Goal: Transaction & Acquisition: Book appointment/travel/reservation

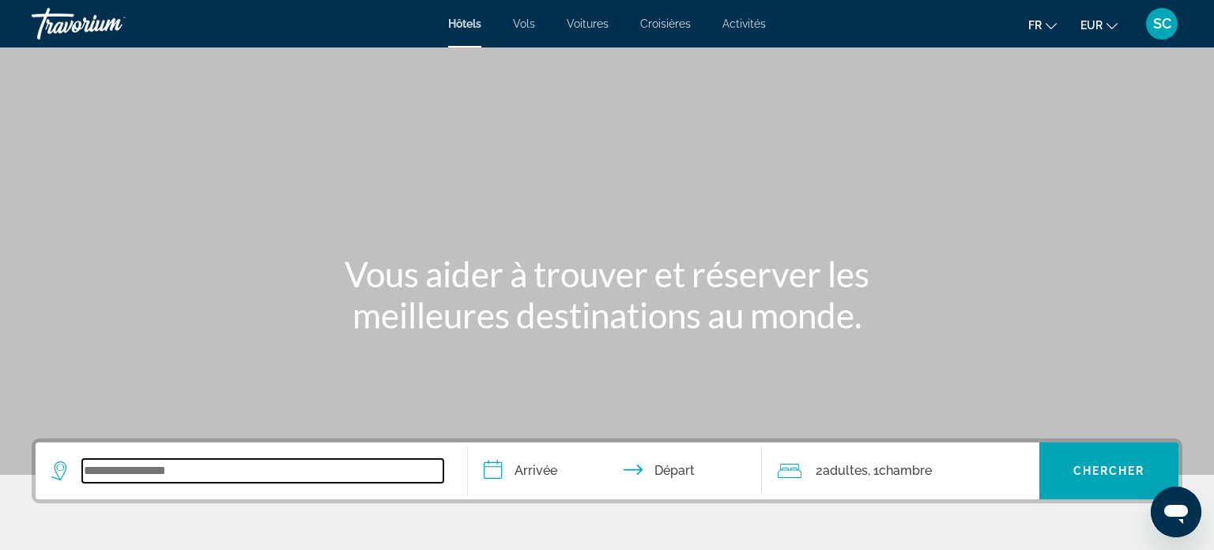
drag, startPoint x: 304, startPoint y: 474, endPoint x: 312, endPoint y: 453, distance: 22.0
click at [309, 470] on input "Search widget" at bounding box center [262, 471] width 361 height 24
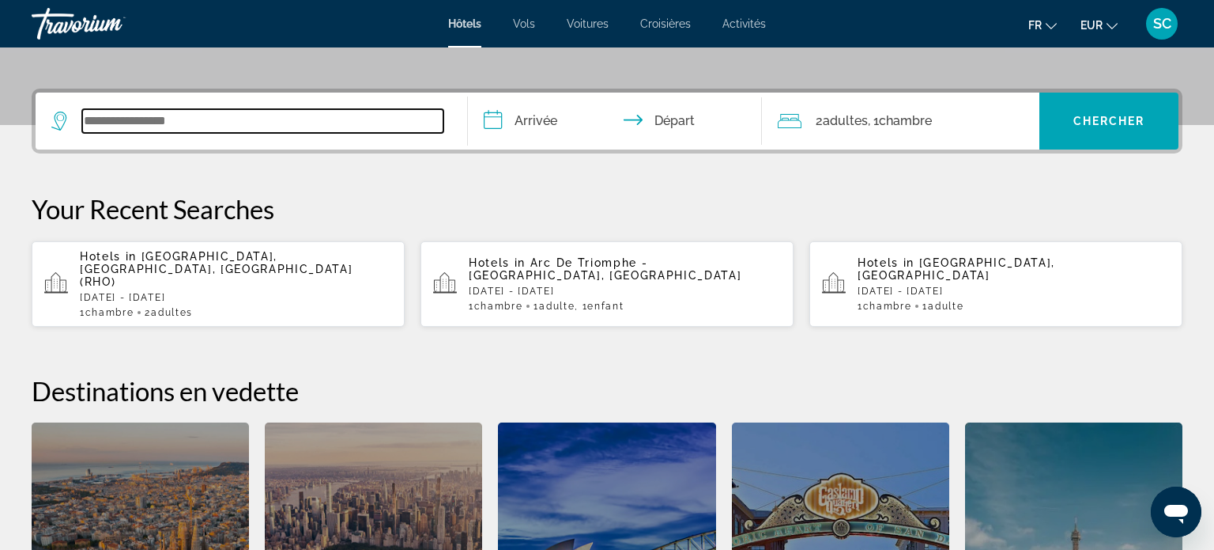
scroll to position [386, 0]
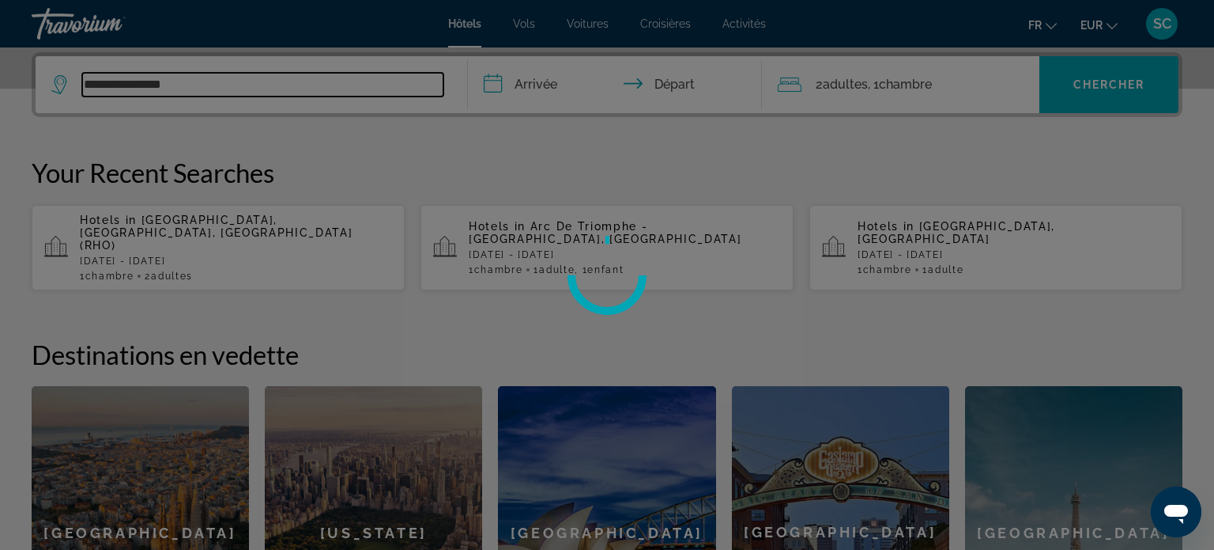
type input "**********"
click at [533, 81] on div at bounding box center [607, 275] width 1214 height 550
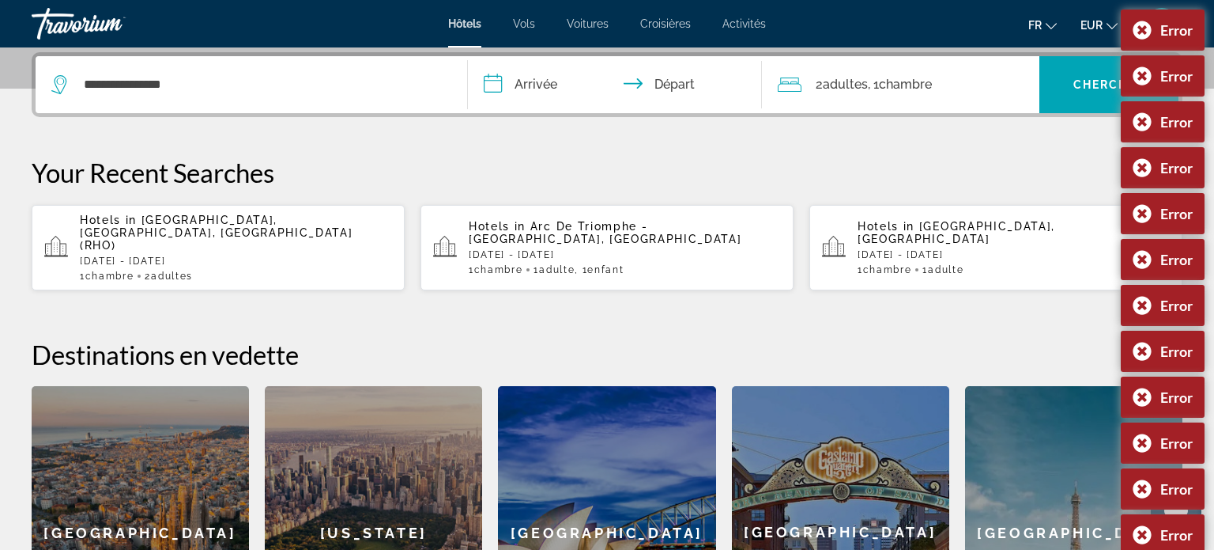
click at [543, 89] on input "**********" at bounding box center [618, 87] width 300 height 62
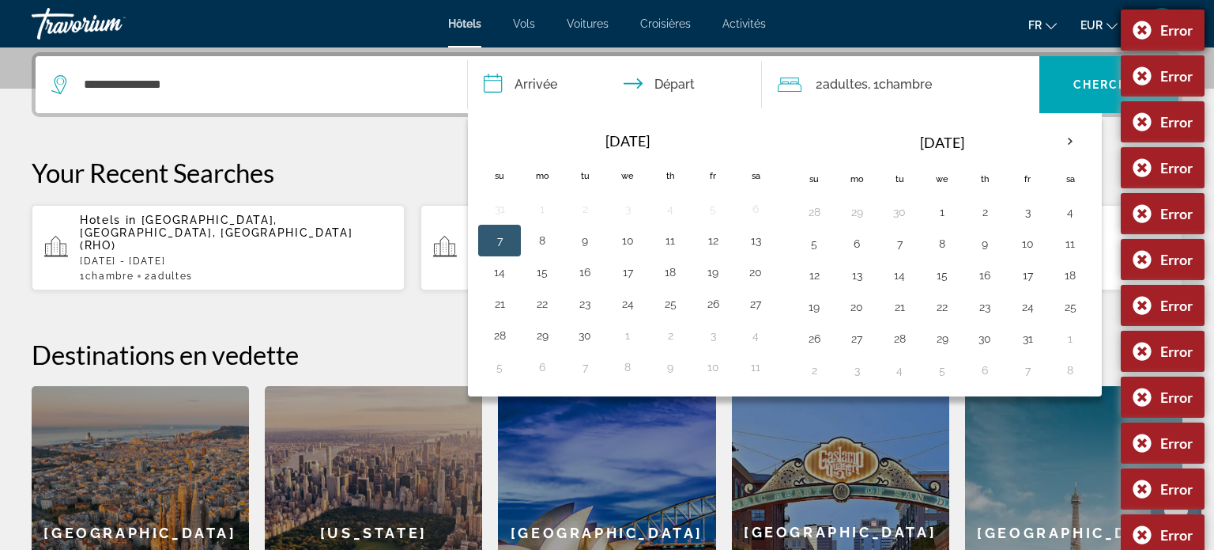
drag, startPoint x: 1142, startPoint y: 25, endPoint x: 1139, endPoint y: 35, distance: 10.5
click at [1140, 32] on div "Error" at bounding box center [1163, 29] width 84 height 41
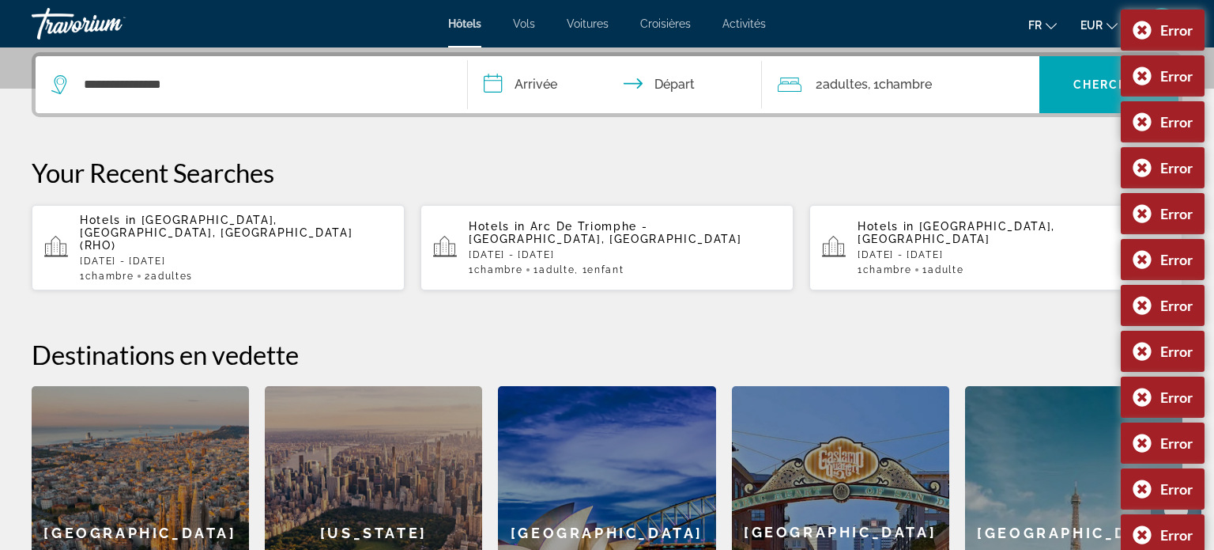
click at [1139, 36] on div "Error" at bounding box center [1163, 29] width 84 height 41
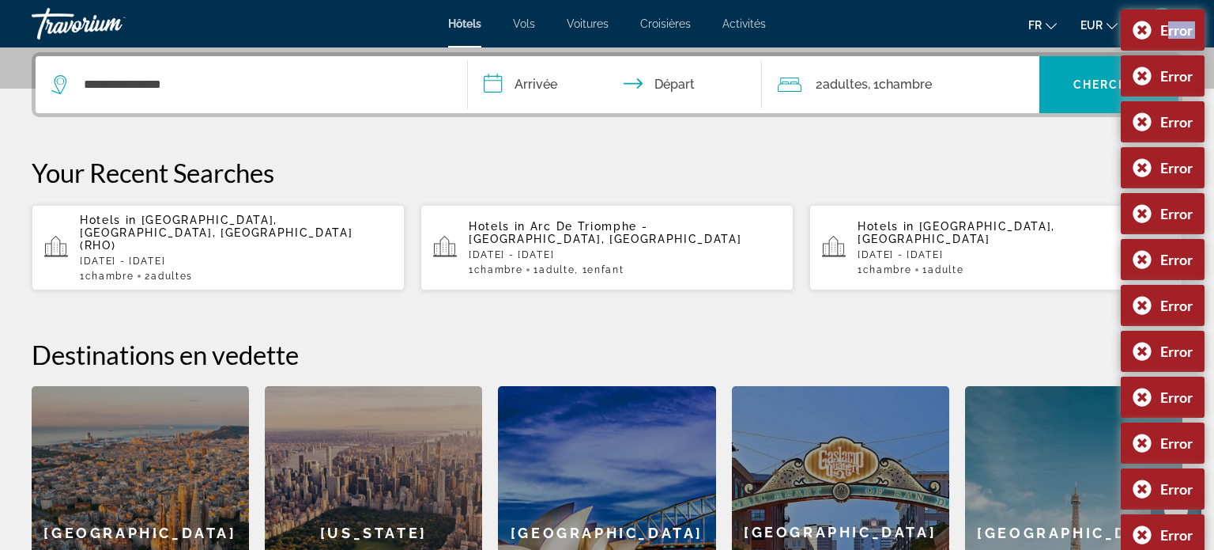
click at [1139, 36] on div "Error" at bounding box center [1163, 29] width 84 height 41
click at [1144, 77] on div "Error" at bounding box center [1163, 75] width 84 height 41
click at [1145, 123] on div "Error" at bounding box center [1163, 121] width 84 height 41
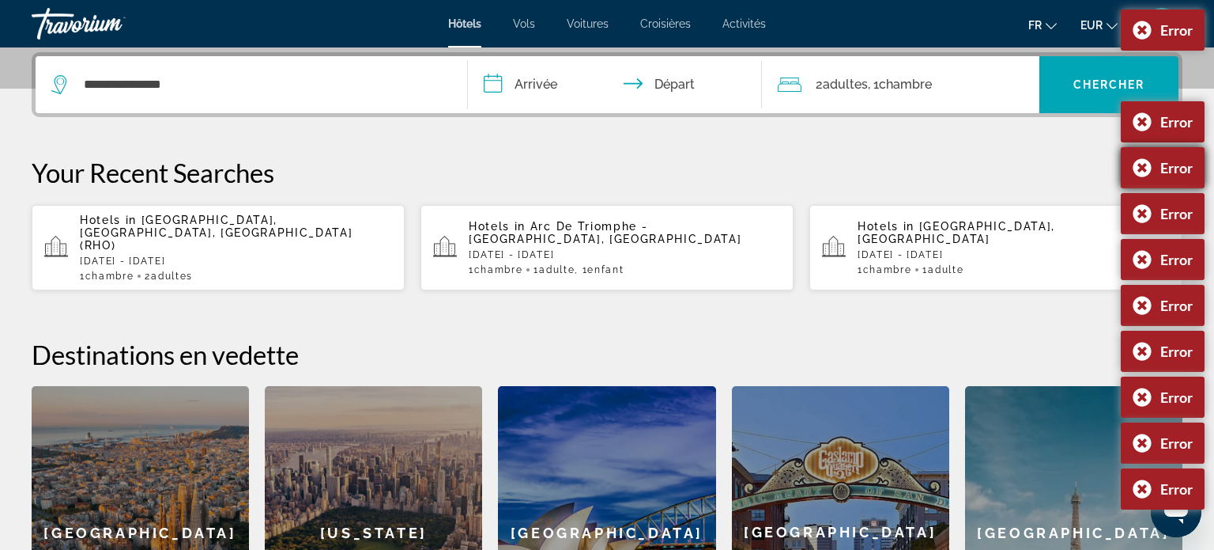
click at [1142, 193] on div "Error" at bounding box center [1163, 213] width 84 height 41
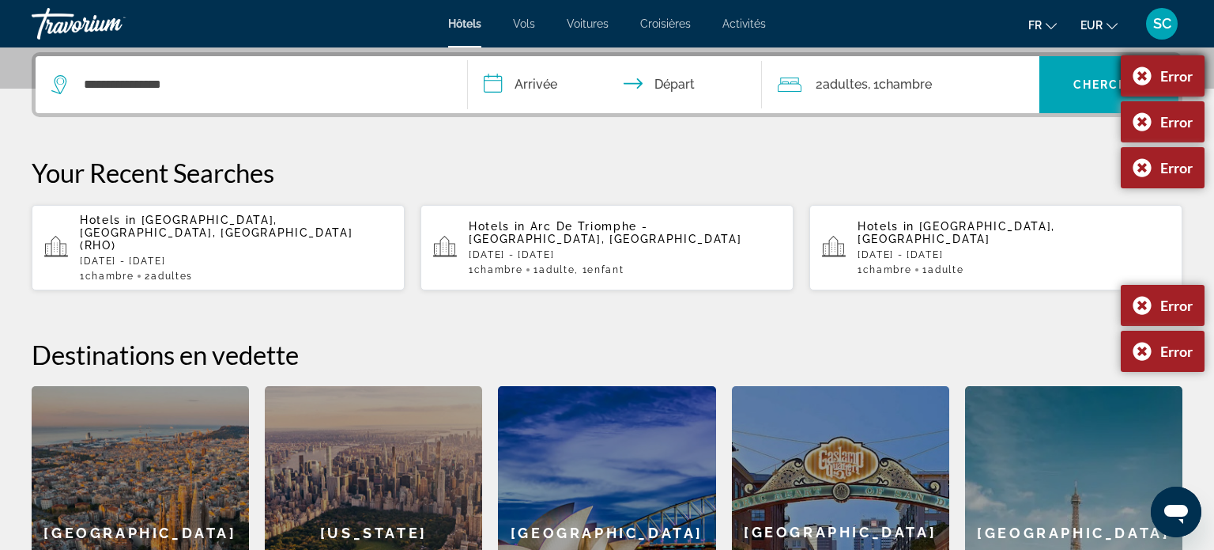
click at [1142, 171] on div "Error" at bounding box center [1163, 167] width 84 height 41
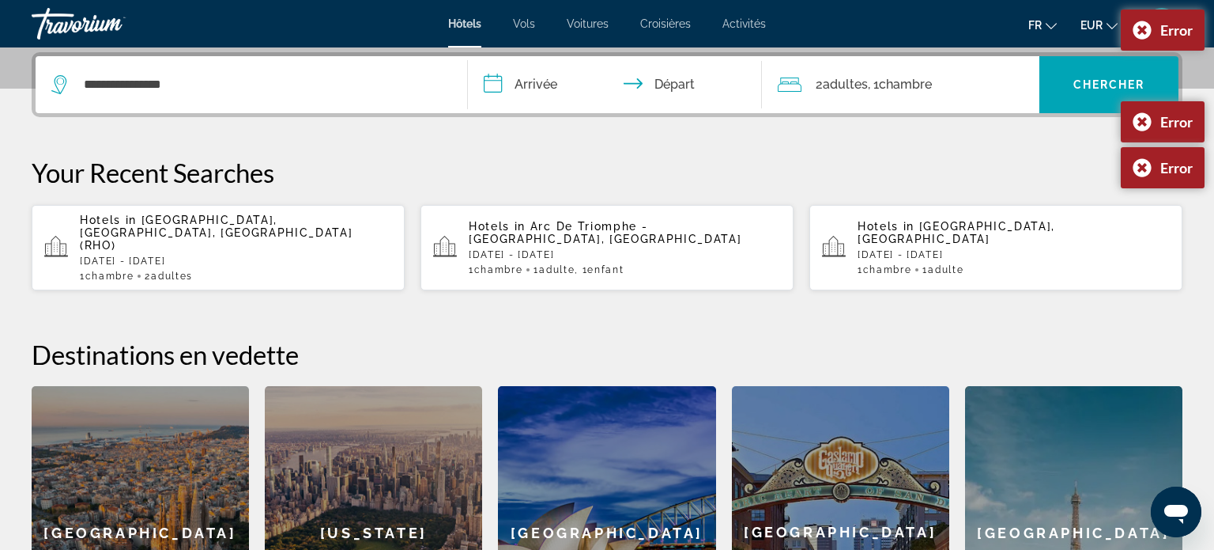
click at [1142, 171] on p "Your Recent Searches" at bounding box center [607, 173] width 1151 height 32
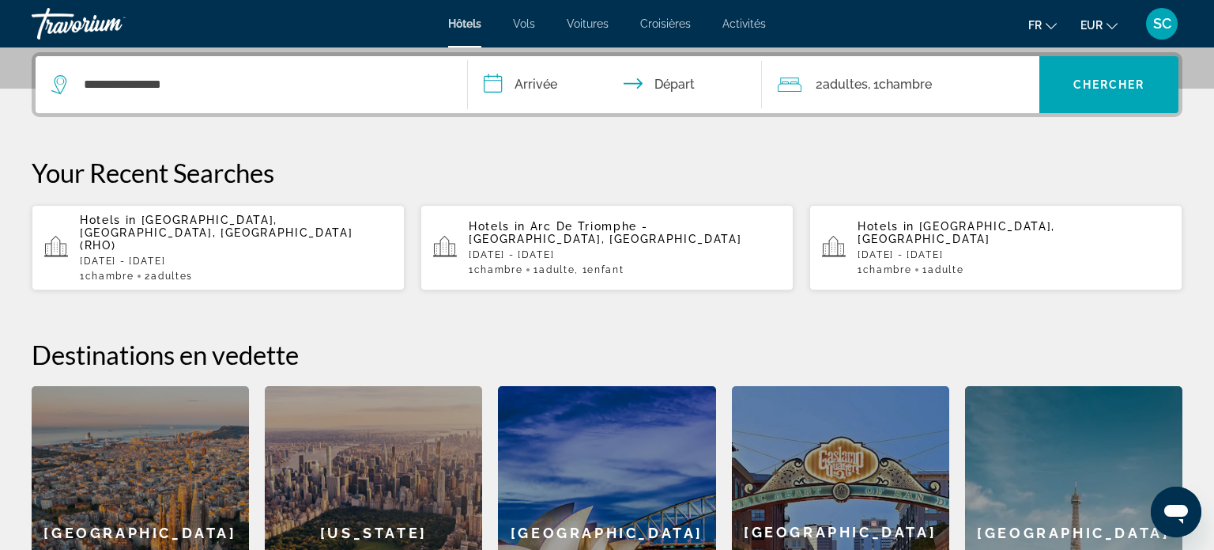
click at [532, 81] on input "**********" at bounding box center [618, 87] width 300 height 62
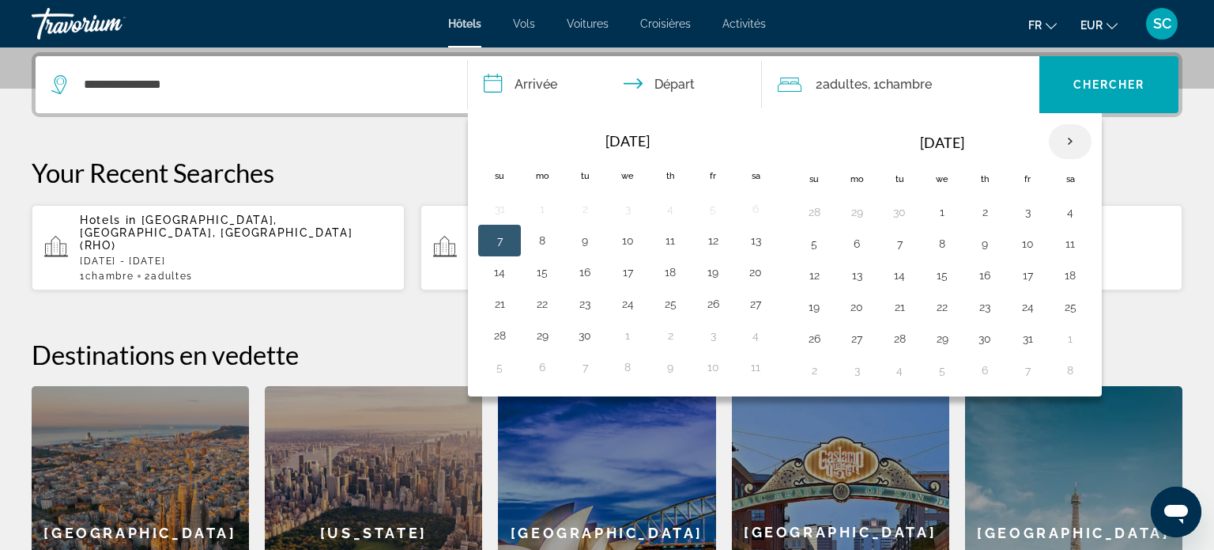
click at [1061, 142] on th "Next month" at bounding box center [1070, 141] width 43 height 35
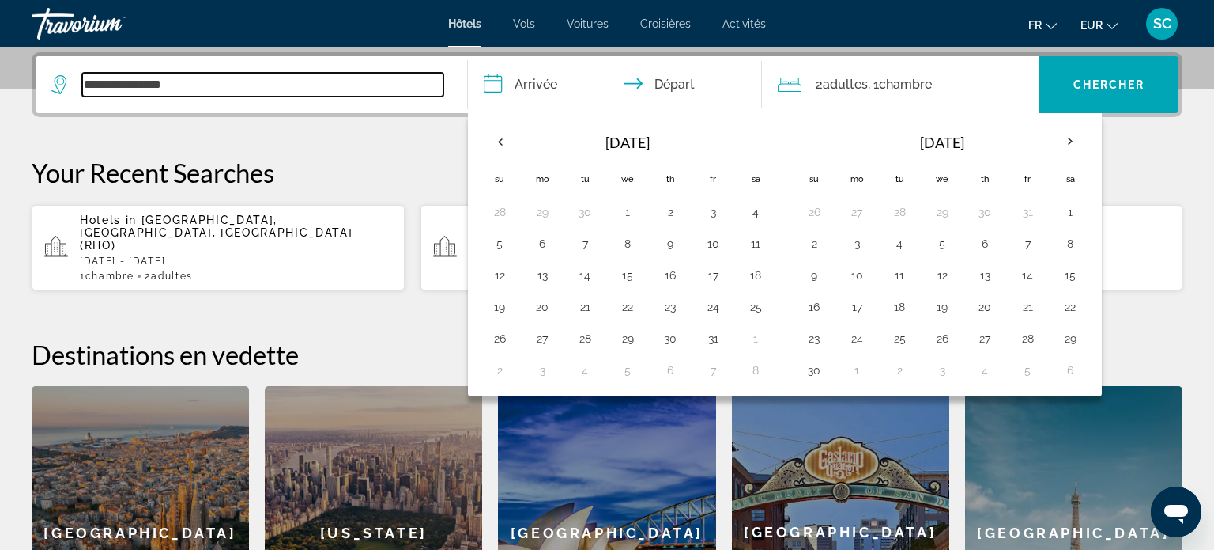
drag, startPoint x: 288, startPoint y: 93, endPoint x: 406, endPoint y: 116, distance: 120.2
click at [304, 96] on div "**********" at bounding box center [251, 84] width 400 height 57
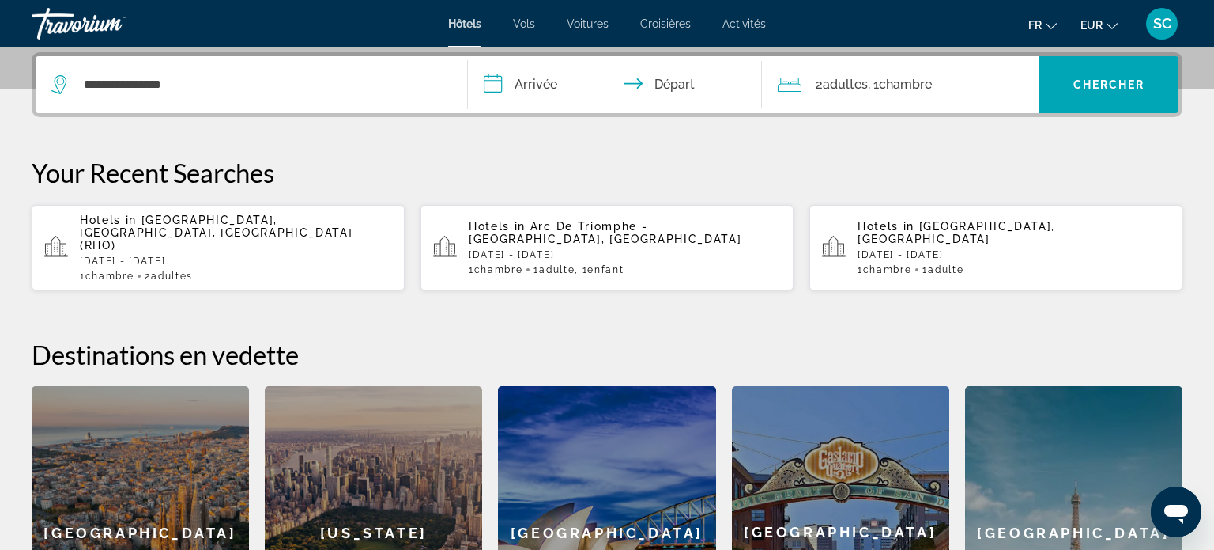
click at [847, 87] on span "Adultes" at bounding box center [845, 84] width 45 height 15
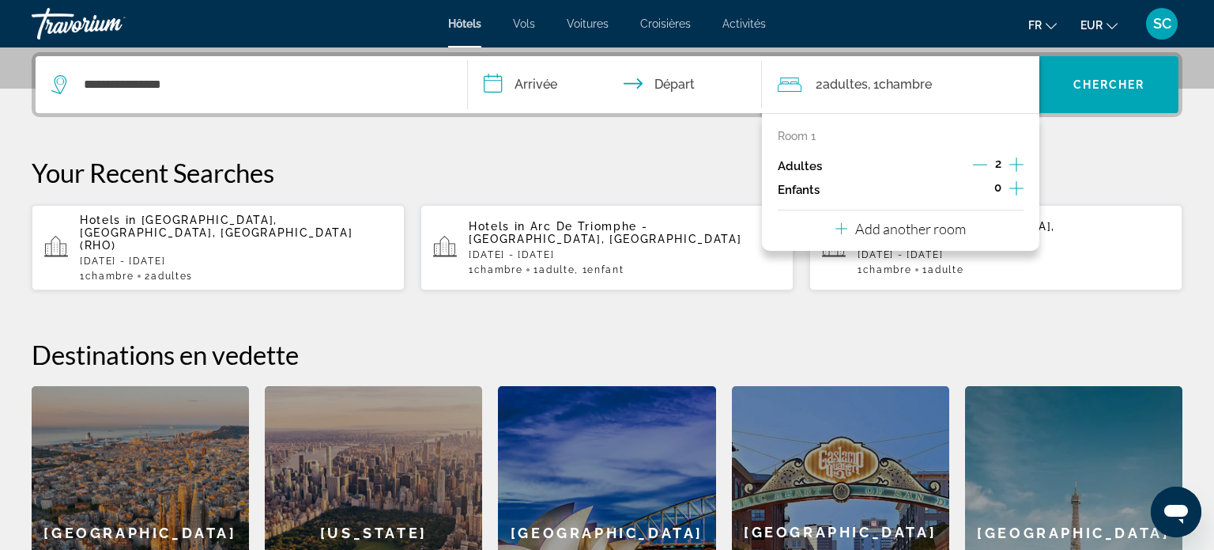
click at [1014, 189] on icon "Increment children" at bounding box center [1017, 188] width 14 height 19
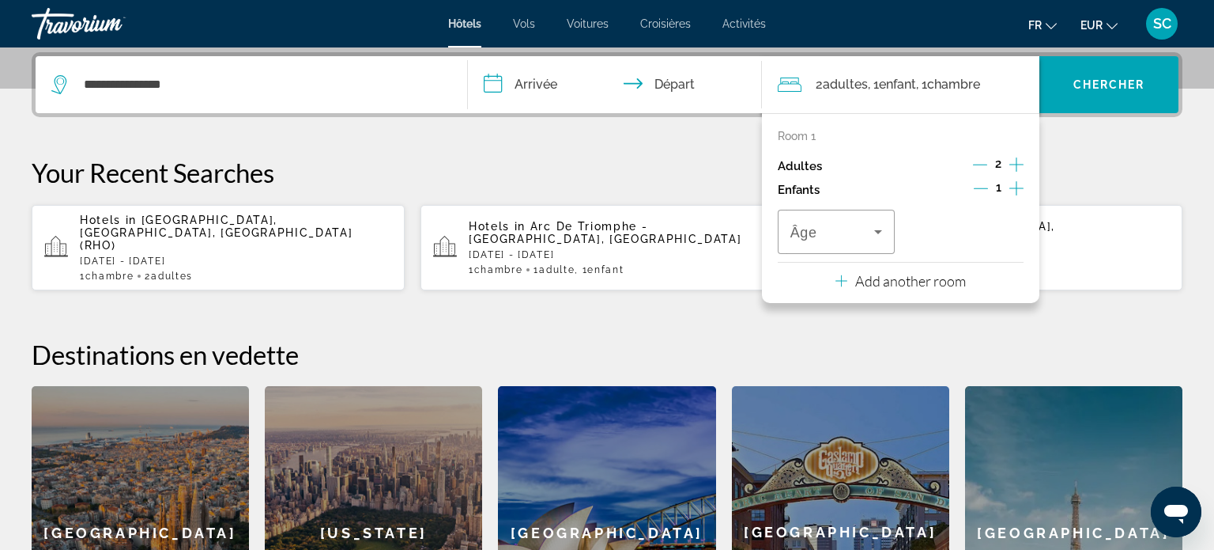
click at [1014, 189] on icon "Increment children" at bounding box center [1017, 188] width 14 height 19
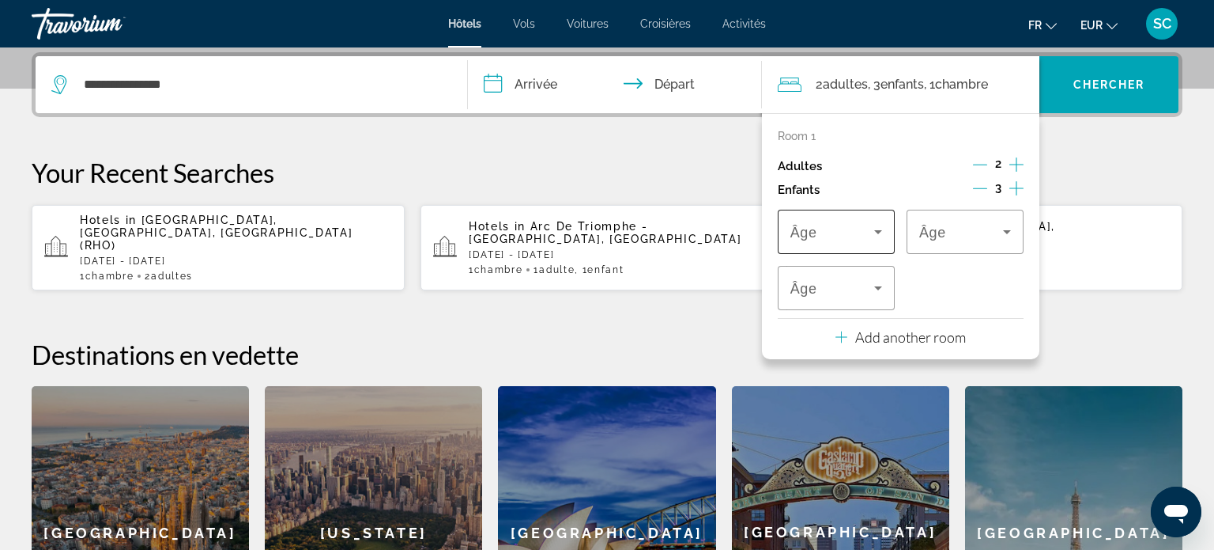
click at [881, 235] on icon "Travelers: 2 adults, 3 children" at bounding box center [878, 231] width 19 height 19
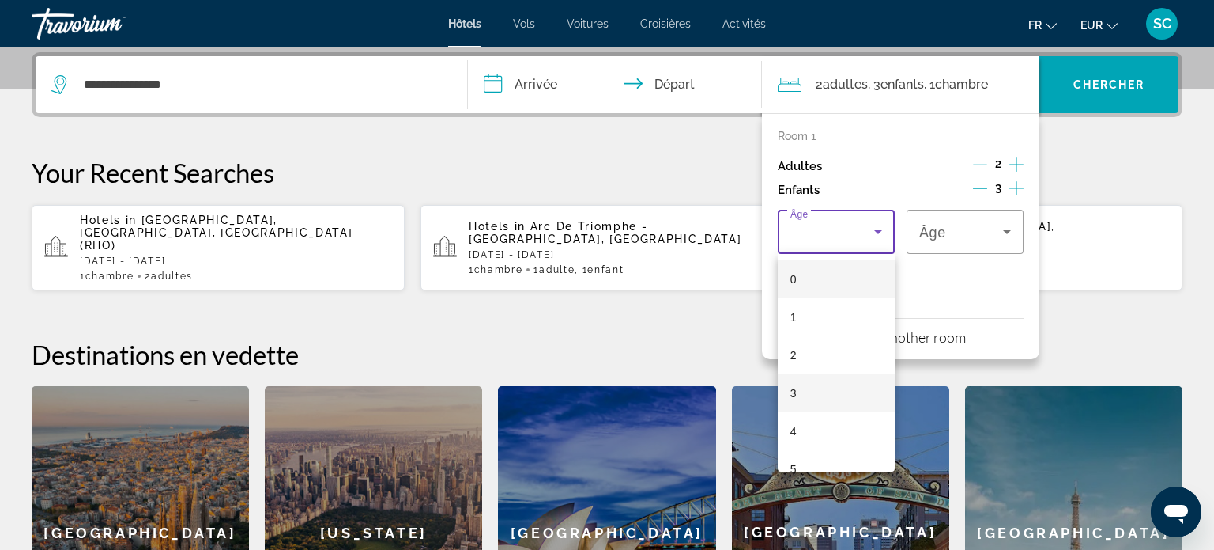
drag, startPoint x: 806, startPoint y: 429, endPoint x: 840, endPoint y: 398, distance: 45.9
click at [806, 428] on mat-option "4" at bounding box center [836, 431] width 117 height 38
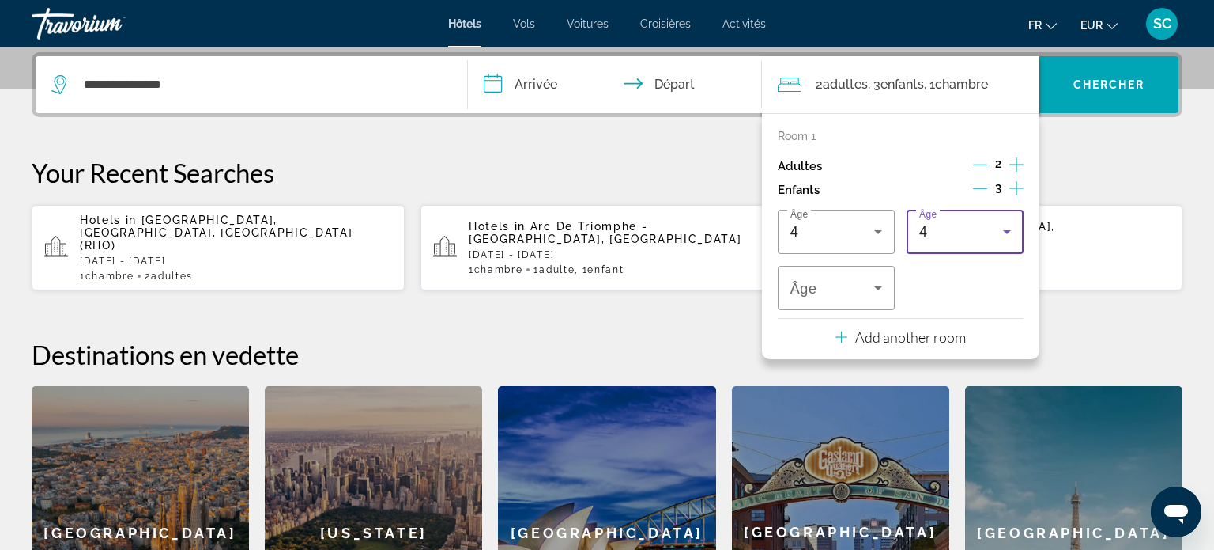
drag, startPoint x: 1008, startPoint y: 233, endPoint x: 1000, endPoint y: 244, distance: 13.0
click at [1007, 234] on icon "Travelers: 2 adults, 3 children" at bounding box center [1007, 231] width 19 height 19
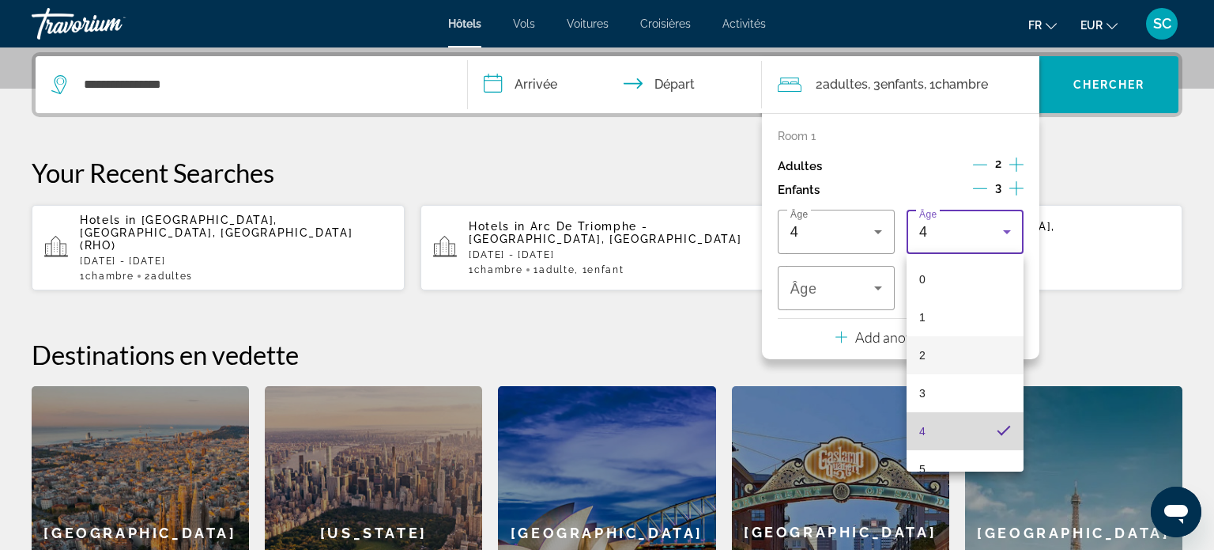
drag, startPoint x: 937, startPoint y: 433, endPoint x: 912, endPoint y: 350, distance: 86.8
click at [936, 428] on mat-option "4" at bounding box center [965, 431] width 117 height 38
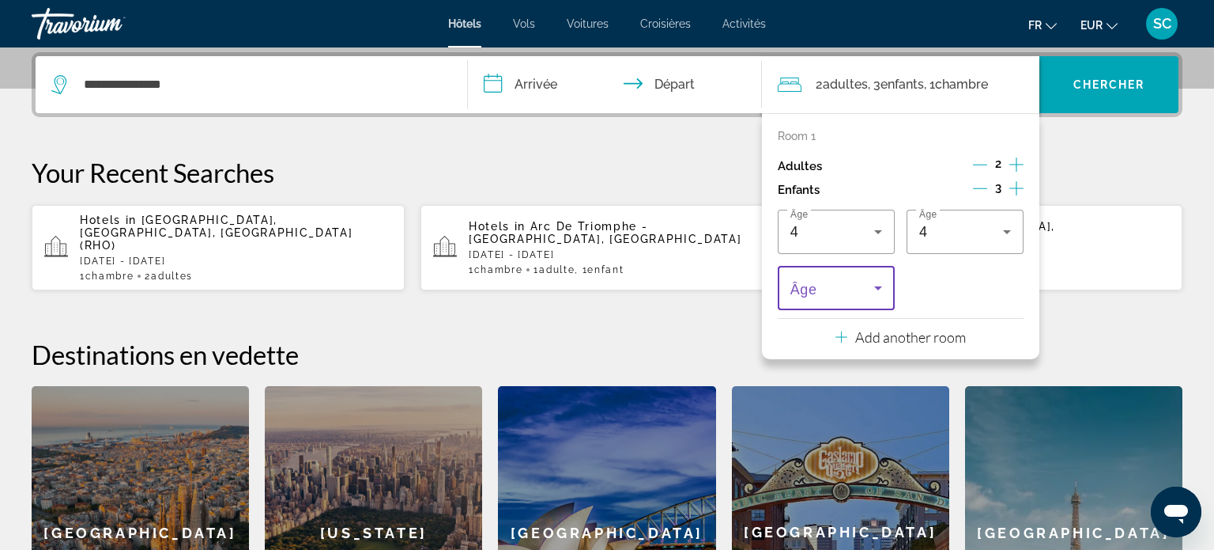
click at [879, 293] on icon "Travelers: 2 adults, 3 children" at bounding box center [878, 287] width 19 height 19
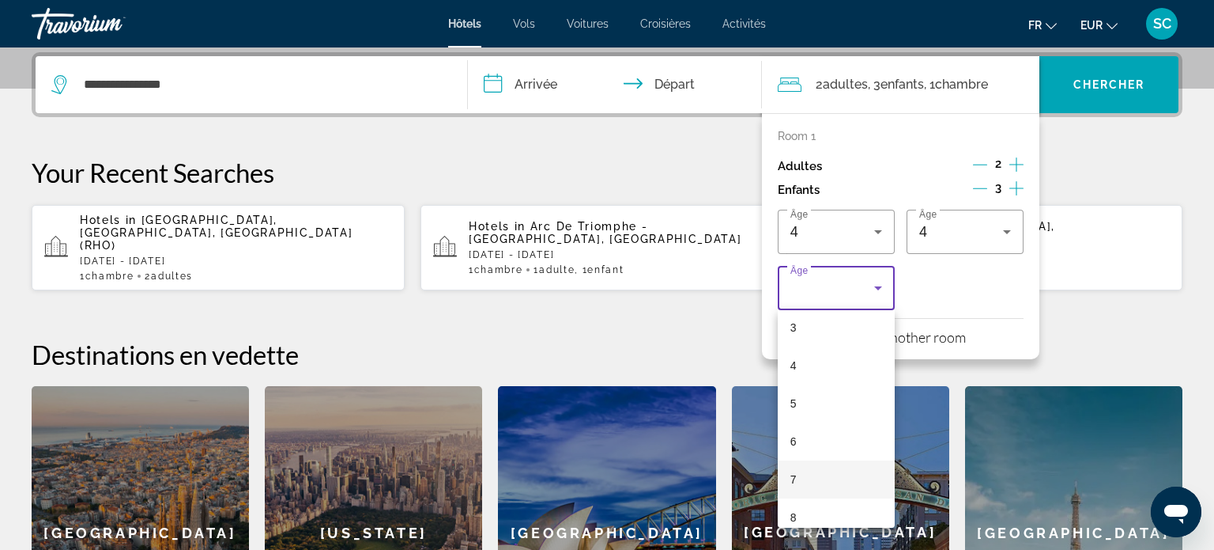
scroll to position [133, 0]
drag, startPoint x: 791, startPoint y: 504, endPoint x: 723, endPoint y: 375, distance: 146.1
click at [793, 503] on span "8" at bounding box center [794, 506] width 6 height 19
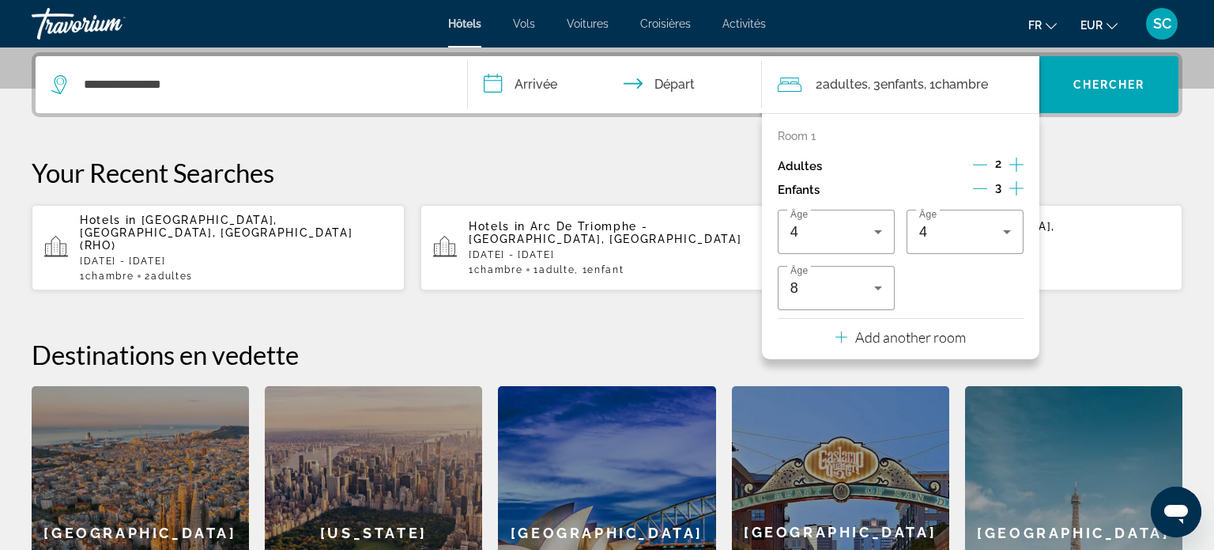
click at [568, 78] on input "**********" at bounding box center [618, 87] width 300 height 62
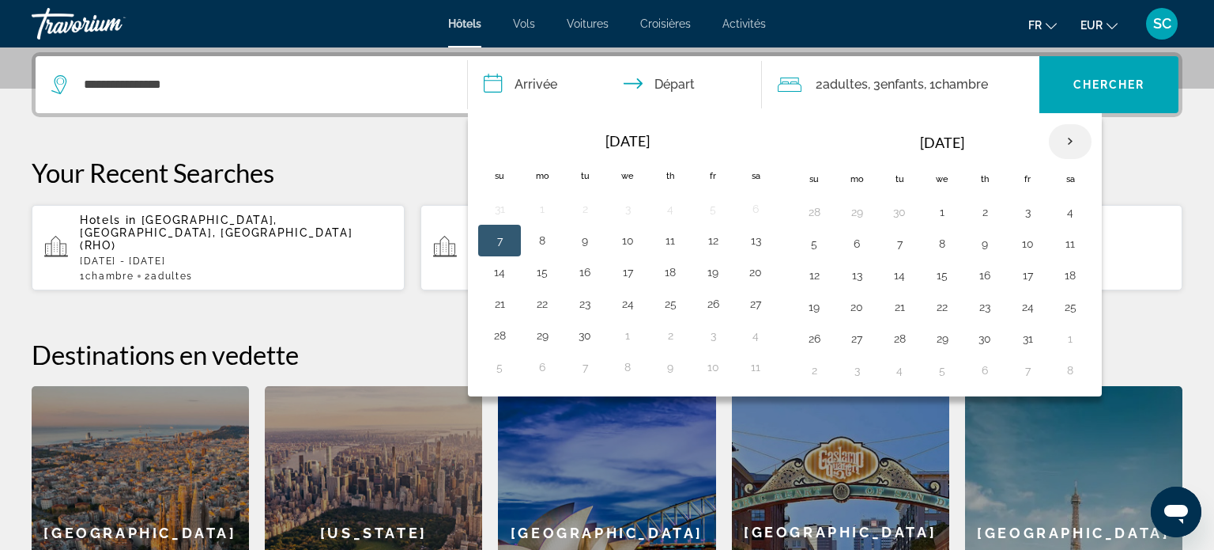
click at [1067, 146] on th "Next month" at bounding box center [1070, 141] width 43 height 35
click at [863, 340] on button "24" at bounding box center [856, 338] width 25 height 22
click at [939, 336] on button "26" at bounding box center [942, 338] width 25 height 22
type input "**********"
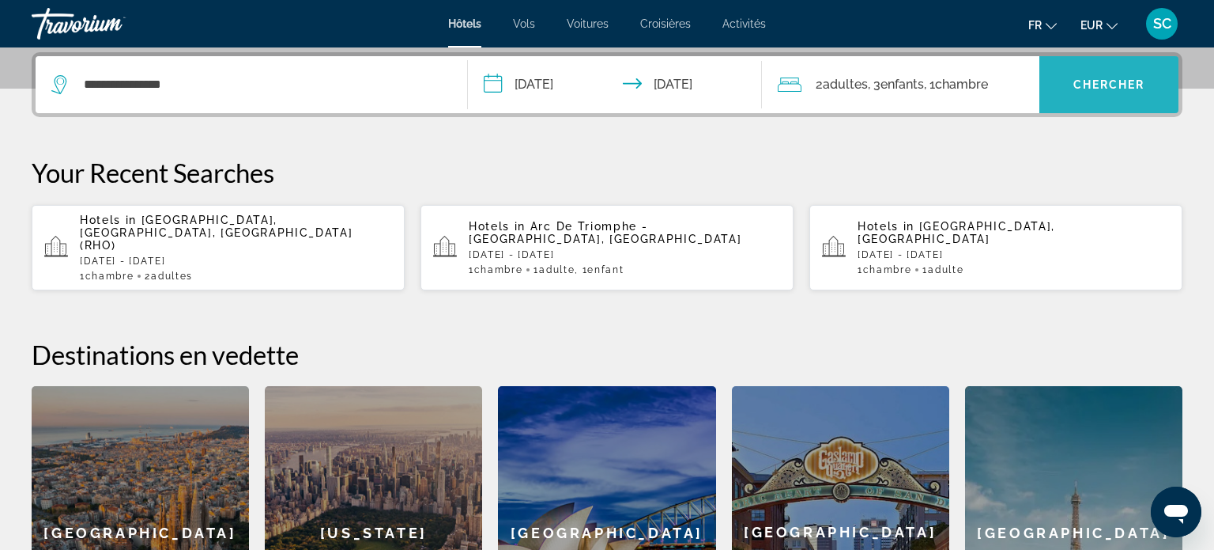
click at [1115, 91] on span "Search widget" at bounding box center [1109, 85] width 139 height 38
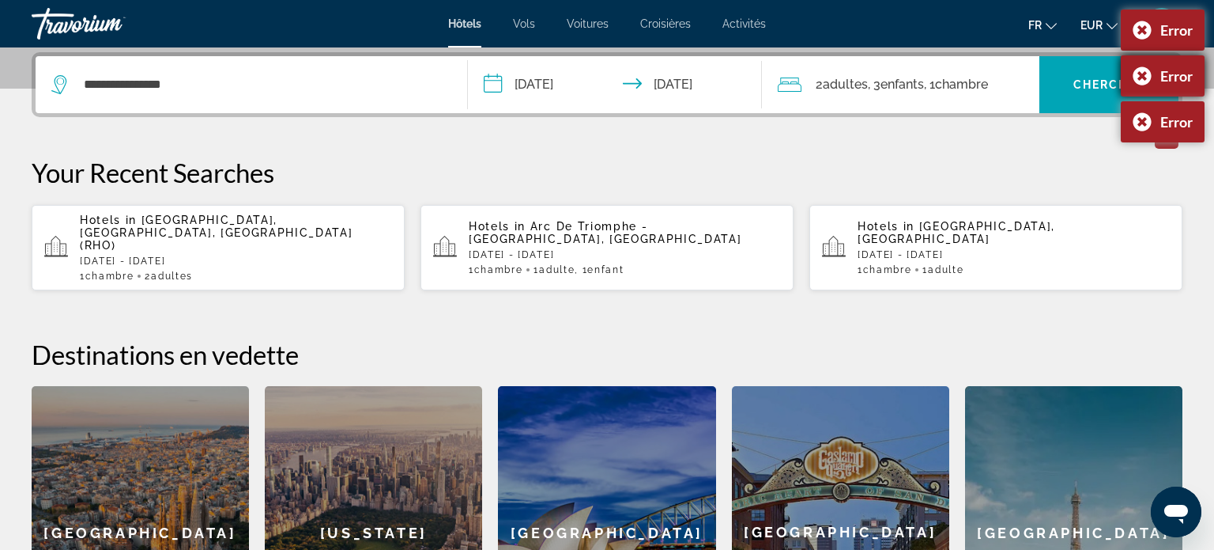
drag, startPoint x: 1132, startPoint y: 74, endPoint x: 1136, endPoint y: 63, distance: 11.0
click at [1133, 72] on div "Error" at bounding box center [1163, 75] width 84 height 41
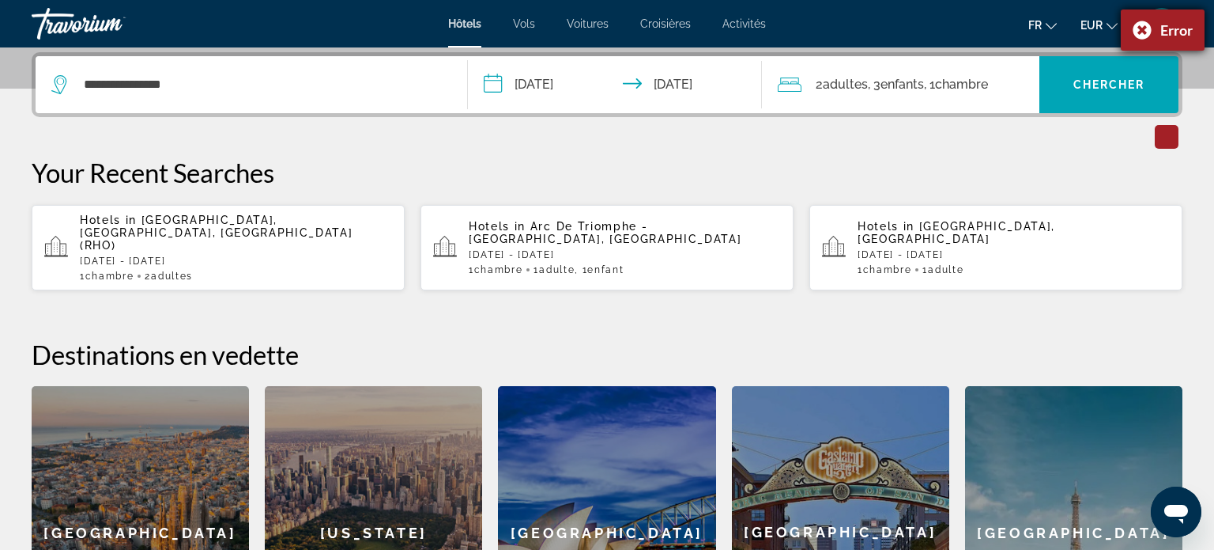
click at [1132, 24] on div "Error" at bounding box center [1163, 29] width 84 height 41
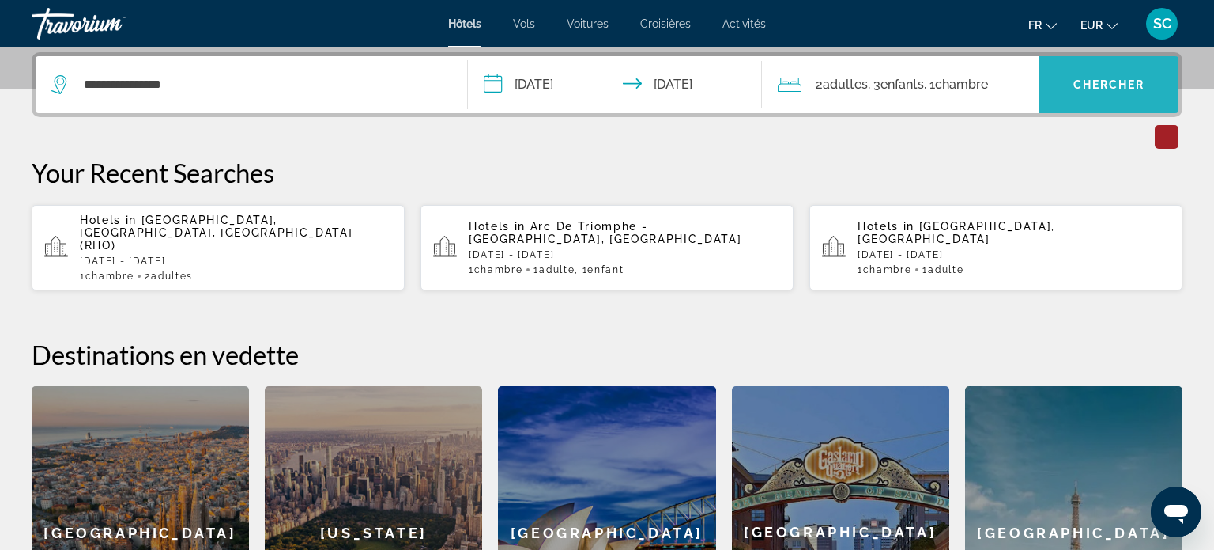
click at [1100, 77] on span "Search widget" at bounding box center [1109, 85] width 139 height 38
click at [1108, 87] on span "Chercher" at bounding box center [1110, 84] width 72 height 13
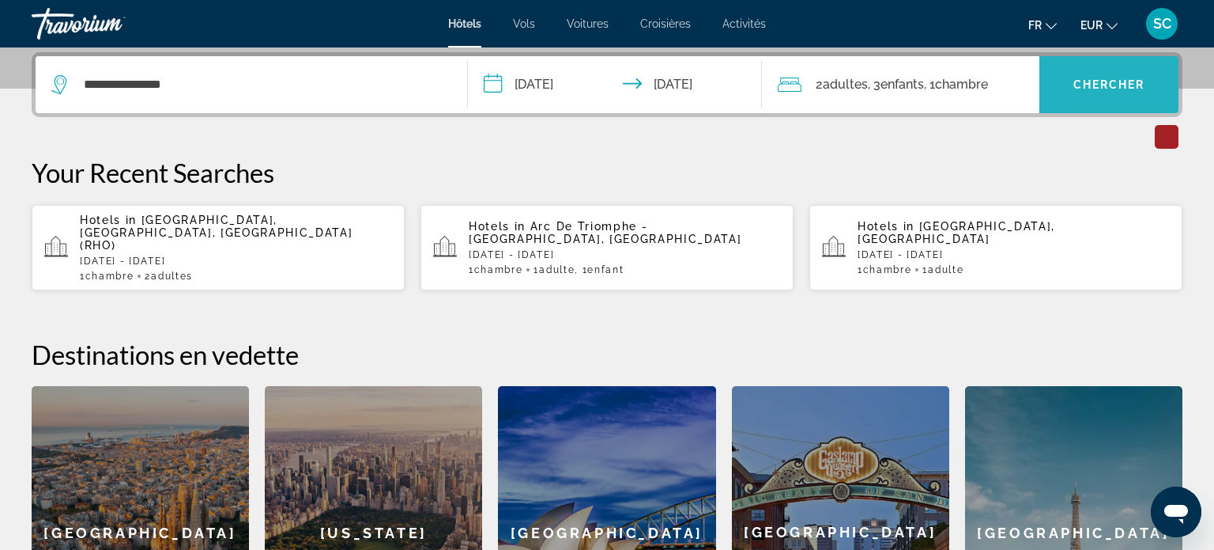
click at [1105, 85] on span "Chercher" at bounding box center [1110, 84] width 72 height 13
click at [1101, 88] on span "Chercher" at bounding box center [1110, 84] width 72 height 13
click at [1103, 86] on span "Chercher" at bounding box center [1110, 84] width 72 height 13
click at [1109, 84] on span "Chercher" at bounding box center [1110, 84] width 72 height 13
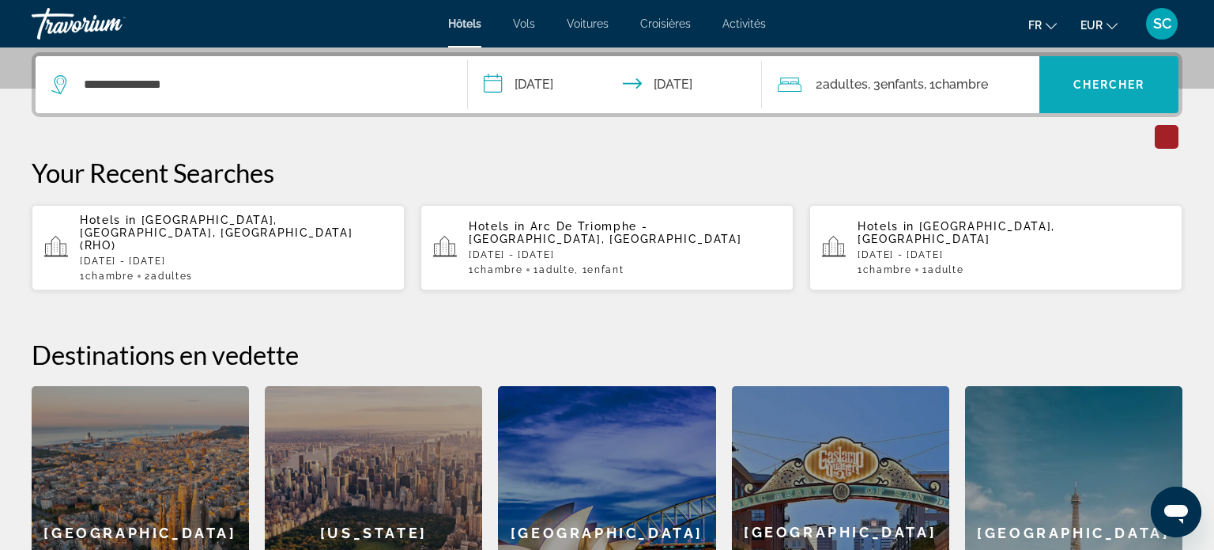
click at [1087, 96] on span "Search widget" at bounding box center [1109, 85] width 139 height 38
click at [1112, 341] on h2 "Destinations en vedette" at bounding box center [607, 354] width 1151 height 32
click at [1127, 85] on span "Chercher" at bounding box center [1110, 84] width 72 height 13
click at [1106, 80] on span "Chercher" at bounding box center [1110, 84] width 72 height 13
click at [1094, 99] on span "Search widget" at bounding box center [1109, 85] width 139 height 38
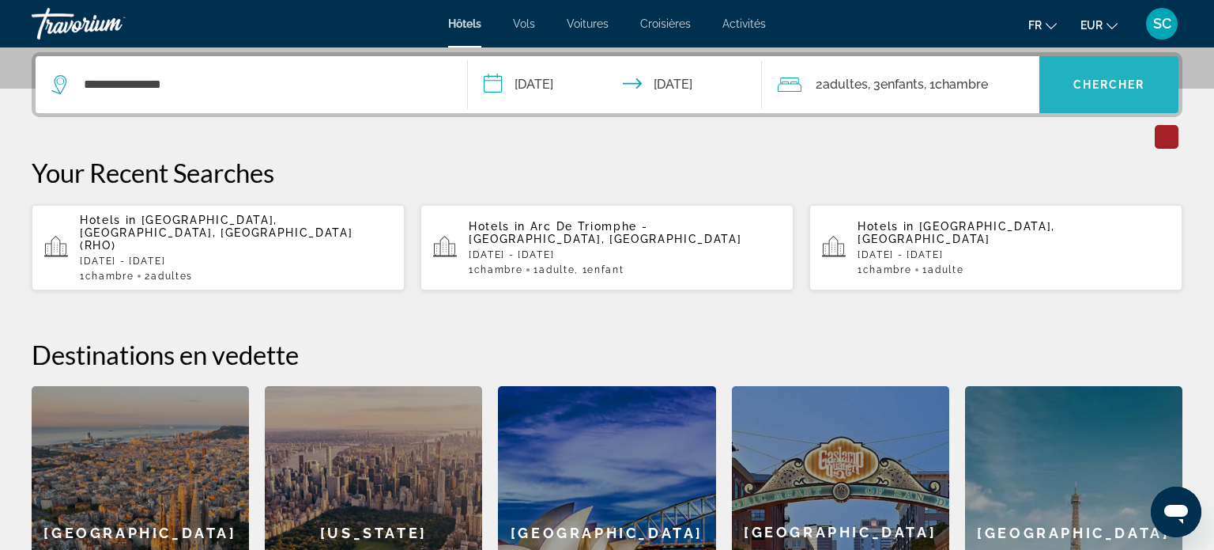
click at [1094, 99] on span "Search widget" at bounding box center [1109, 85] width 139 height 38
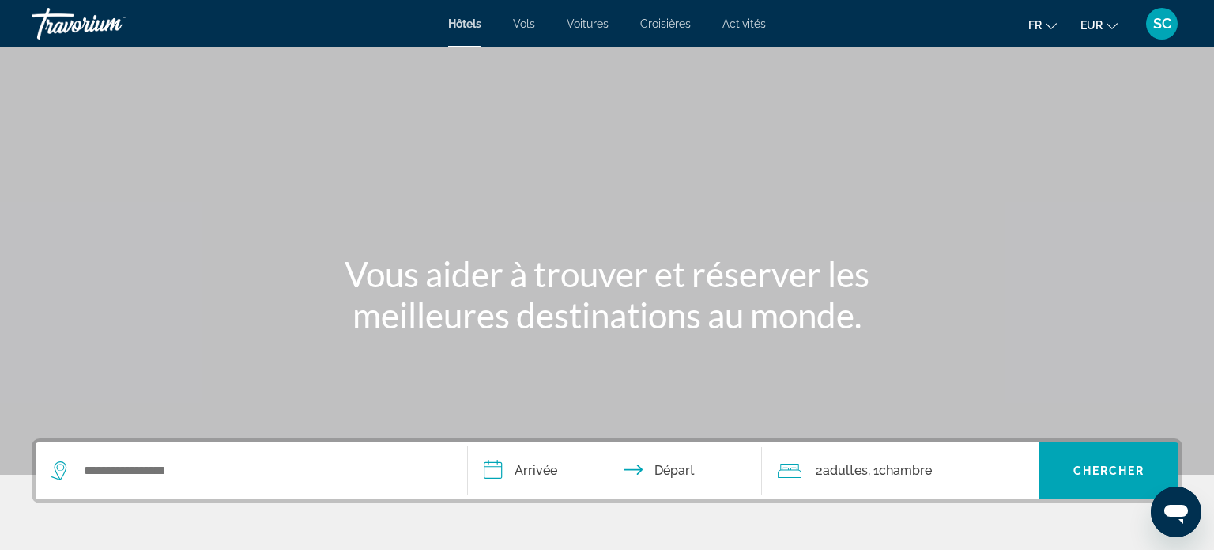
drag, startPoint x: 410, startPoint y: 456, endPoint x: 396, endPoint y: 476, distance: 23.9
click at [396, 476] on div "Search widget" at bounding box center [251, 470] width 400 height 57
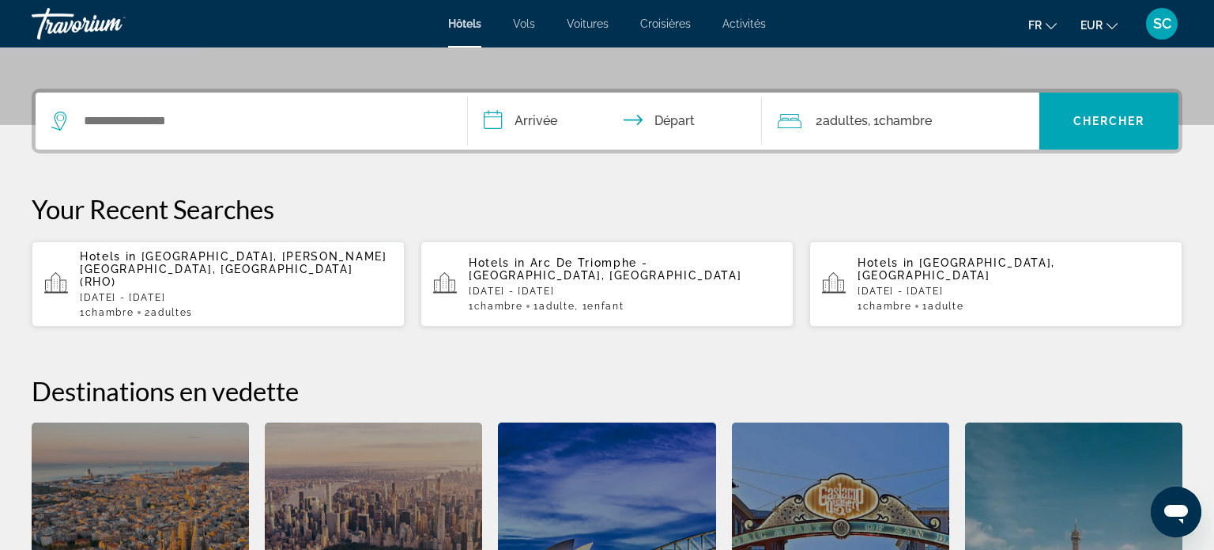
scroll to position [370, 0]
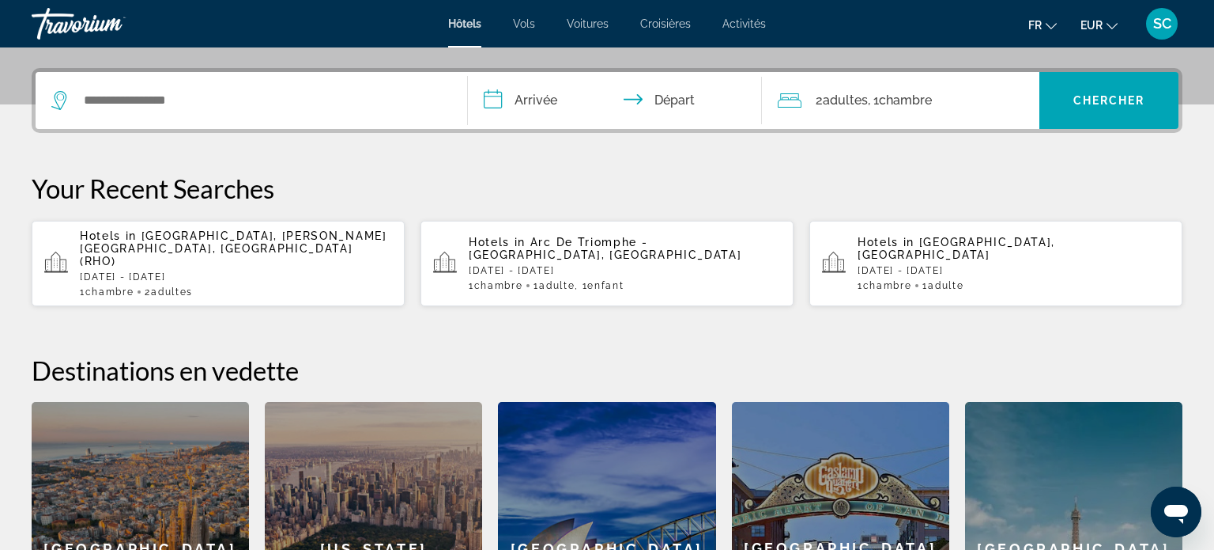
click at [395, 471] on div "[US_STATE]" at bounding box center [373, 548] width 217 height 293
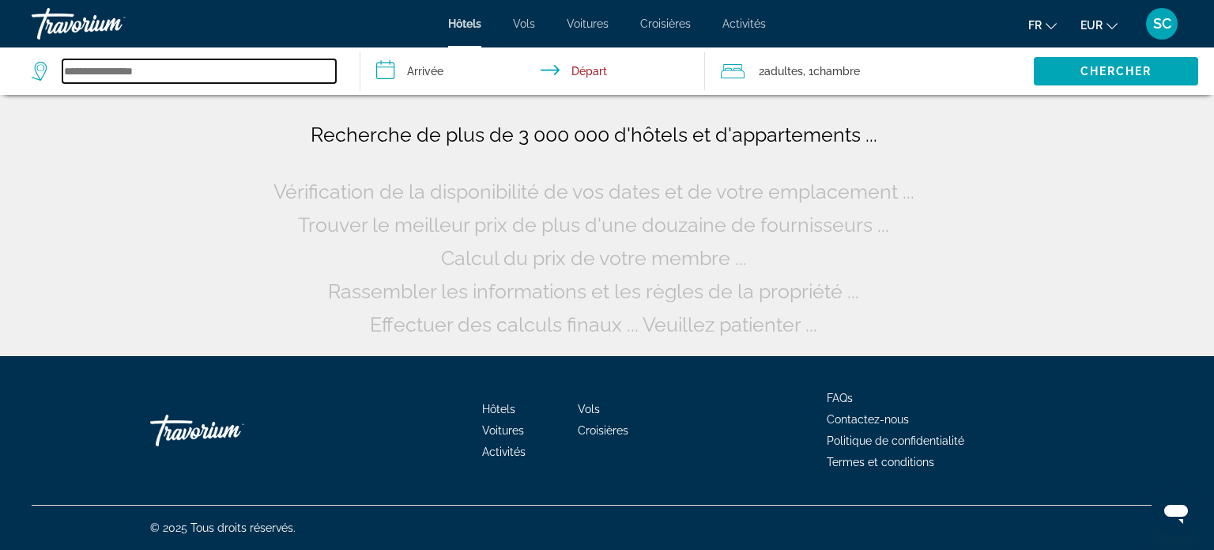
click at [248, 77] on input "Search widget" at bounding box center [199, 71] width 274 height 24
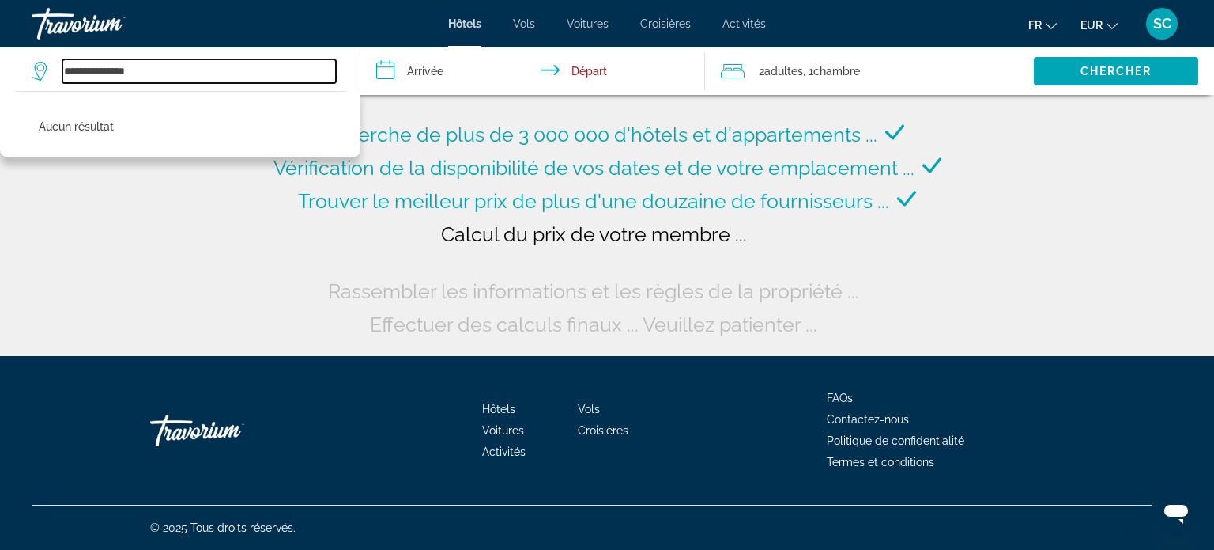
type input "**********"
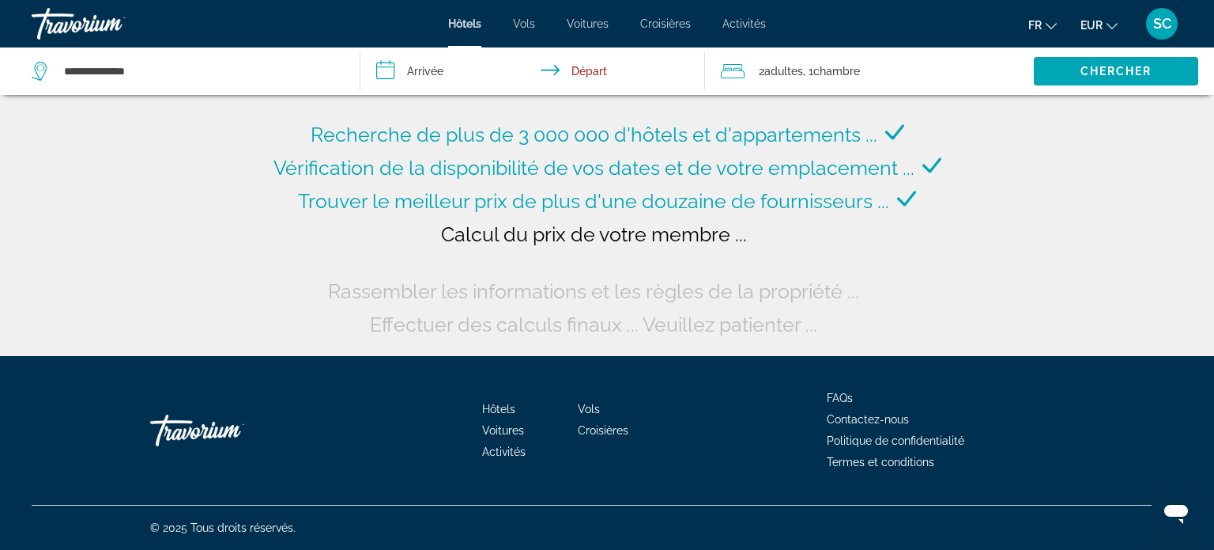
click at [448, 79] on input "**********" at bounding box center [536, 73] width 351 height 52
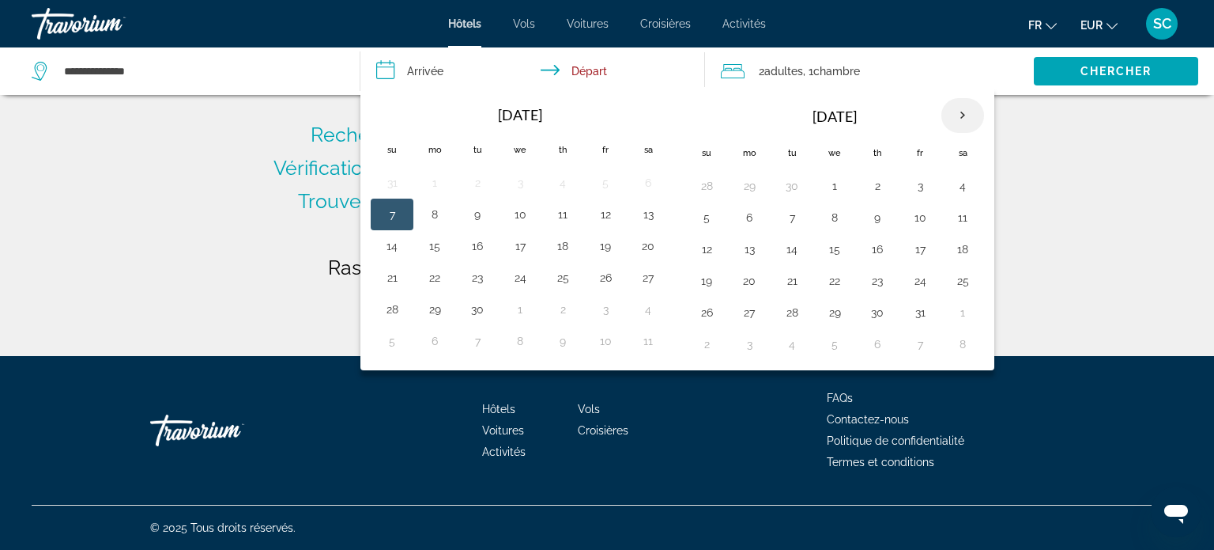
click at [957, 119] on th "Next month" at bounding box center [963, 115] width 43 height 35
click at [743, 317] on button "24" at bounding box center [749, 312] width 25 height 22
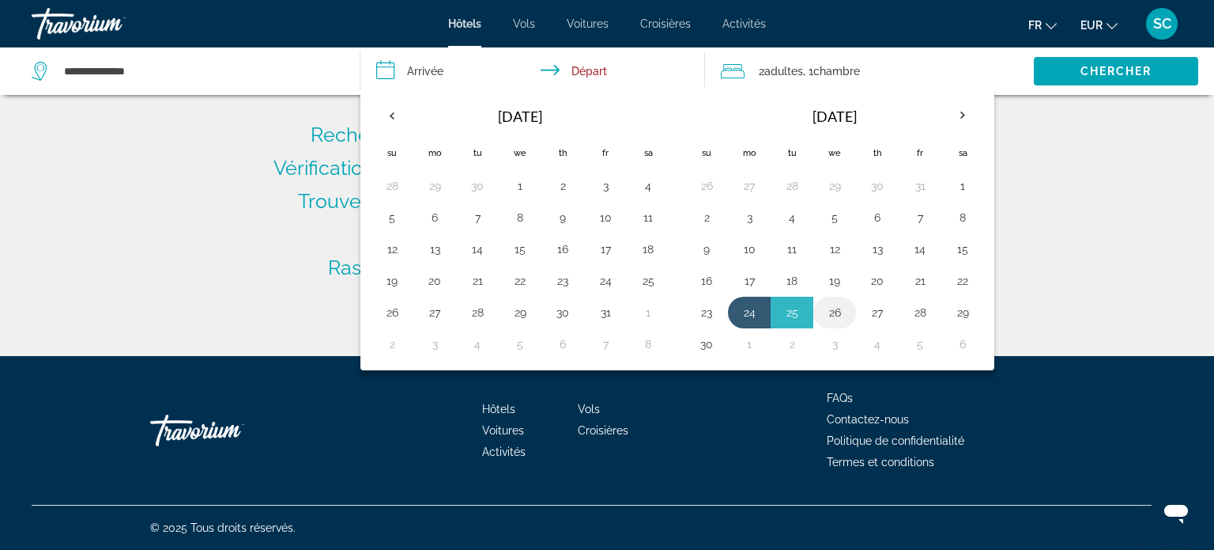
click at [828, 309] on button "26" at bounding box center [834, 312] width 25 height 22
type input "**********"
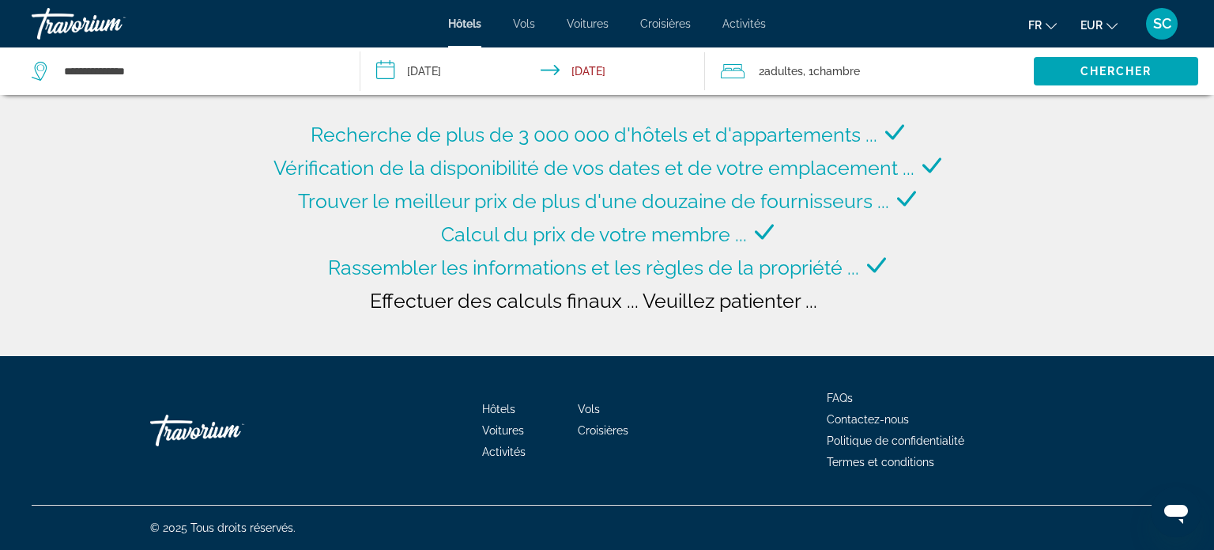
click at [755, 71] on div "2 Adulte Adultes , 1 Chambre pièces" at bounding box center [877, 71] width 313 height 22
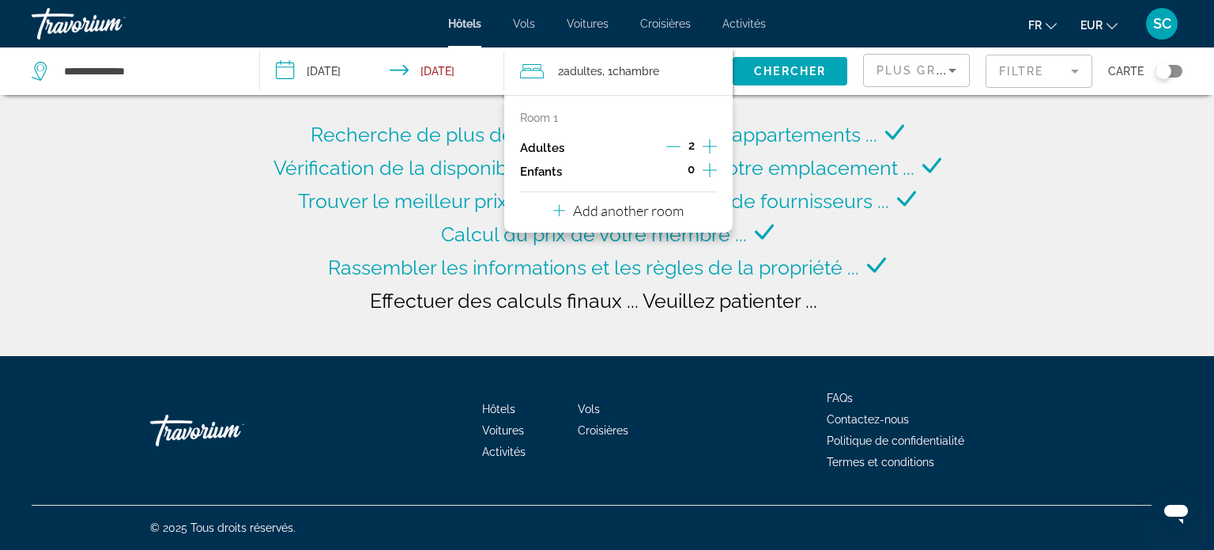
type input "**********"
click at [1009, 167] on div "**********" at bounding box center [607, 178] width 1214 height 356
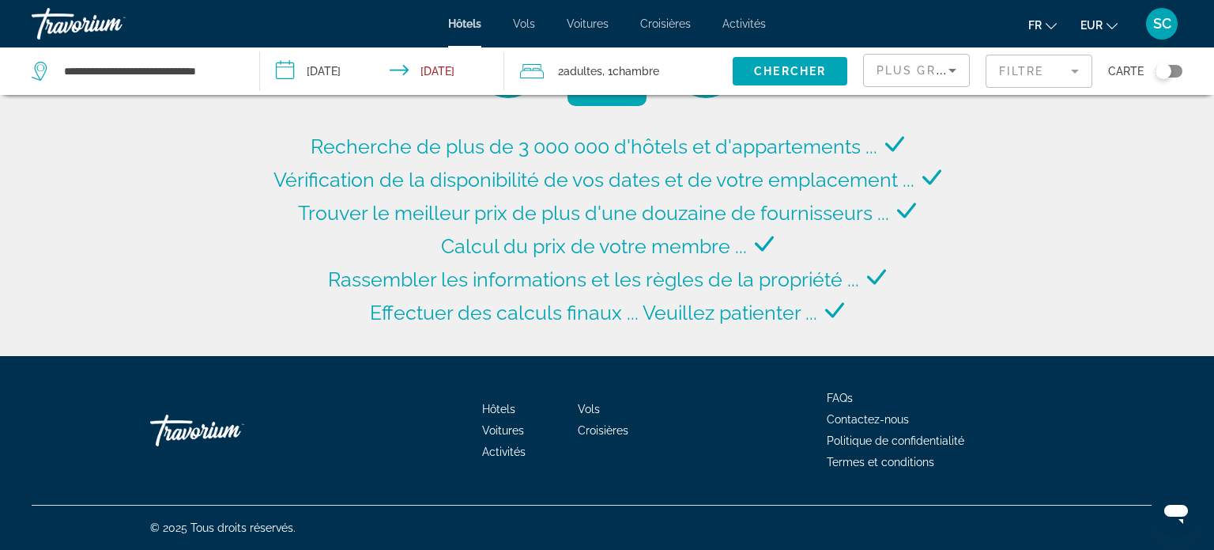
click at [669, 70] on div "2 Adulte Adultes , 1 Chambre pièces" at bounding box center [626, 71] width 213 height 22
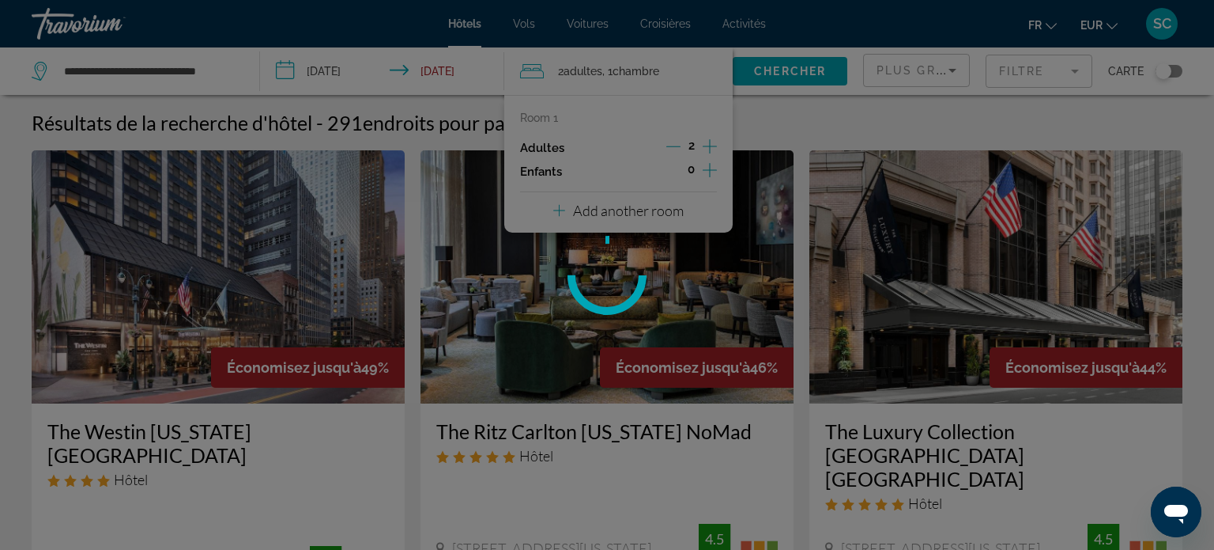
click at [715, 172] on div at bounding box center [607, 275] width 1214 height 550
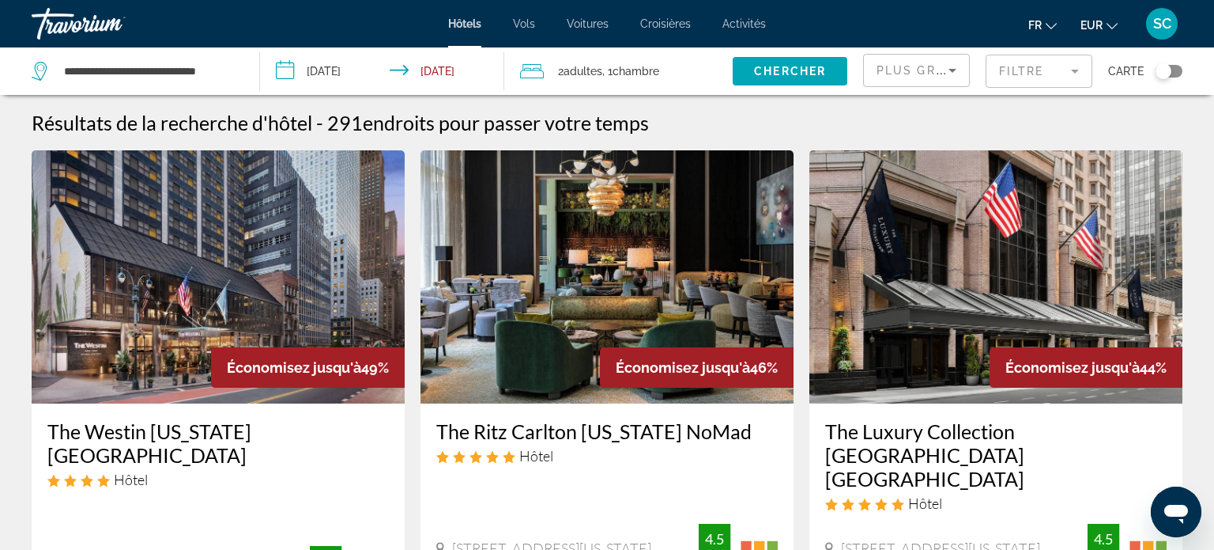
click at [659, 77] on span "Chambre" at bounding box center [636, 71] width 47 height 13
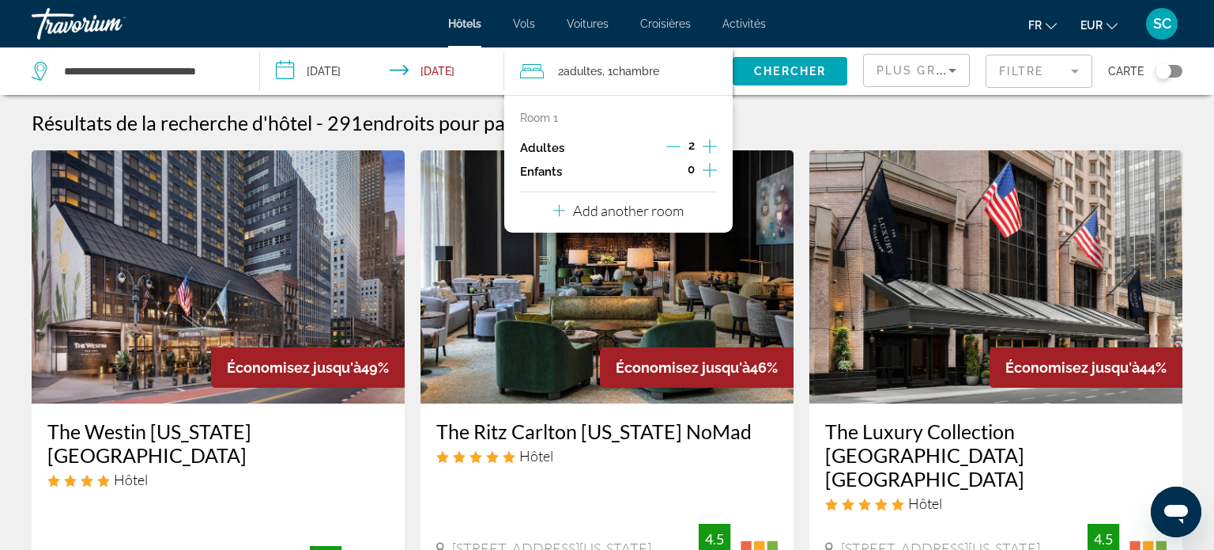
click at [697, 173] on div "0" at bounding box center [691, 172] width 51 height 24
click at [710, 172] on icon "Increment children" at bounding box center [710, 170] width 14 height 19
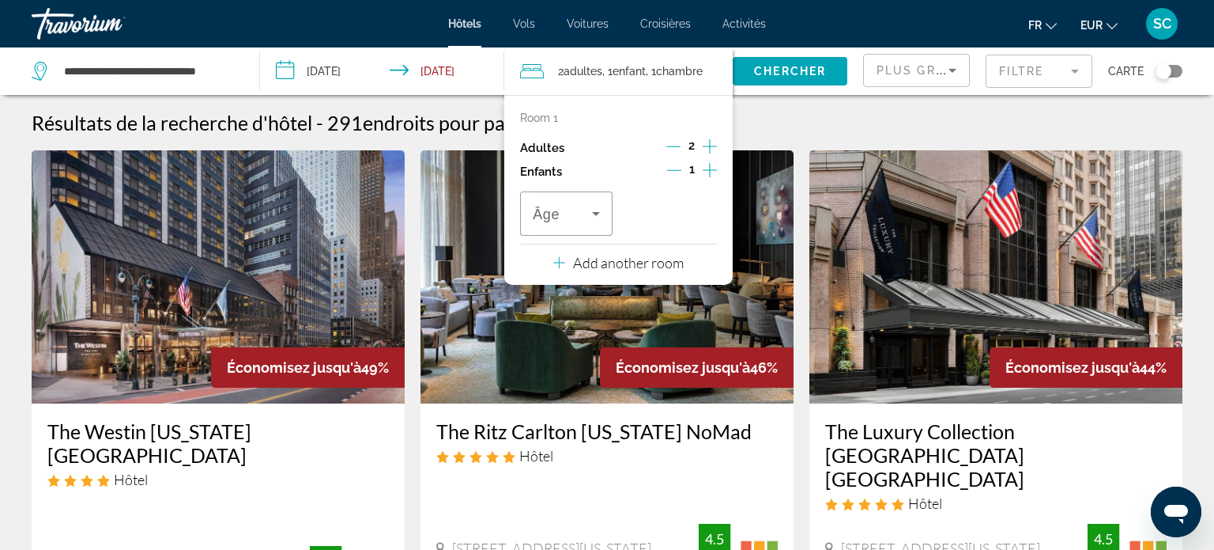
click at [710, 172] on icon "Increment children" at bounding box center [710, 170] width 14 height 19
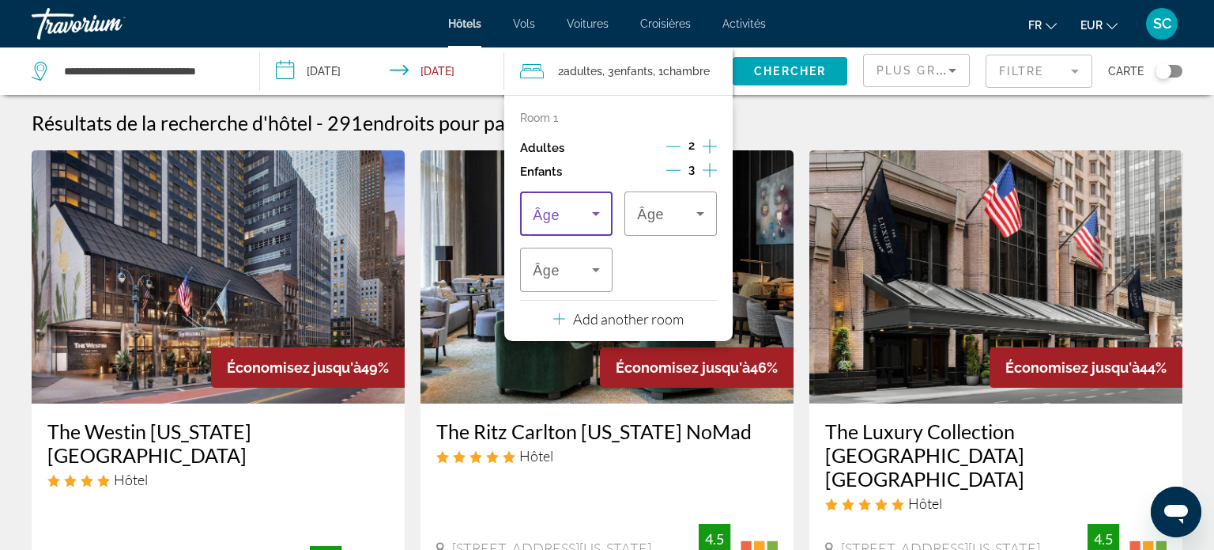
click at [603, 213] on icon "Travelers: 2 adults, 3 children" at bounding box center [596, 213] width 19 height 19
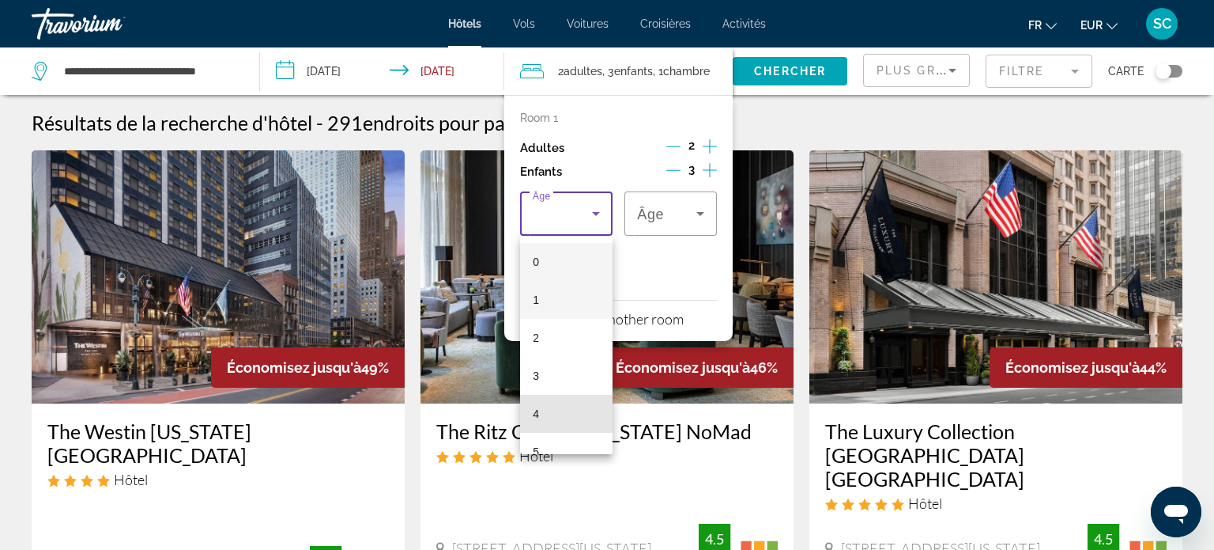
drag, startPoint x: 543, startPoint y: 413, endPoint x: 580, endPoint y: 300, distance: 118.8
click at [543, 407] on mat-option "4" at bounding box center [566, 414] width 93 height 38
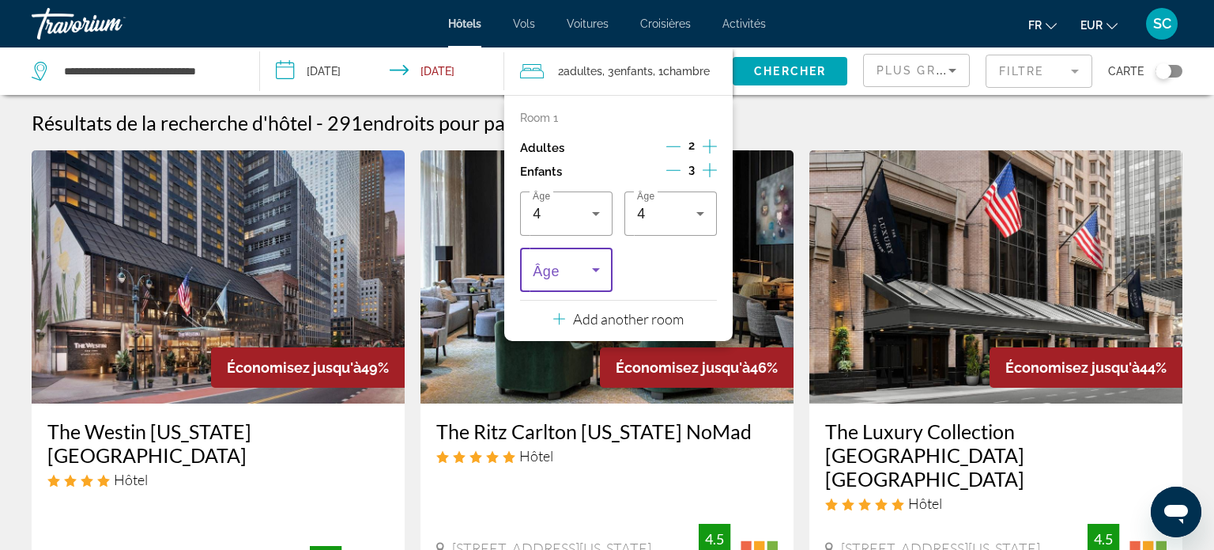
click at [592, 274] on icon "Travelers: 2 adults, 3 children" at bounding box center [596, 269] width 19 height 19
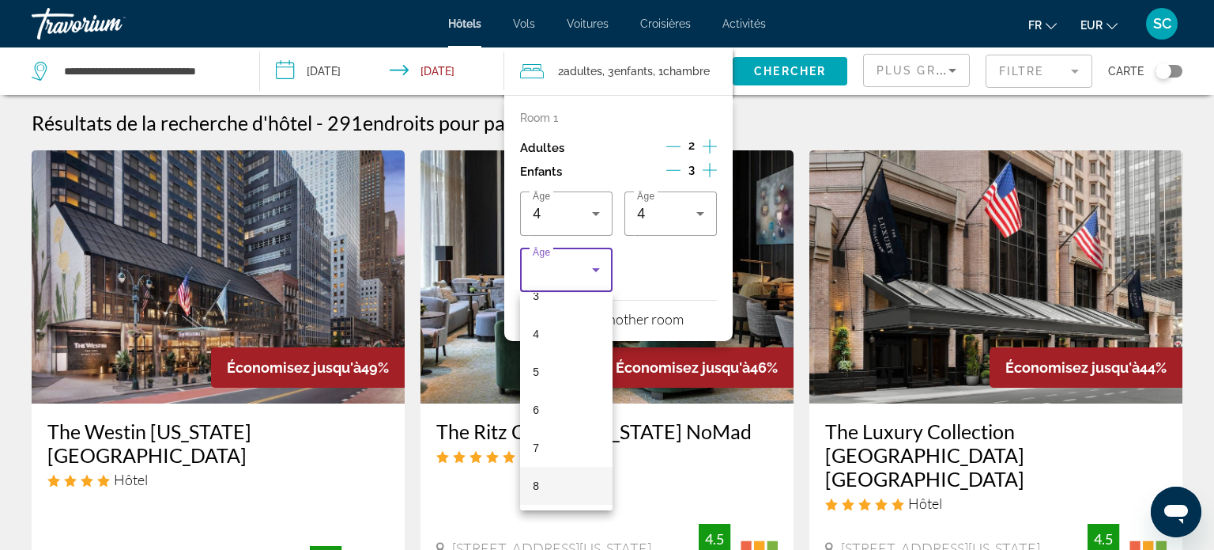
scroll to position [139, 0]
click at [550, 482] on mat-option "8" at bounding box center [566, 482] width 93 height 38
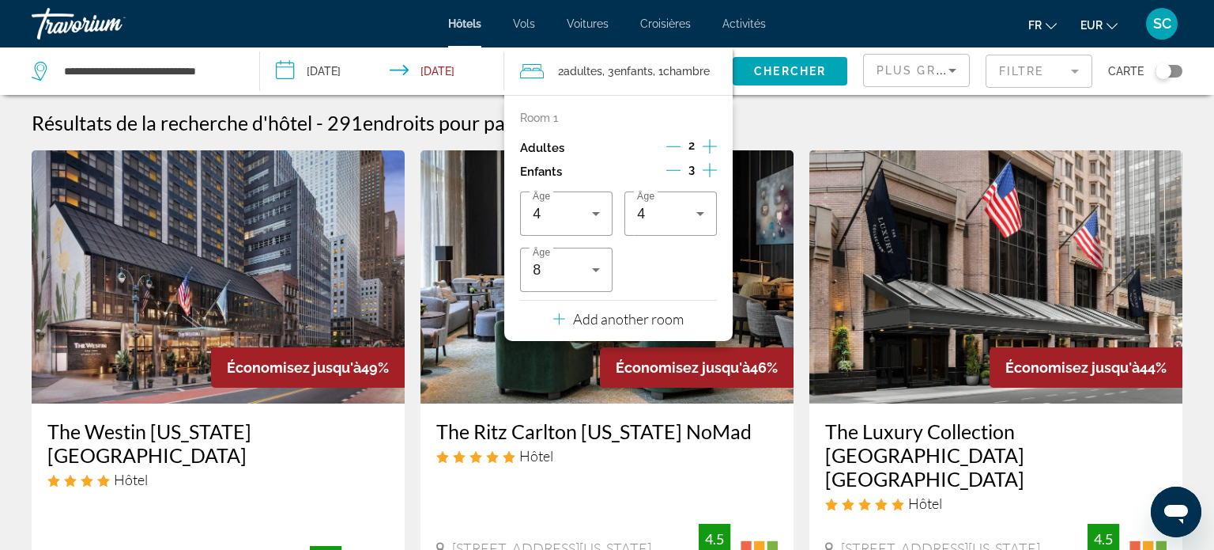
click at [640, 77] on span ", 3 Enfant Enfants" at bounding box center [627, 71] width 51 height 22
click at [665, 72] on span ", 1 Chambre pièces" at bounding box center [681, 71] width 57 height 22
click at [776, 81] on span "Search widget" at bounding box center [790, 71] width 115 height 38
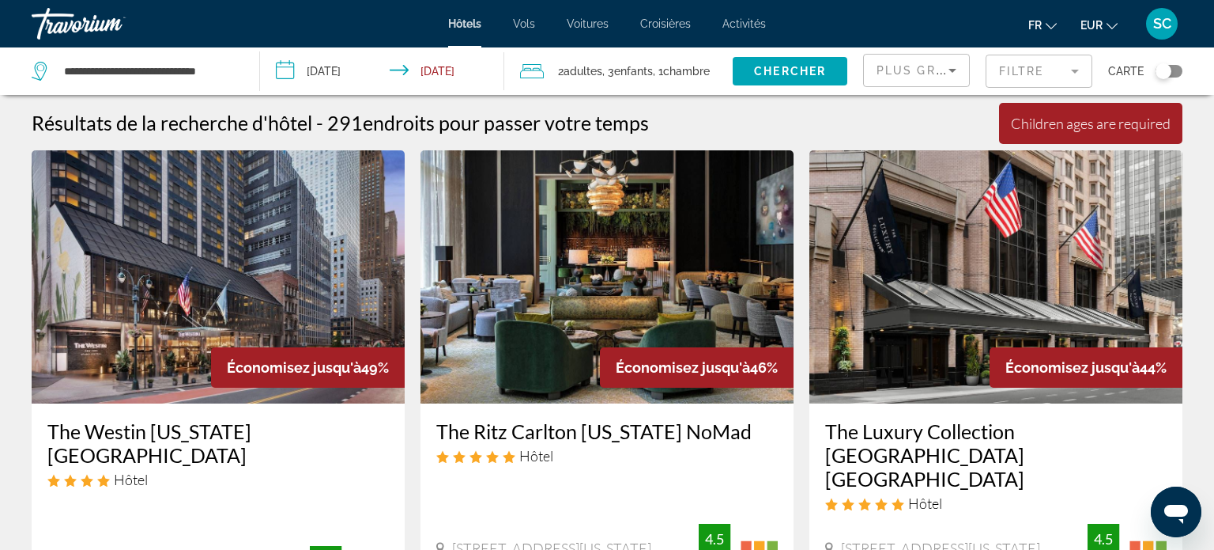
click at [1020, 70] on mat-form-field "Filtre" at bounding box center [1039, 71] width 107 height 33
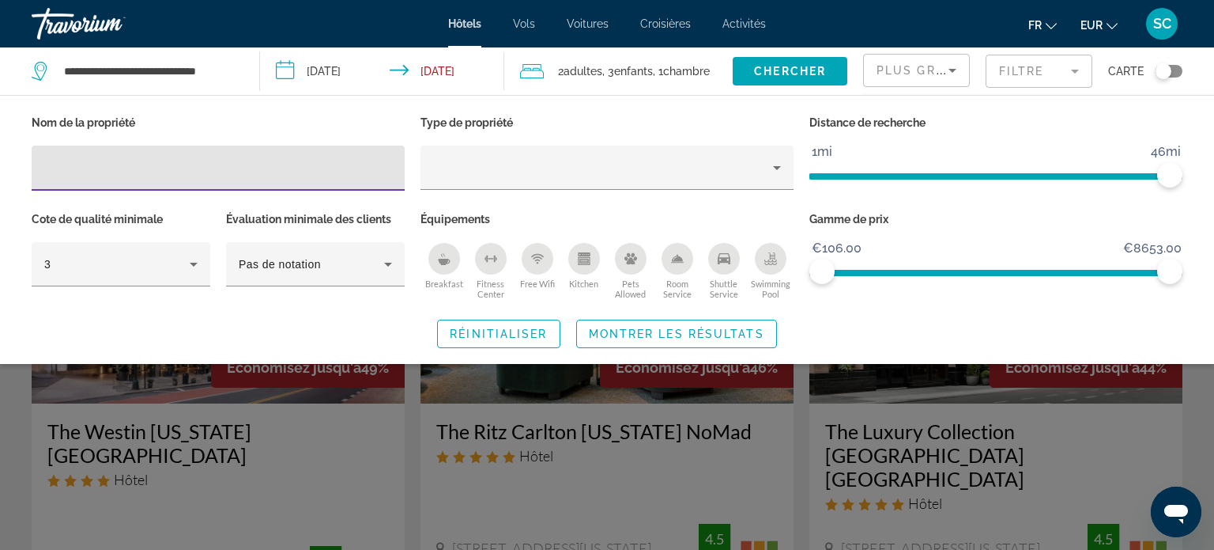
click at [246, 168] on input "Hotel Filters" at bounding box center [218, 168] width 348 height 19
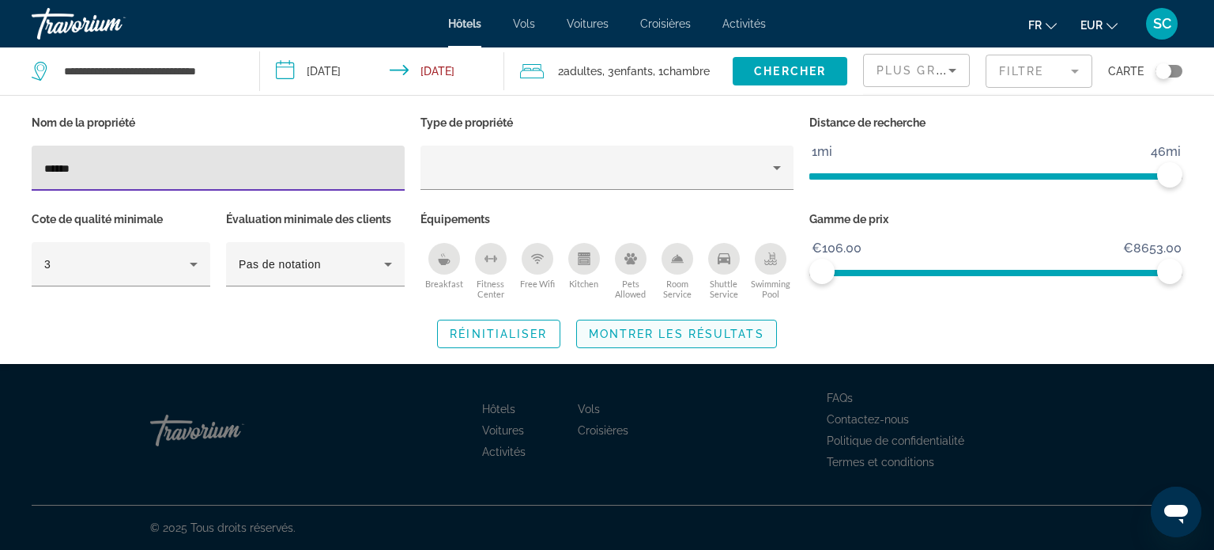
type input "******"
click at [617, 338] on span "Montrer les résultats" at bounding box center [677, 333] width 176 height 13
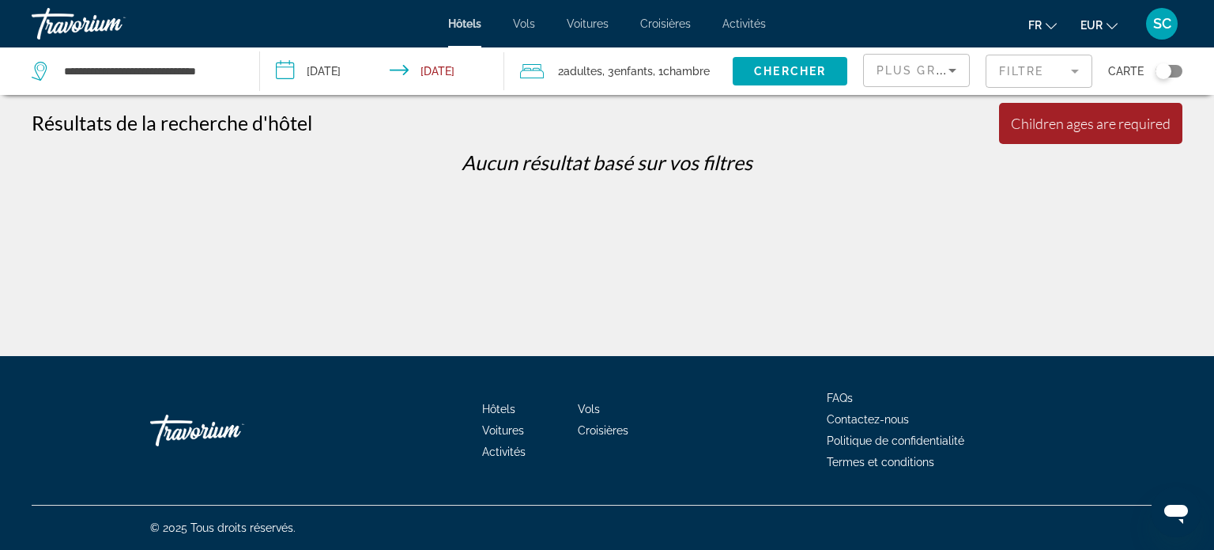
click at [667, 64] on span ", 1 Chambre pièces" at bounding box center [681, 71] width 57 height 22
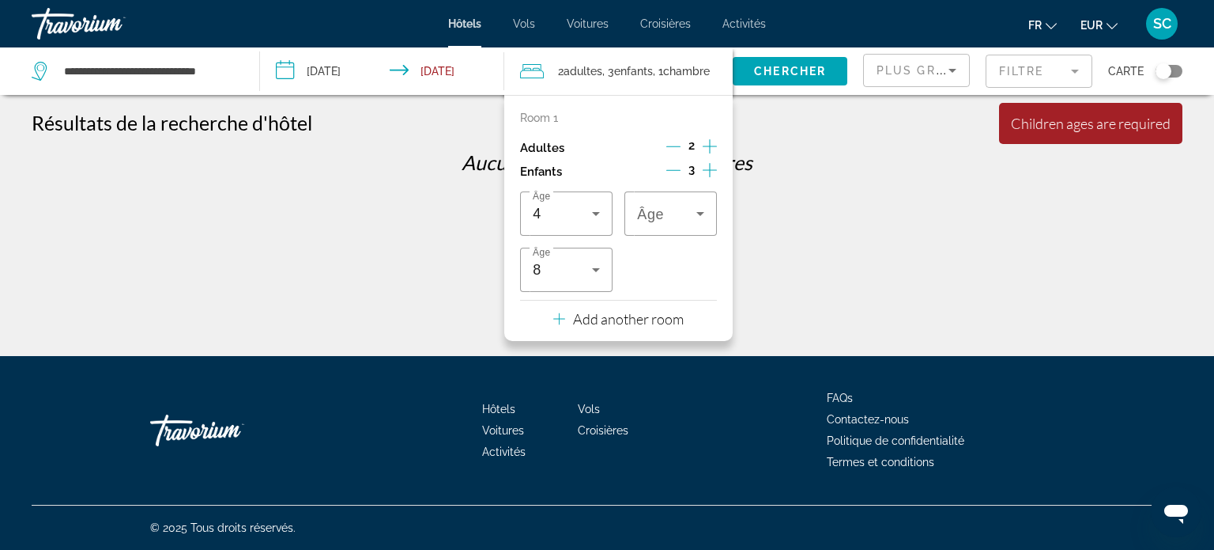
drag, startPoint x: 636, startPoint y: 66, endPoint x: 718, endPoint y: 111, distance: 93.5
click at [644, 72] on span "Enfants" at bounding box center [633, 71] width 39 height 13
drag, startPoint x: 813, startPoint y: 74, endPoint x: 826, endPoint y: 77, distance: 14.0
click at [814, 70] on span "Chercher" at bounding box center [790, 71] width 72 height 13
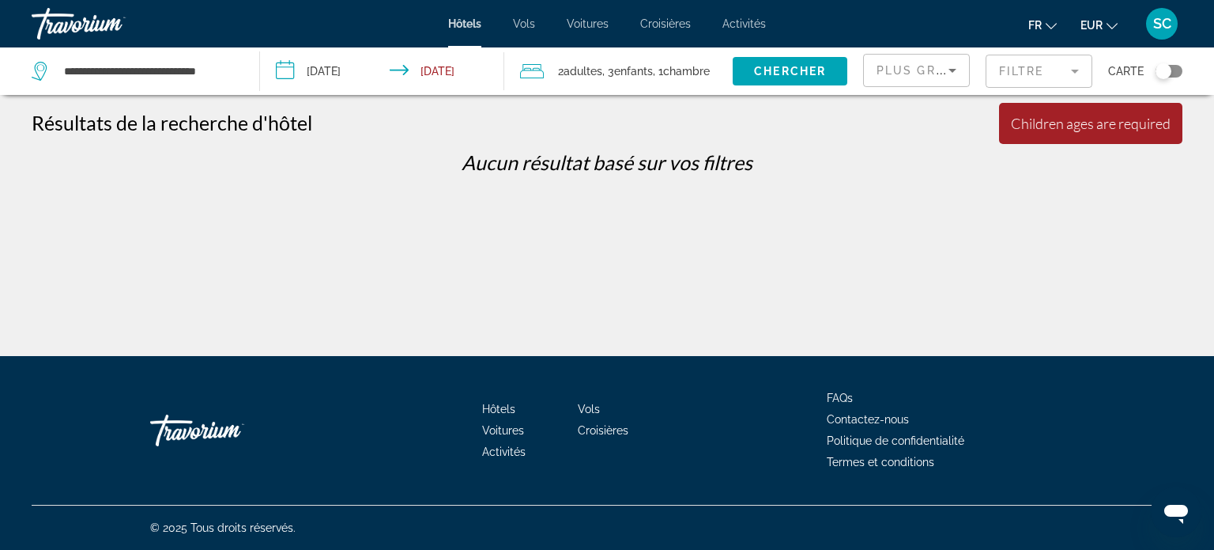
click at [357, 70] on input "**********" at bounding box center [385, 73] width 251 height 52
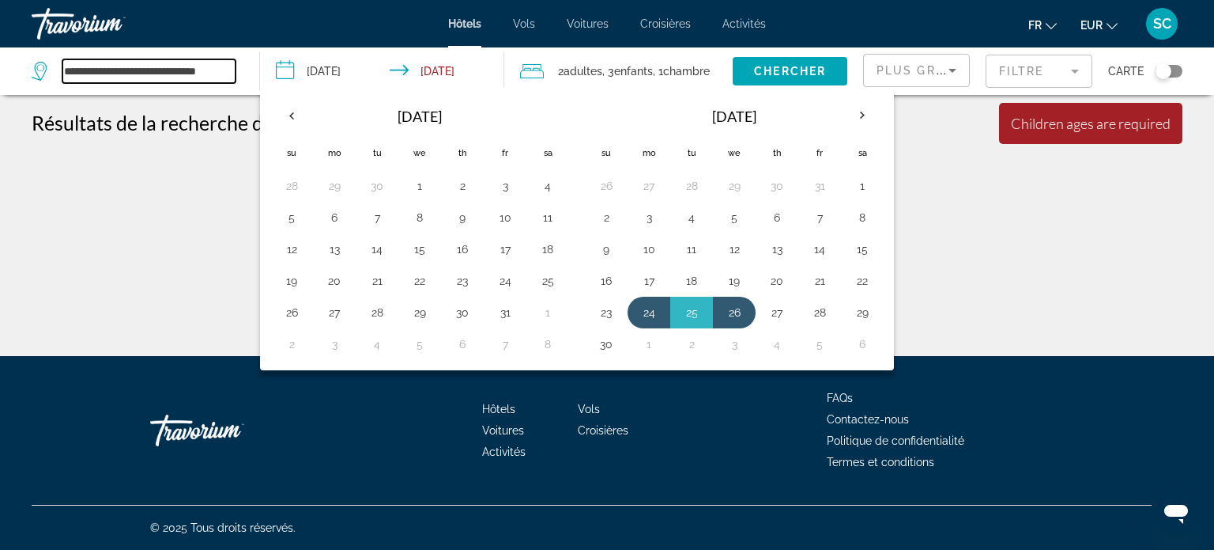
click at [138, 74] on input "**********" at bounding box center [148, 71] width 173 height 24
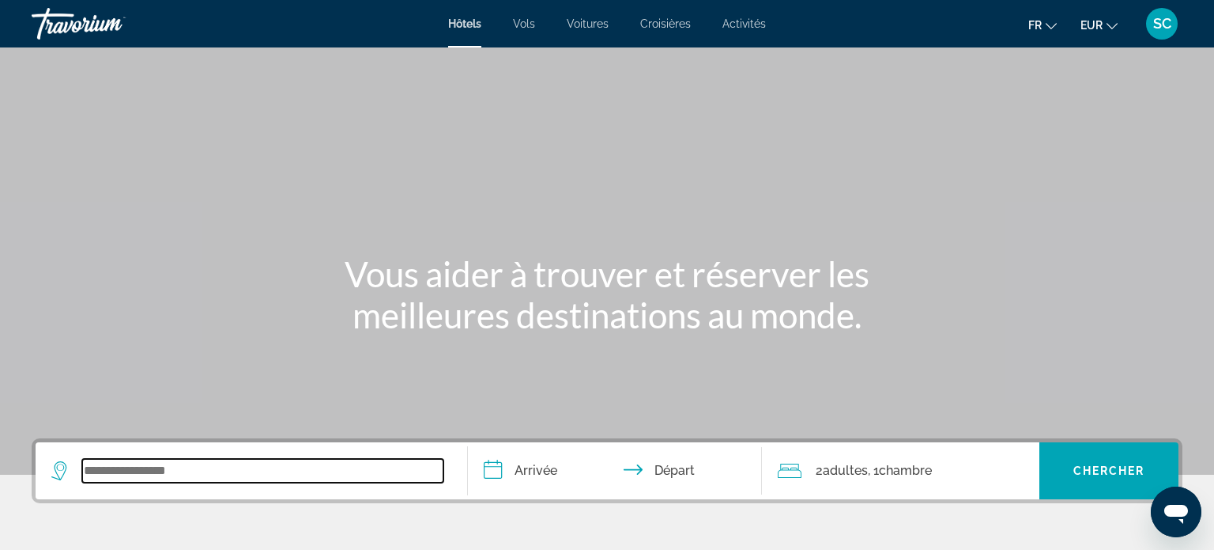
drag, startPoint x: 201, startPoint y: 475, endPoint x: 210, endPoint y: 428, distance: 48.2
click at [203, 469] on input "Search widget" at bounding box center [262, 471] width 361 height 24
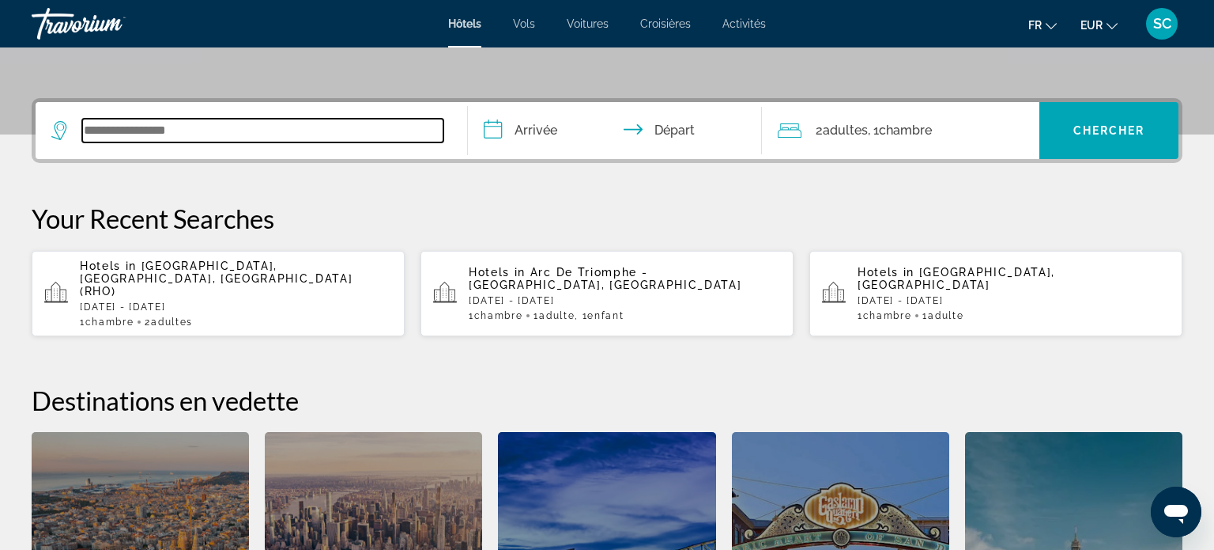
scroll to position [386, 0]
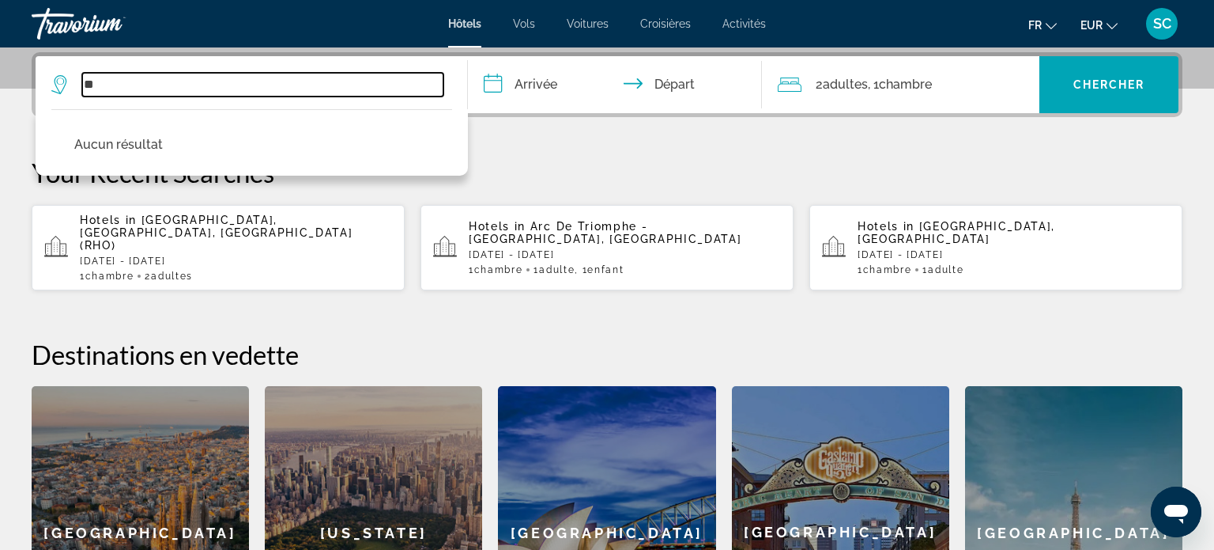
type input "*"
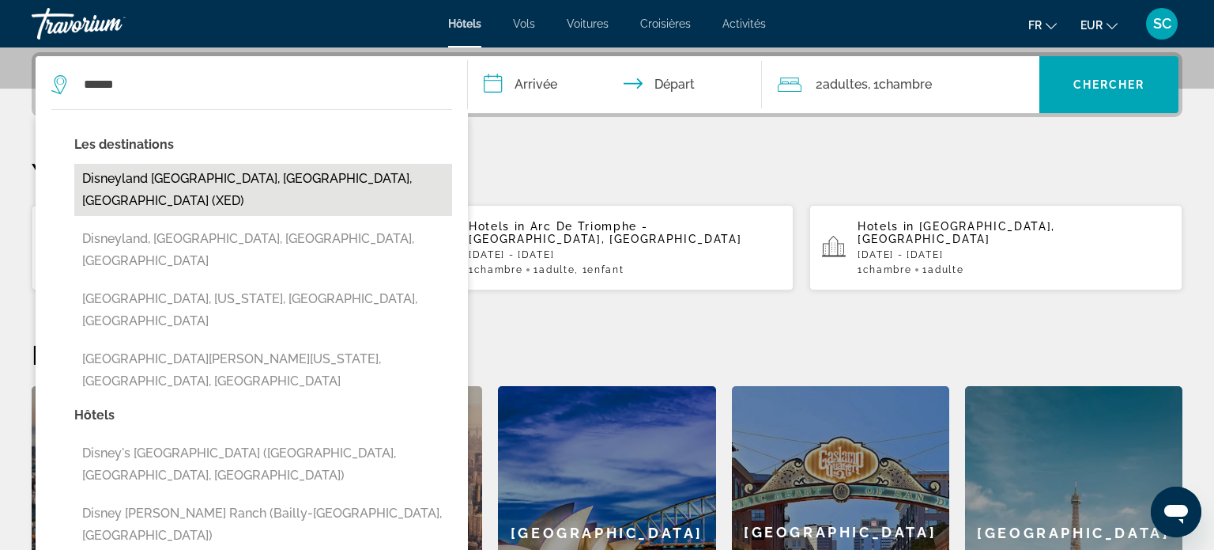
click at [239, 181] on button "Disneyland [GEOGRAPHIC_DATA], [GEOGRAPHIC_DATA], [GEOGRAPHIC_DATA] (XED)" at bounding box center [263, 190] width 378 height 52
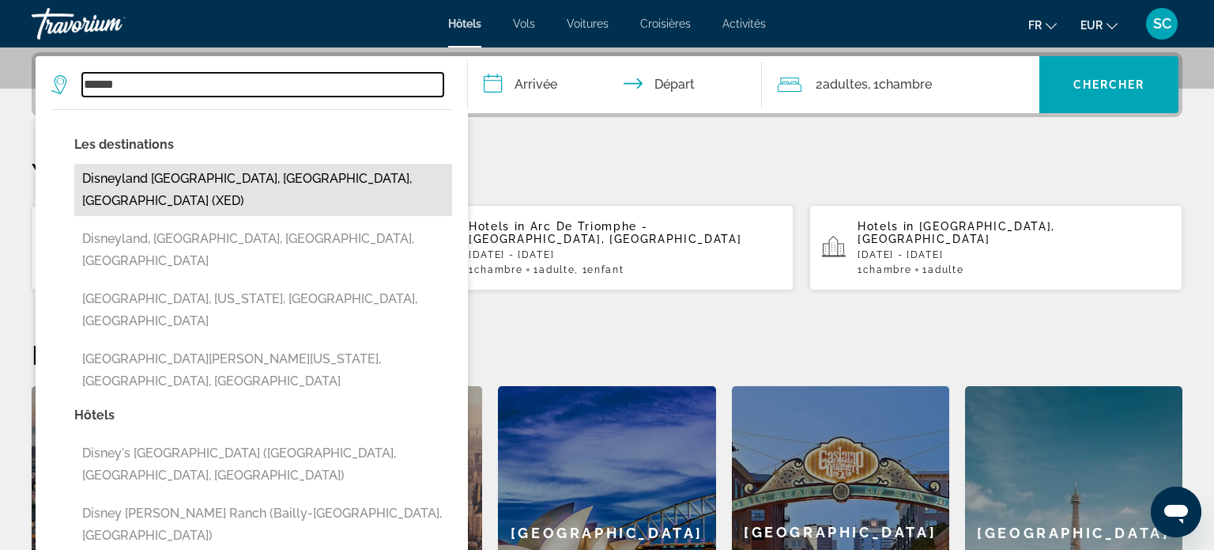
type input "**********"
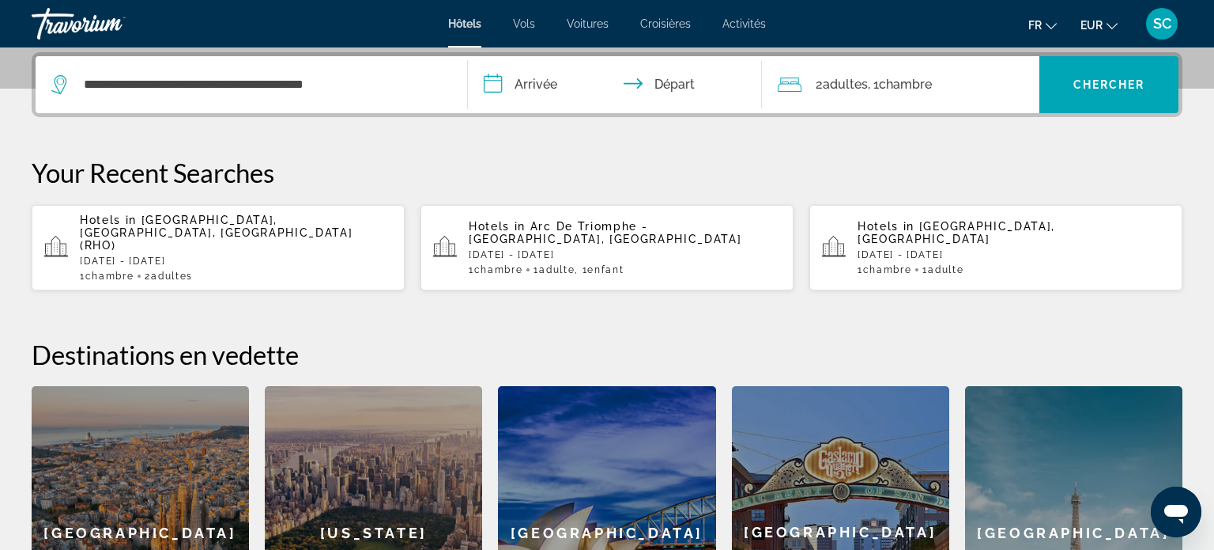
click at [534, 85] on input "**********" at bounding box center [618, 87] width 300 height 62
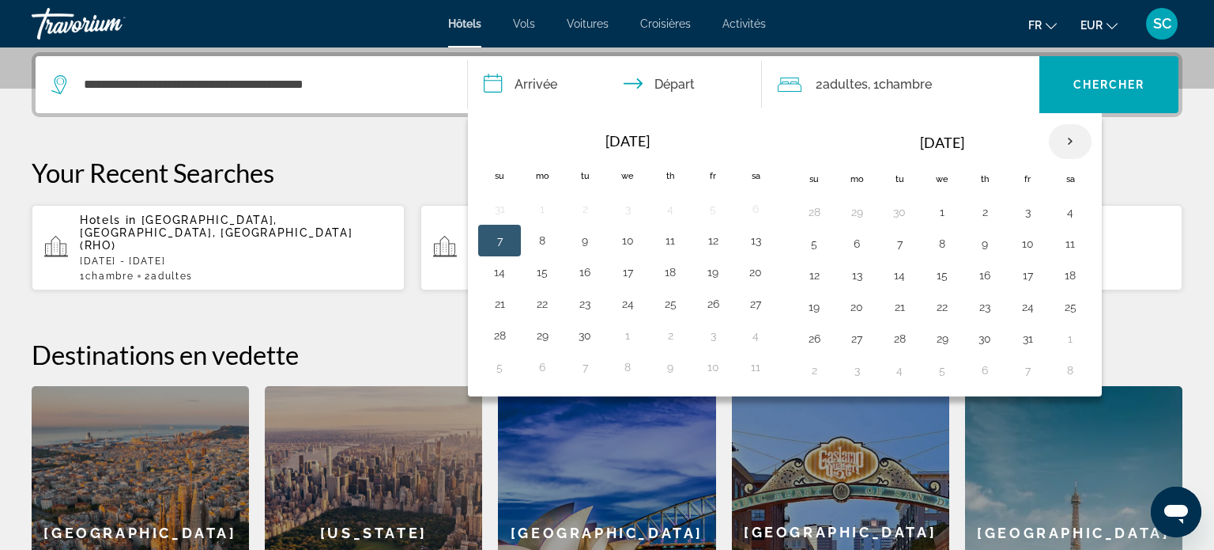
click at [1060, 138] on th "Next month" at bounding box center [1070, 141] width 43 height 35
drag, startPoint x: 545, startPoint y: 342, endPoint x: 643, endPoint y: 339, distance: 98.1
click at [546, 342] on button "24" at bounding box center [542, 338] width 25 height 22
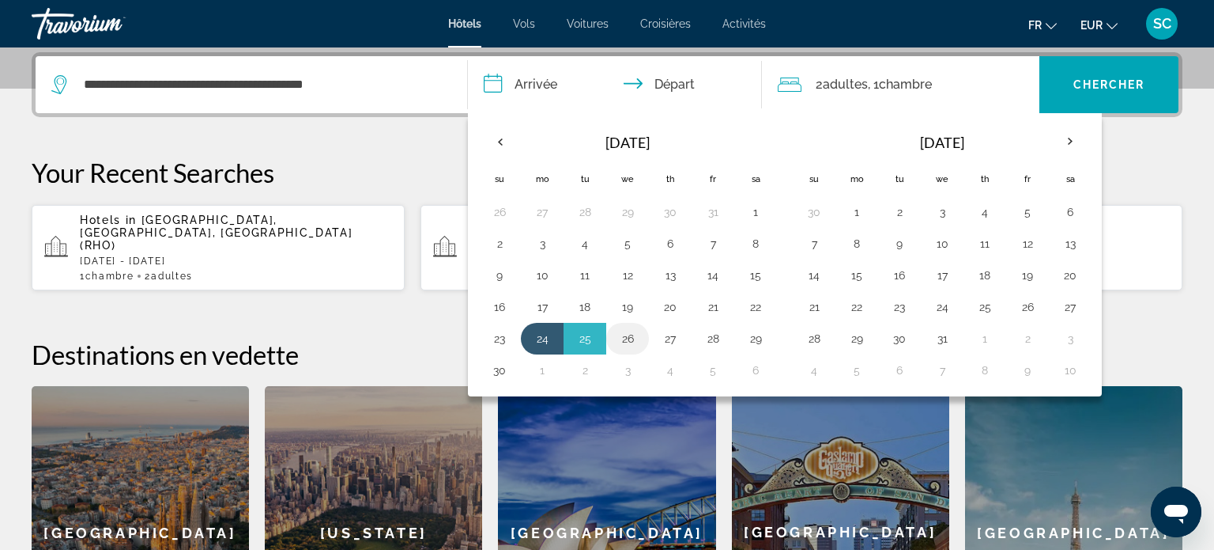
drag, startPoint x: 625, startPoint y: 339, endPoint x: 633, endPoint y: 342, distance: 8.3
click at [625, 340] on button "26" at bounding box center [627, 338] width 25 height 22
type input "**********"
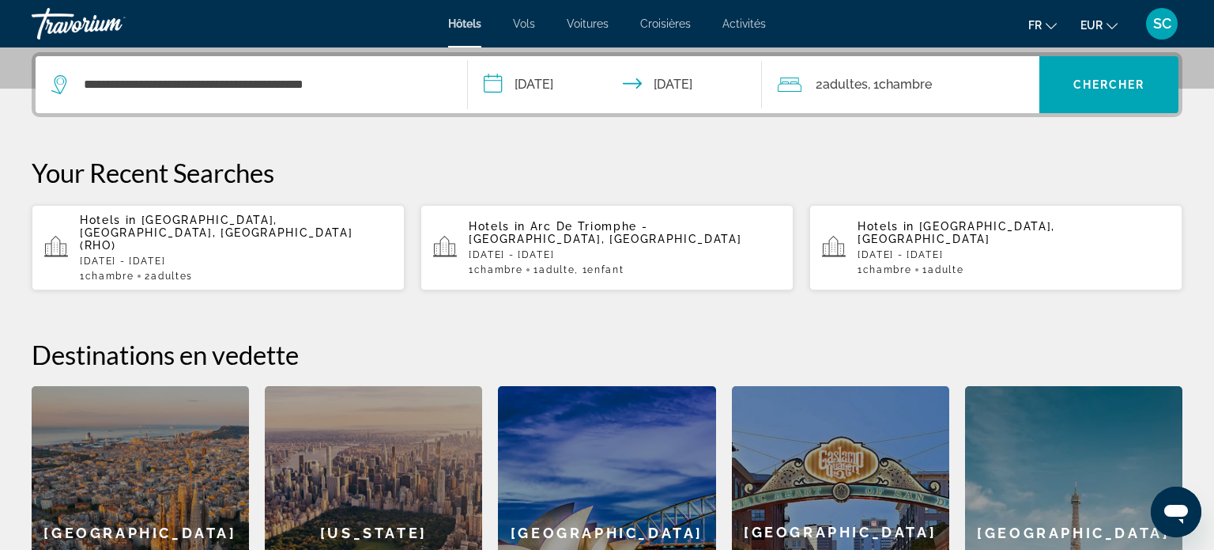
click at [838, 78] on span "Adultes" at bounding box center [845, 84] width 45 height 15
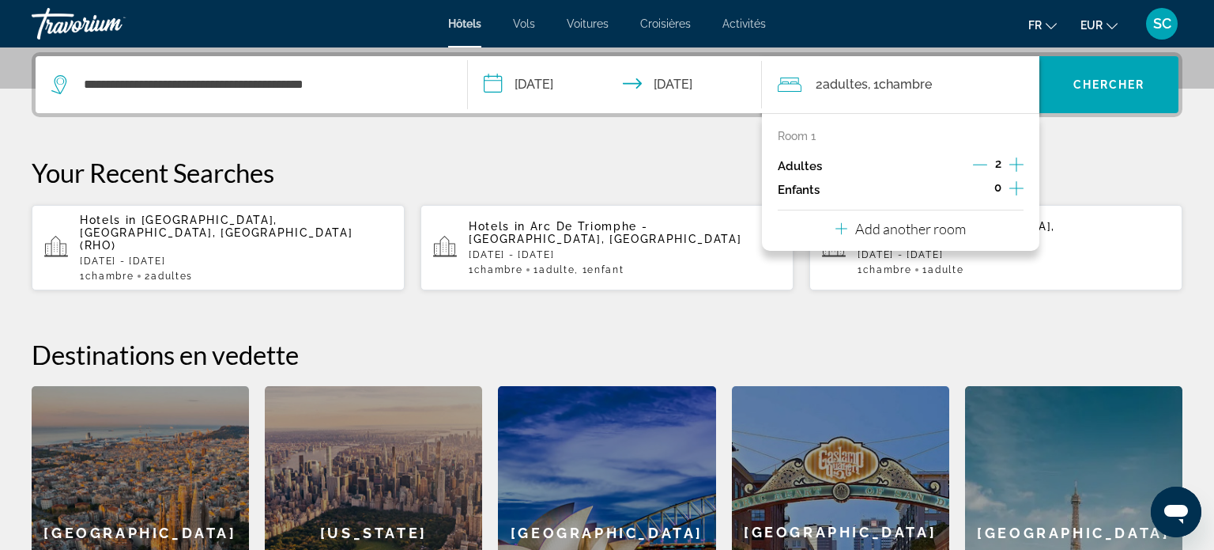
click at [1018, 193] on icon "Increment children" at bounding box center [1017, 188] width 14 height 19
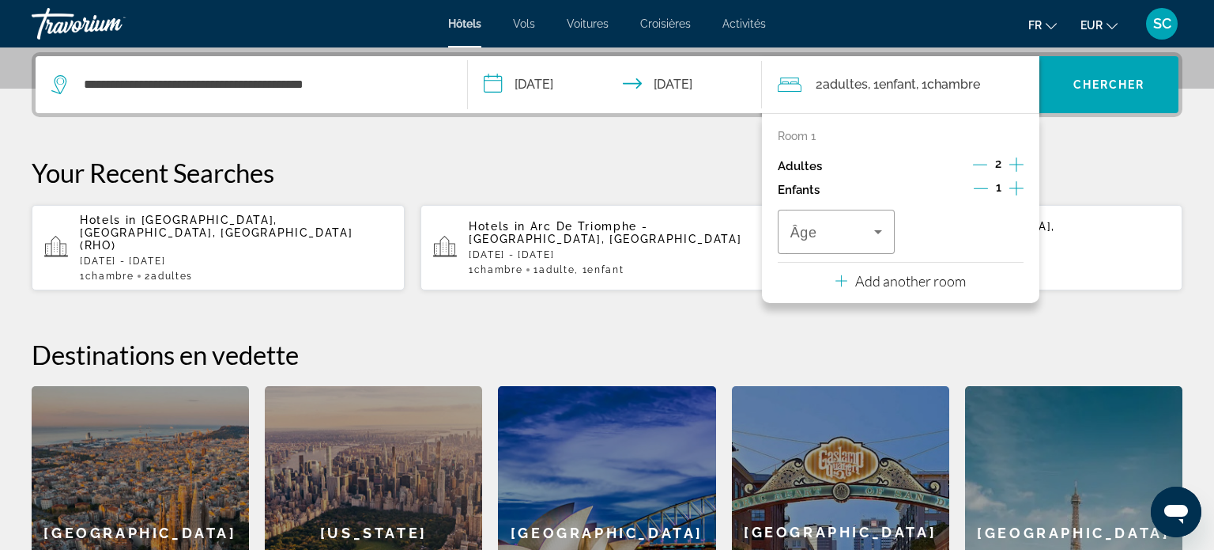
click at [1015, 192] on icon "Increment children" at bounding box center [1017, 188] width 14 height 19
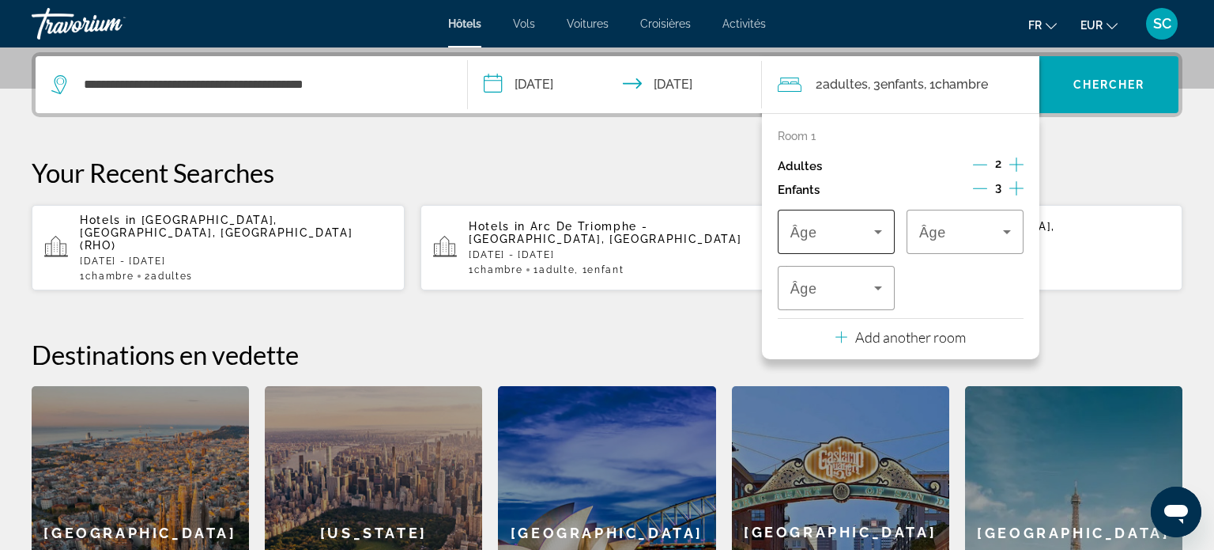
click at [886, 232] on icon "Travelers: 2 adults, 3 children" at bounding box center [878, 231] width 19 height 19
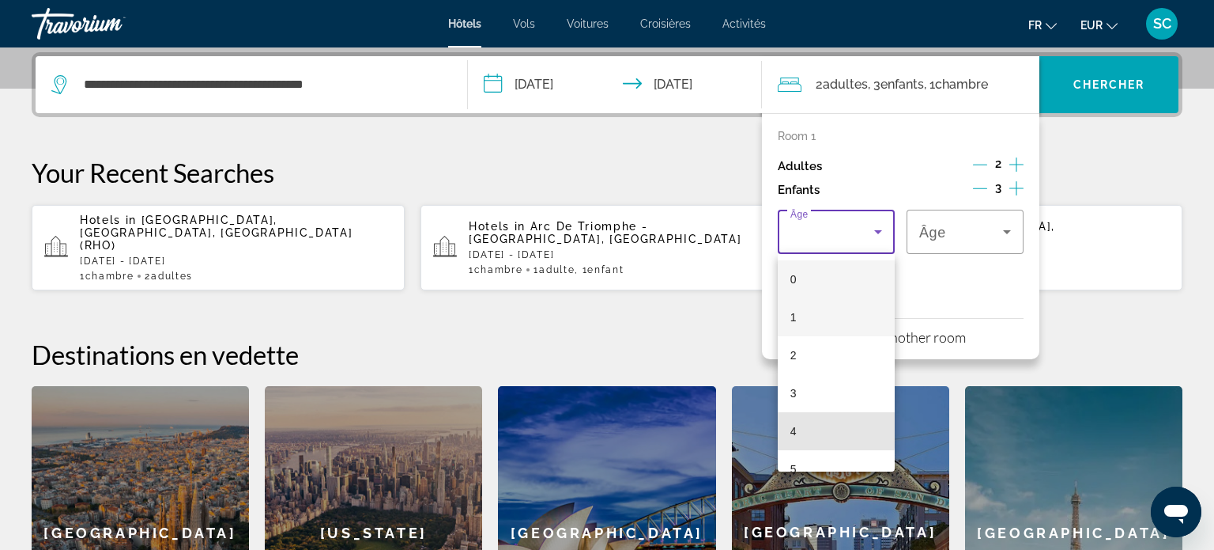
drag, startPoint x: 791, startPoint y: 430, endPoint x: 870, endPoint y: 334, distance: 124.2
click at [796, 428] on span "4" at bounding box center [794, 430] width 6 height 19
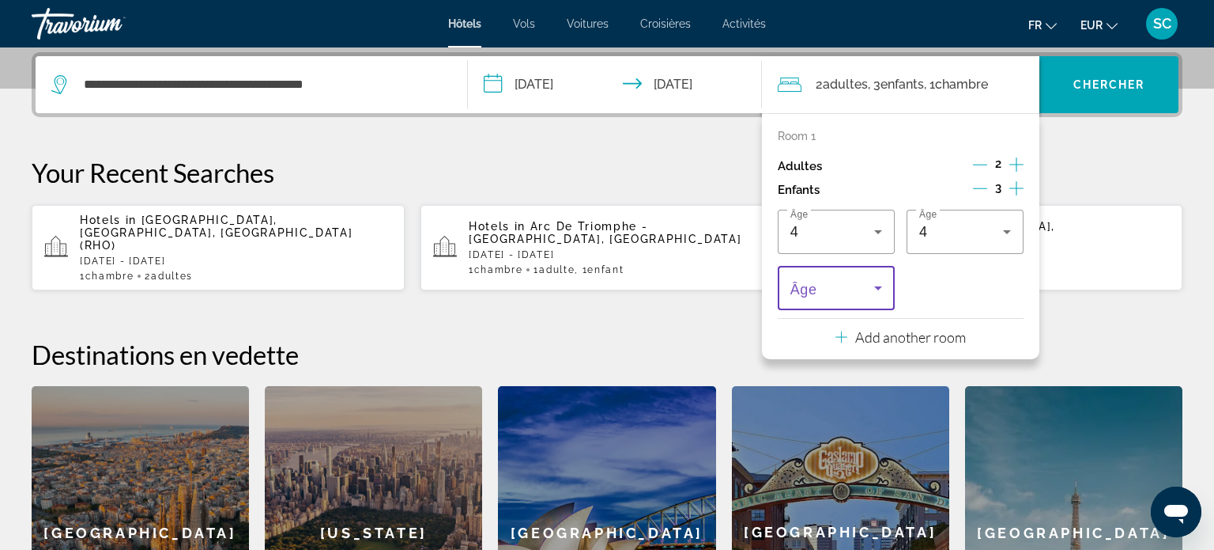
click at [880, 287] on icon "Travelers: 2 adults, 3 children" at bounding box center [878, 288] width 8 height 4
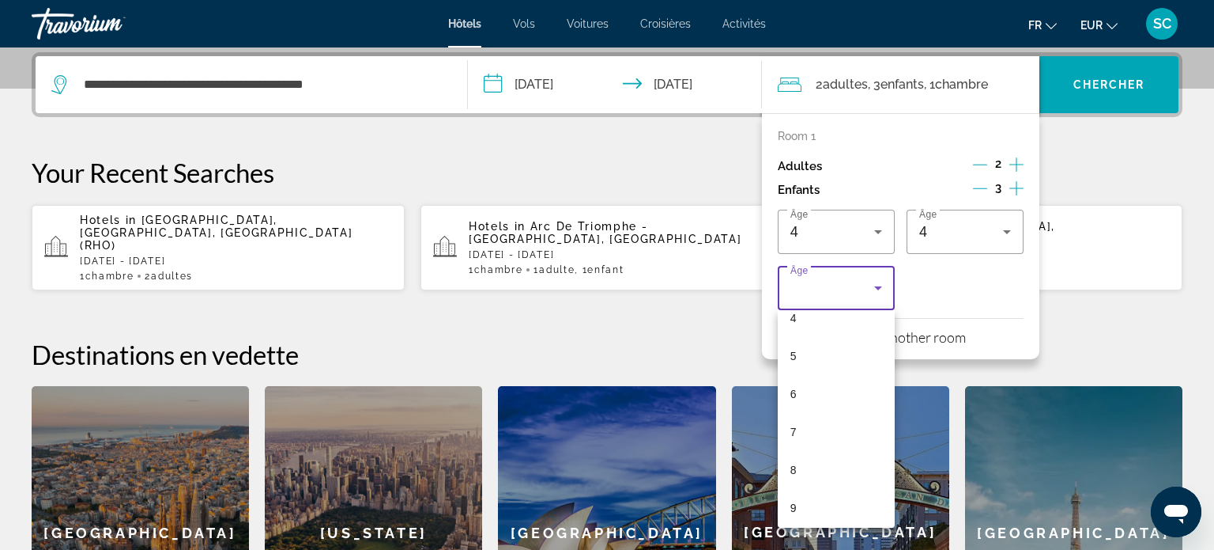
scroll to position [176, 0]
drag, startPoint x: 789, startPoint y: 464, endPoint x: 810, endPoint y: 442, distance: 30.8
click at [791, 464] on mat-option "8" at bounding box center [836, 463] width 117 height 38
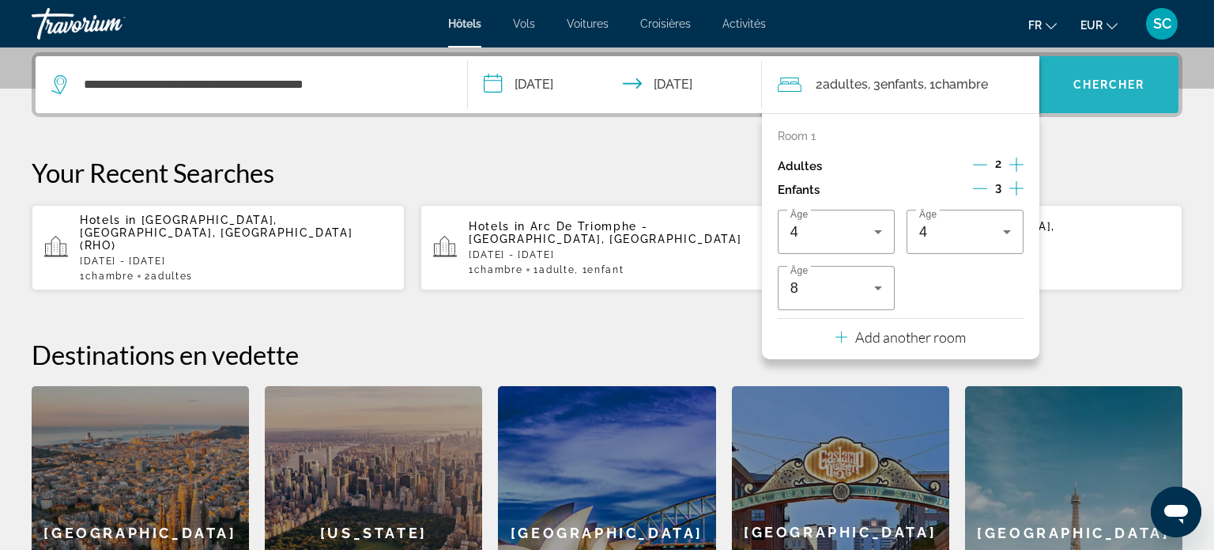
click at [1105, 78] on span "Chercher" at bounding box center [1110, 84] width 72 height 13
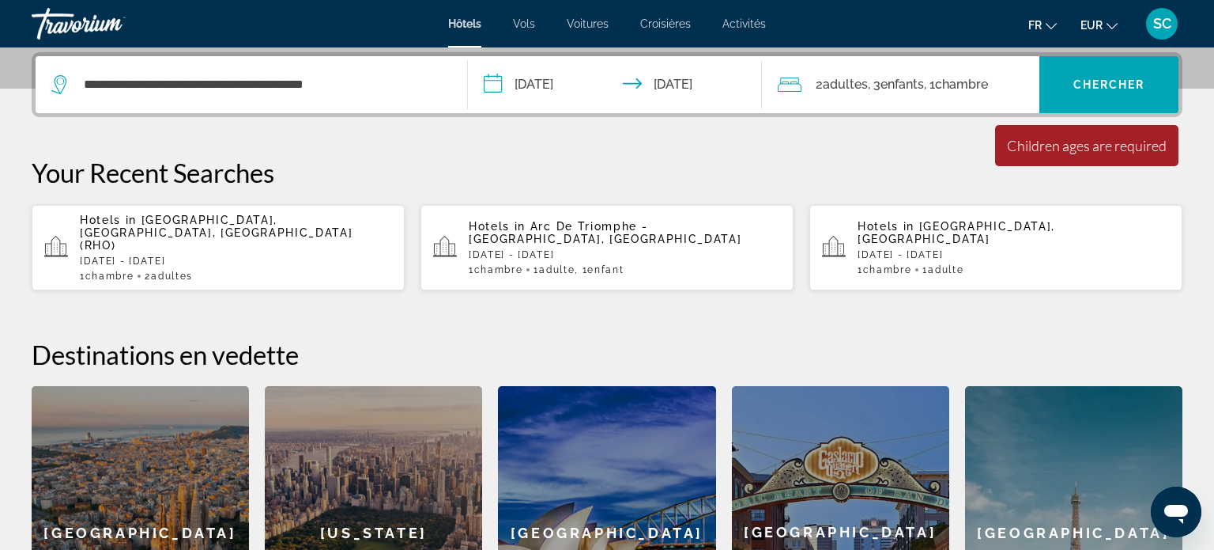
click at [924, 82] on span "Enfants" at bounding box center [902, 84] width 43 height 15
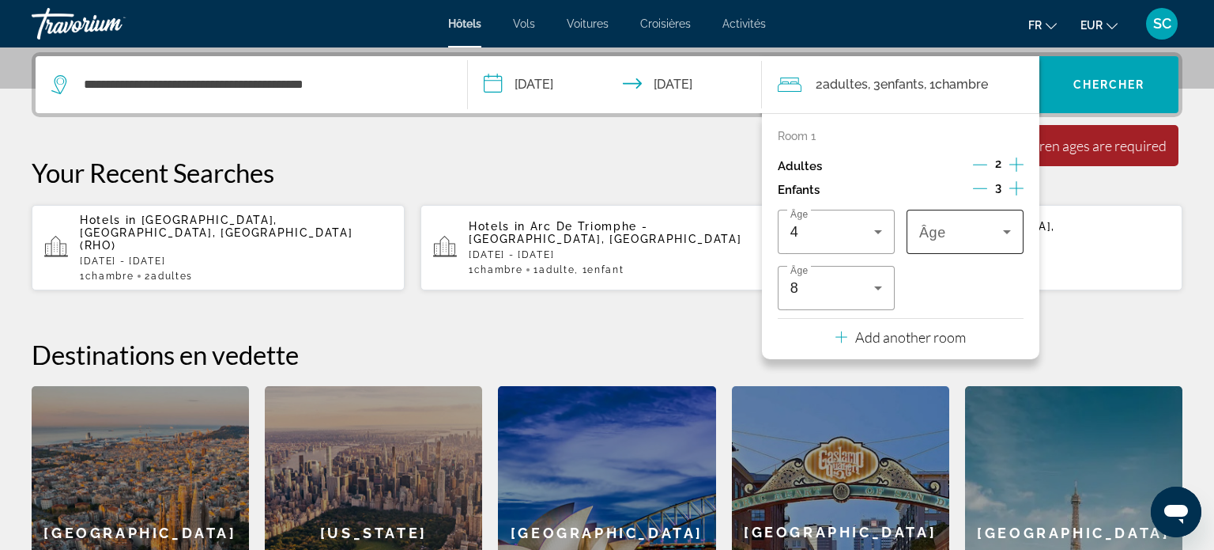
click at [1009, 228] on icon "Travelers: 2 adults, 3 children" at bounding box center [1007, 231] width 19 height 19
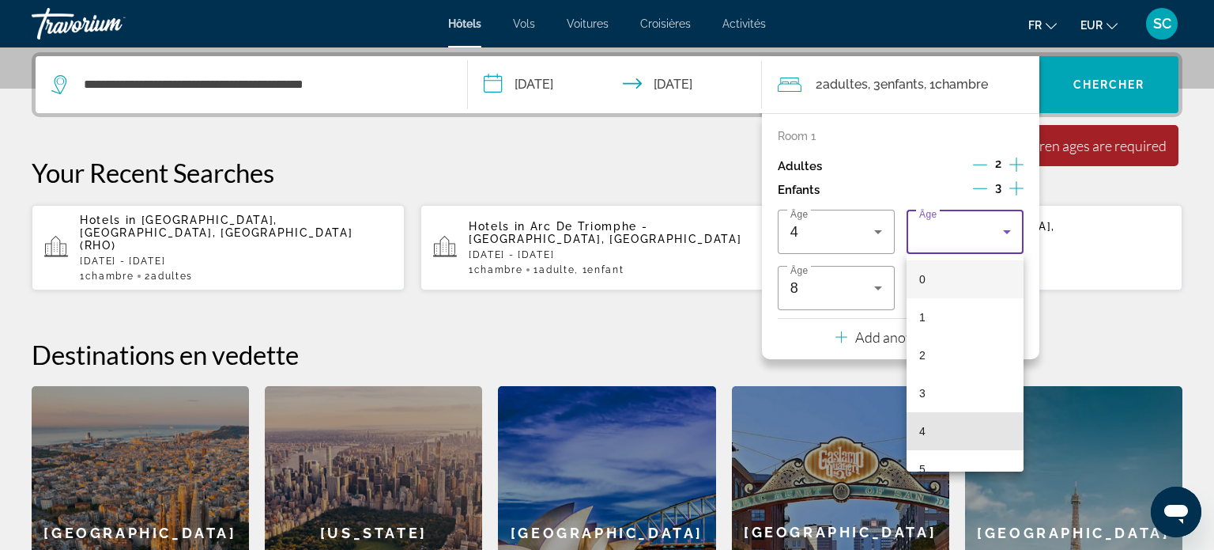
drag, startPoint x: 931, startPoint y: 429, endPoint x: 1003, endPoint y: 289, distance: 158.1
click at [931, 429] on mat-option "4" at bounding box center [965, 431] width 117 height 38
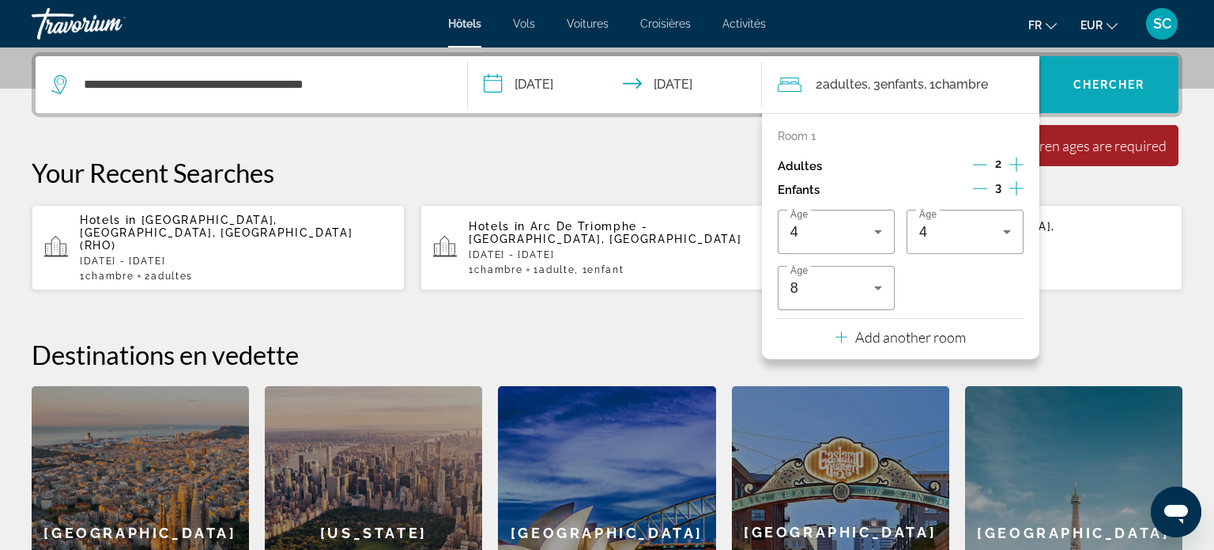
click at [1089, 91] on span "Search widget" at bounding box center [1109, 85] width 139 height 38
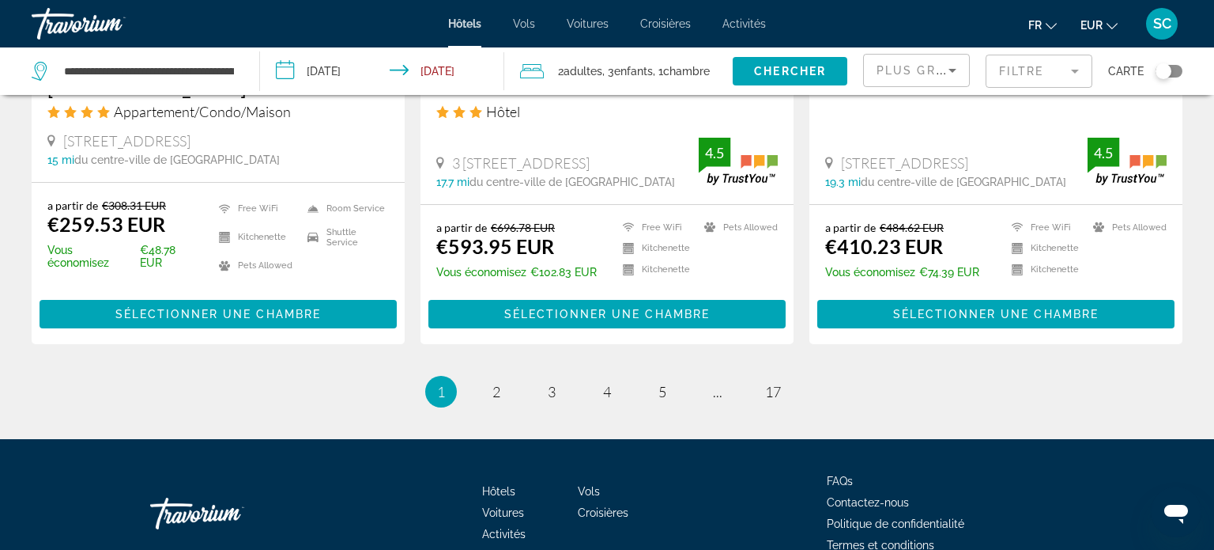
scroll to position [2207, 0]
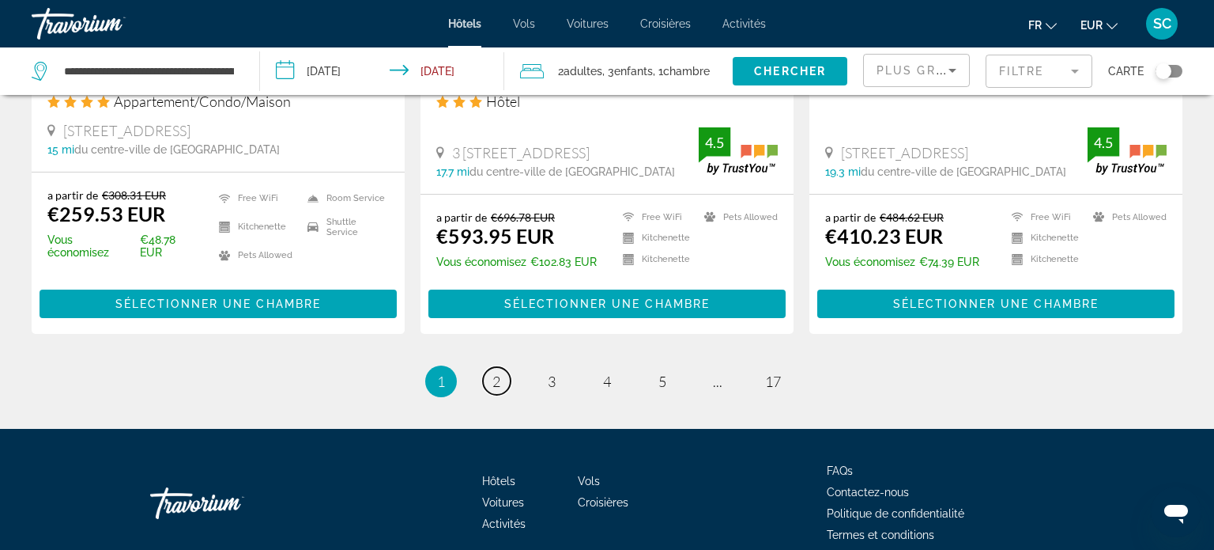
click at [497, 372] on span "2" at bounding box center [497, 380] width 8 height 17
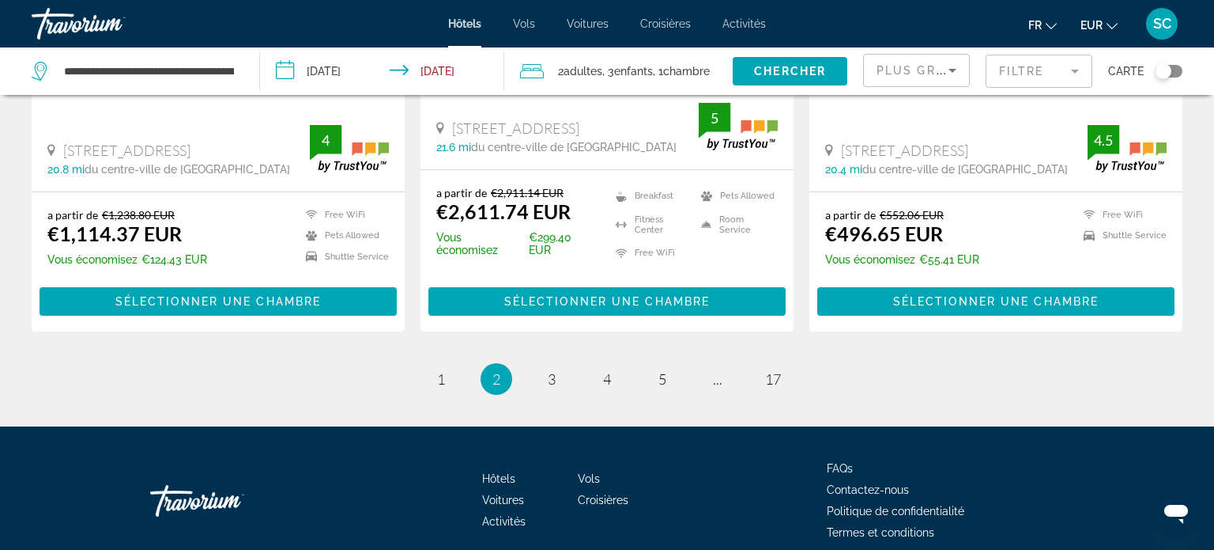
scroll to position [2248, 0]
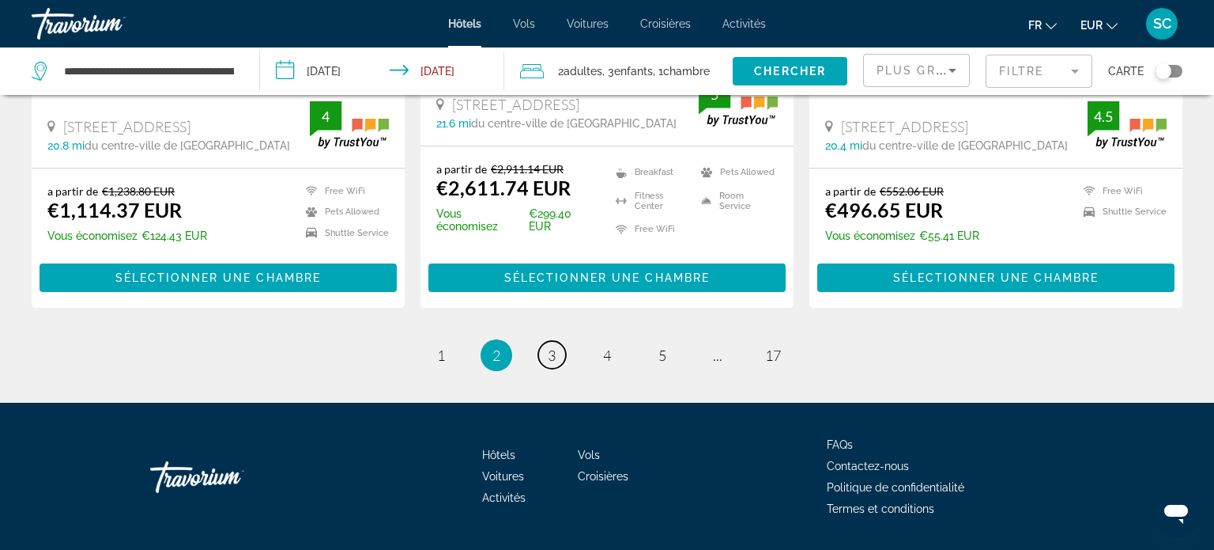
click at [558, 341] on link "page 3" at bounding box center [552, 355] width 28 height 28
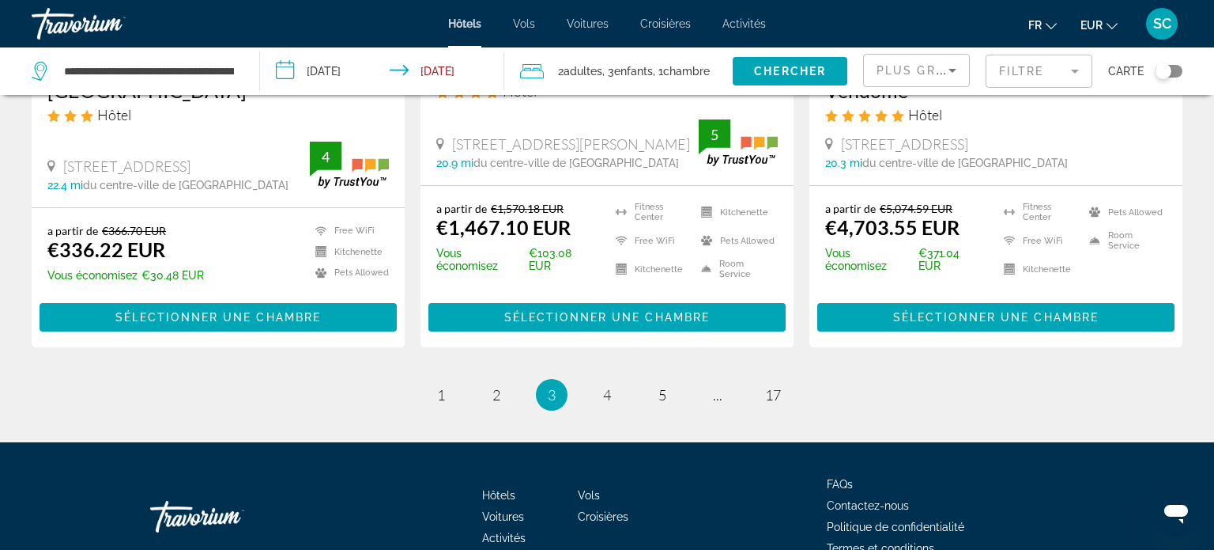
scroll to position [2189, 0]
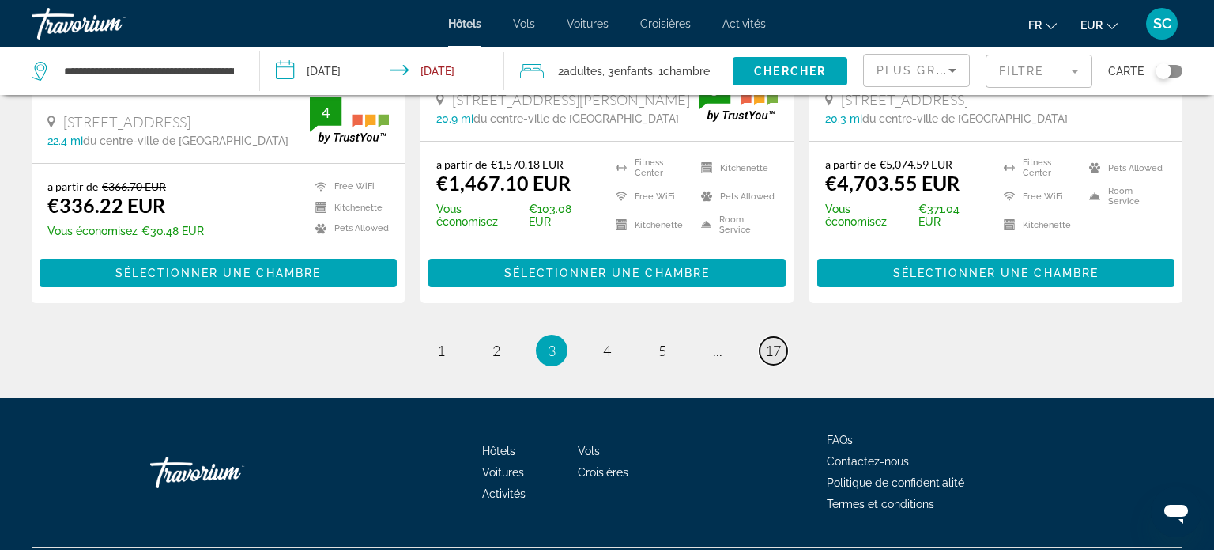
click at [772, 342] on span "17" at bounding box center [773, 350] width 16 height 17
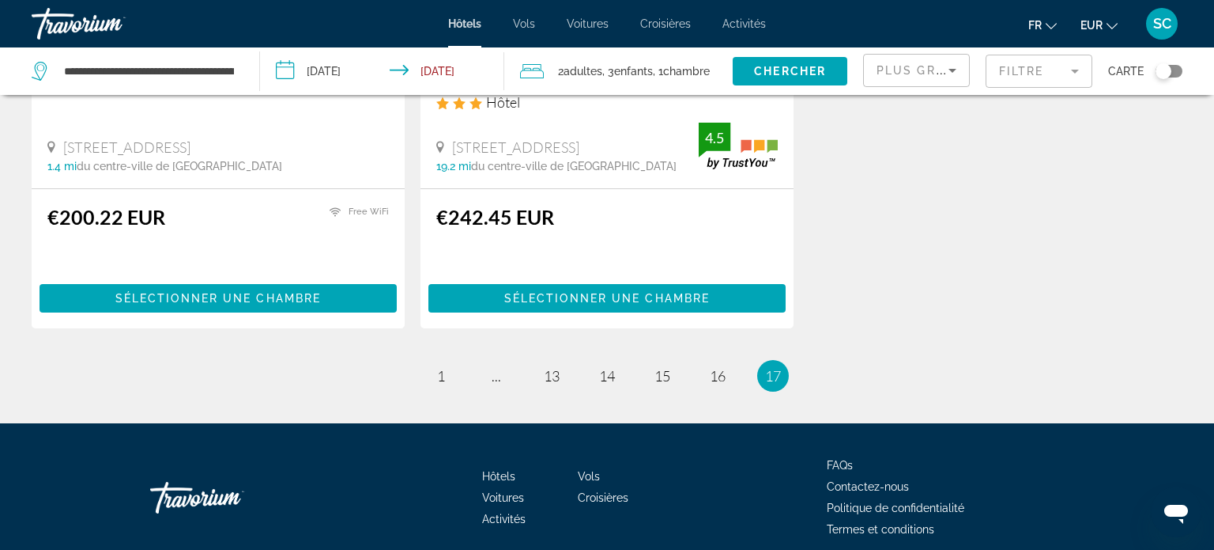
scroll to position [378, 0]
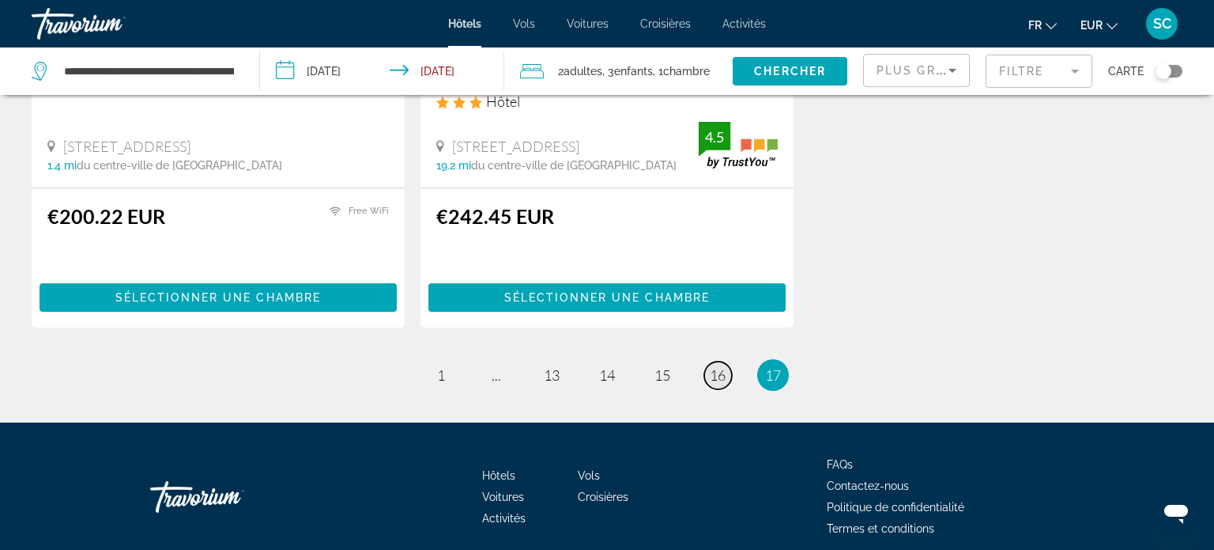
click at [721, 366] on span "16" at bounding box center [718, 374] width 16 height 17
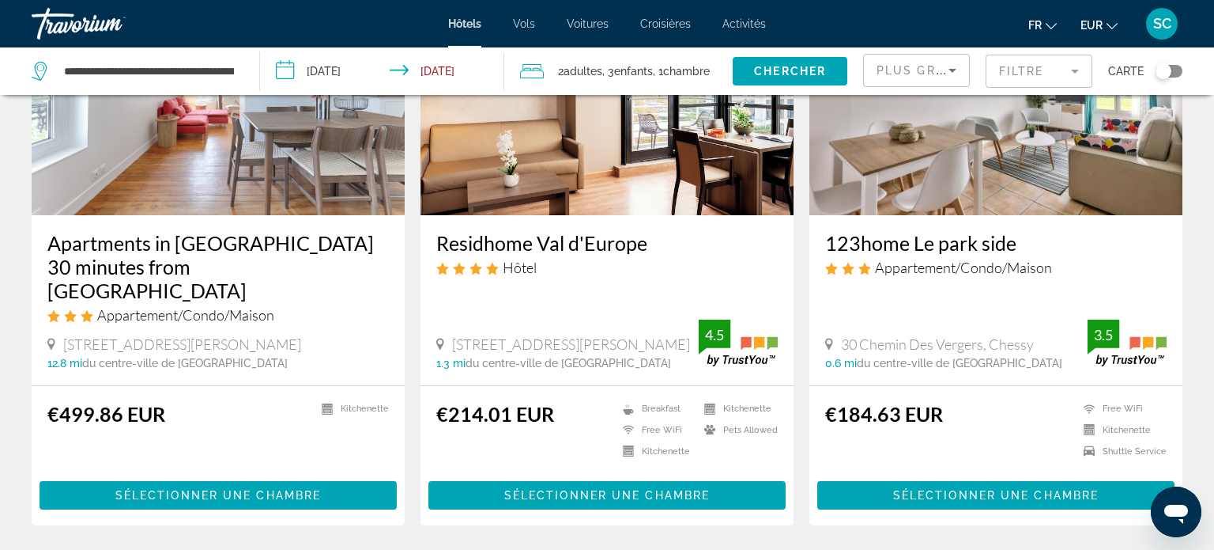
scroll to position [1890, 0]
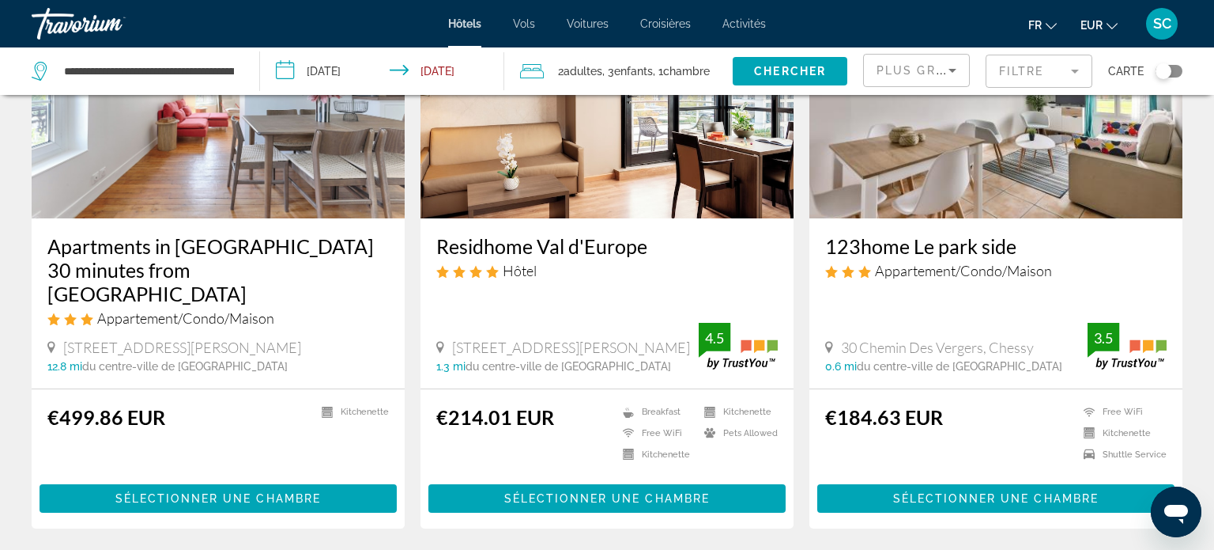
drag, startPoint x: 1023, startPoint y: 82, endPoint x: 1027, endPoint y: 100, distance: 17.8
click at [1025, 89] on div "Filtre" at bounding box center [1039, 70] width 107 height 47
click at [1035, 74] on mat-form-field "Filtre" at bounding box center [1039, 71] width 107 height 33
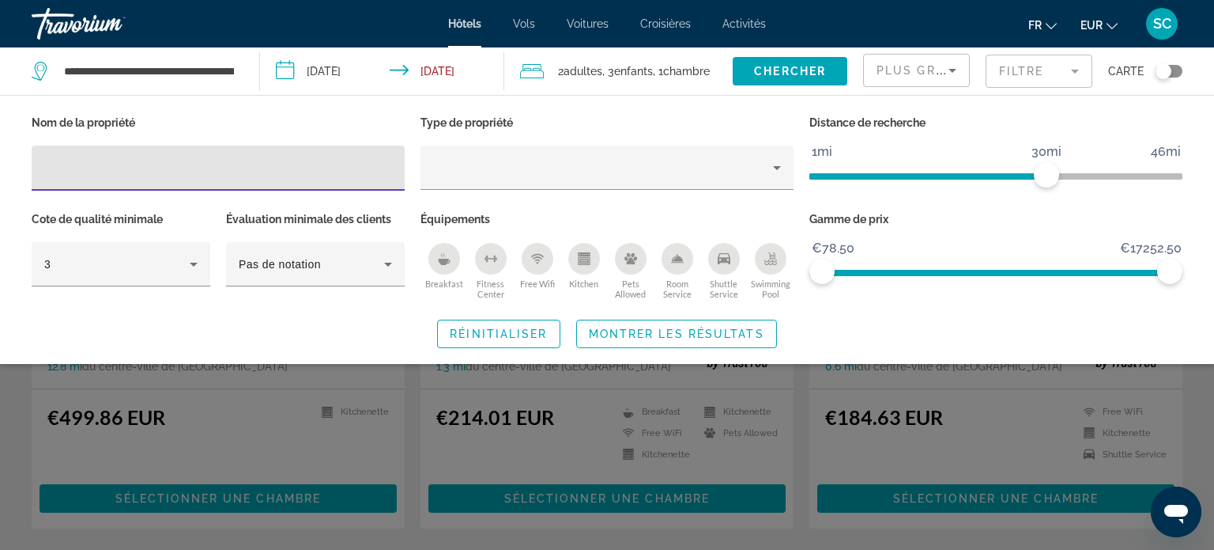
click at [270, 171] on input "Hotel Filters" at bounding box center [218, 168] width 348 height 19
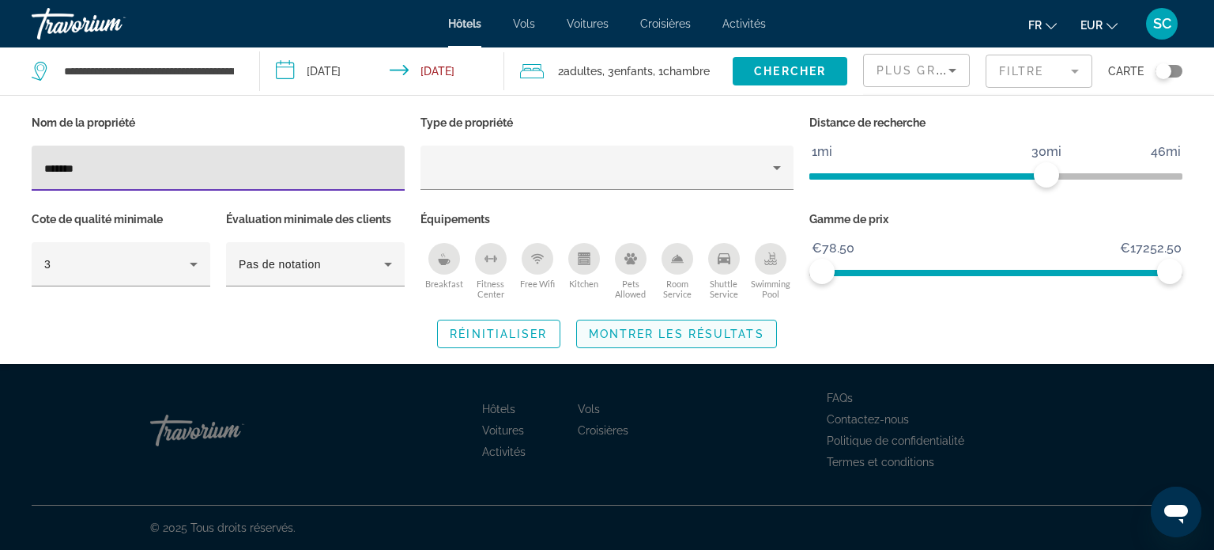
type input "*******"
click at [672, 328] on span "Montrer les résultats" at bounding box center [677, 333] width 176 height 13
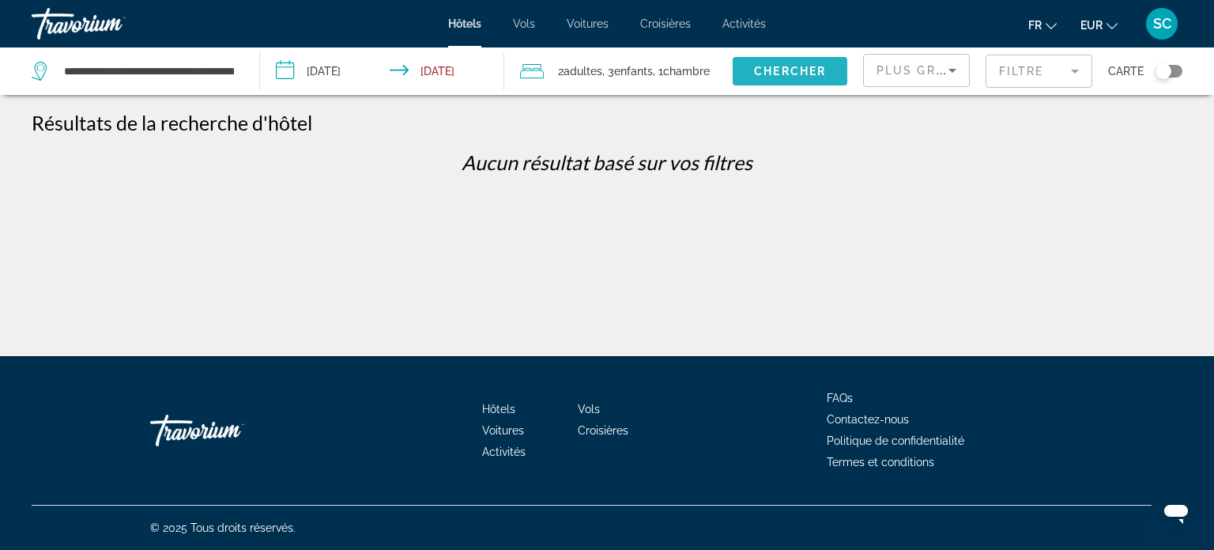
click at [799, 67] on span "Chercher" at bounding box center [790, 71] width 72 height 13
click at [781, 77] on span "Search widget" at bounding box center [790, 71] width 115 height 38
drag, startPoint x: 790, startPoint y: 68, endPoint x: 129, endPoint y: 65, distance: 661.0
click at [788, 67] on span "Chercher" at bounding box center [790, 71] width 72 height 13
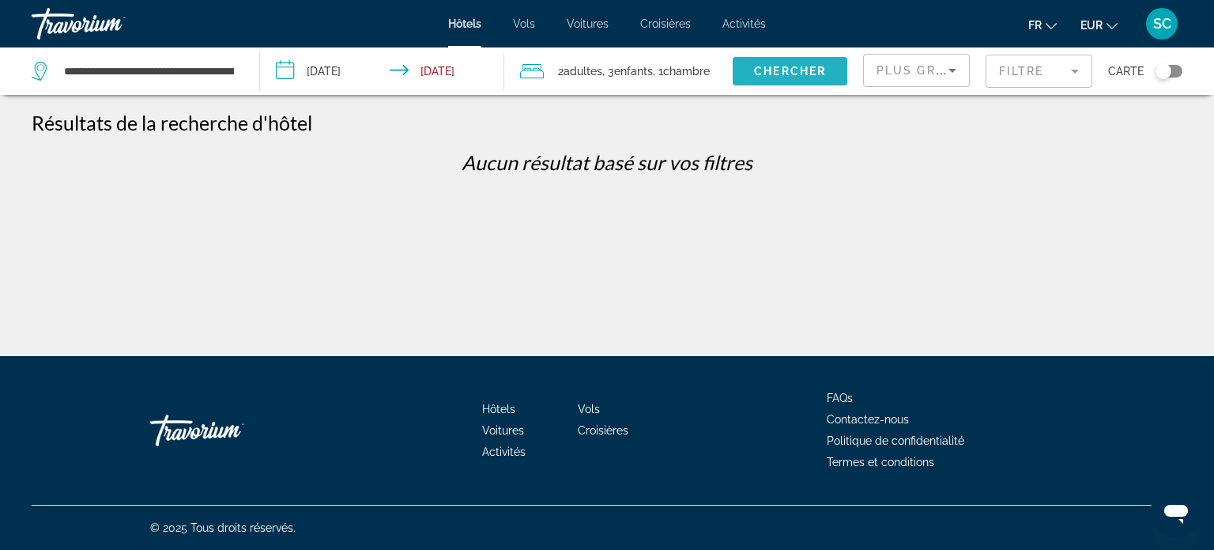
click at [783, 66] on span "Chercher" at bounding box center [790, 71] width 72 height 13
click at [1019, 65] on mat-form-field "Filtre" at bounding box center [1039, 71] width 107 height 33
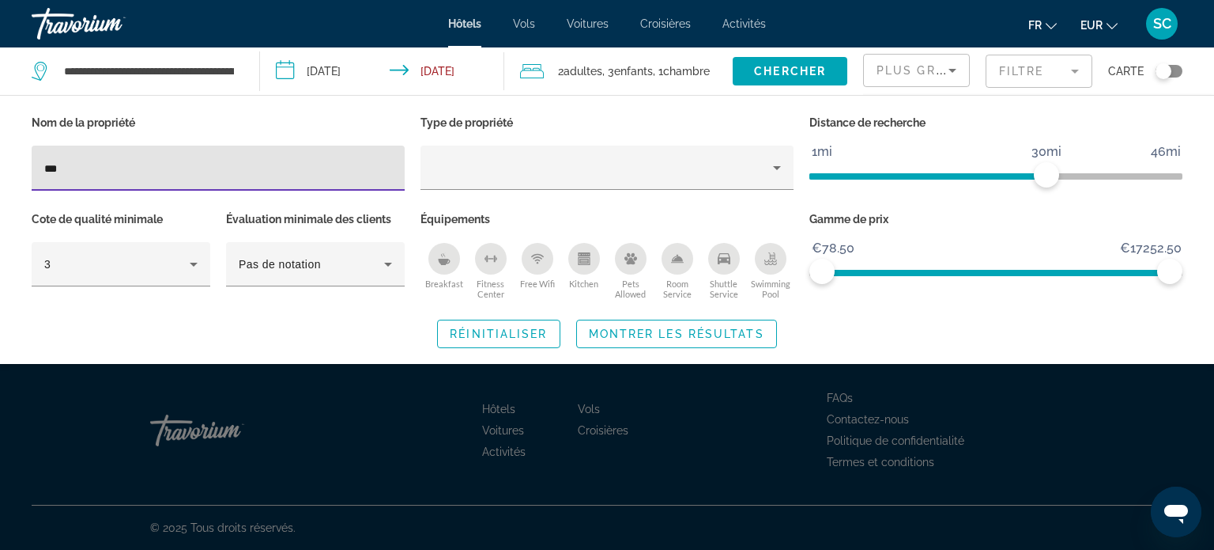
drag, startPoint x: 85, startPoint y: 173, endPoint x: 0, endPoint y: 171, distance: 85.4
click at [0, 171] on div "Nom de la propriété *** Type de propriété Distance de recherche 1mi 46mi 30mi C…" at bounding box center [607, 229] width 1214 height 236
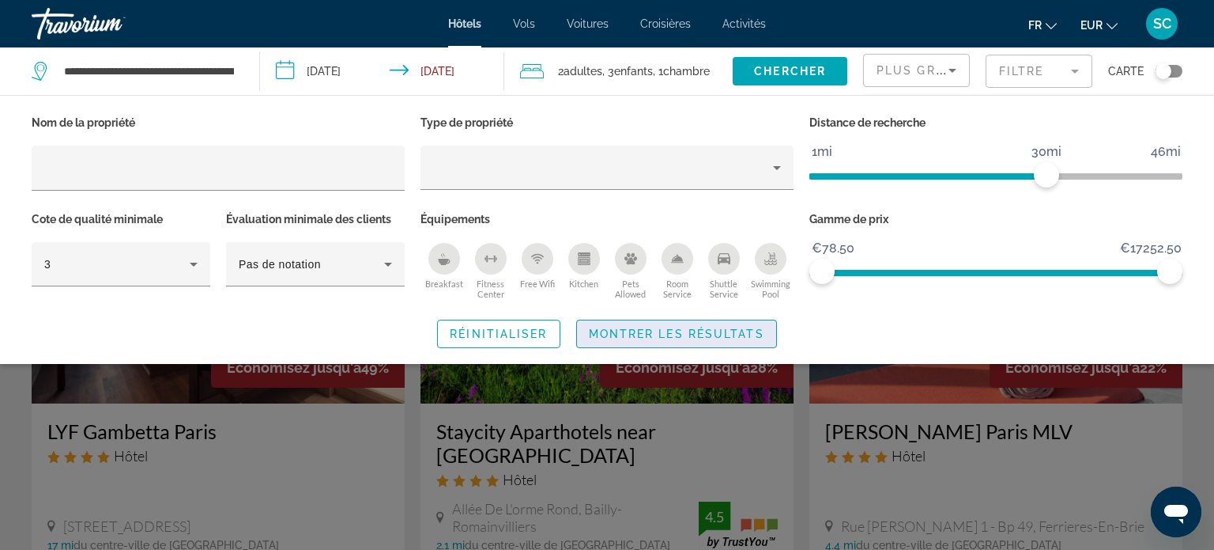
click at [688, 334] on span "Montrer les résultats" at bounding box center [677, 333] width 176 height 13
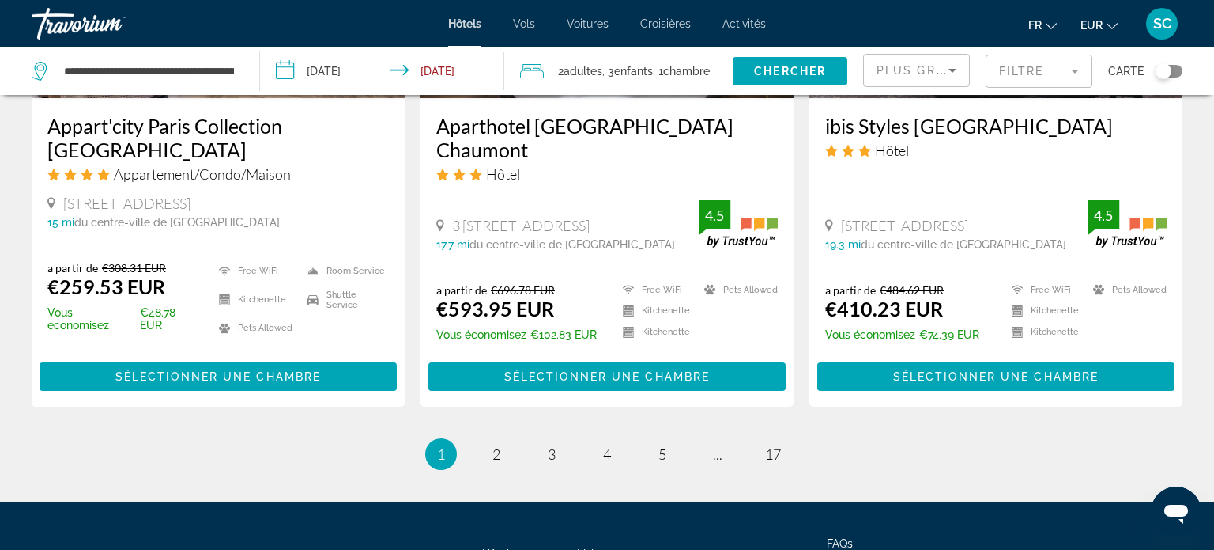
scroll to position [2160, 0]
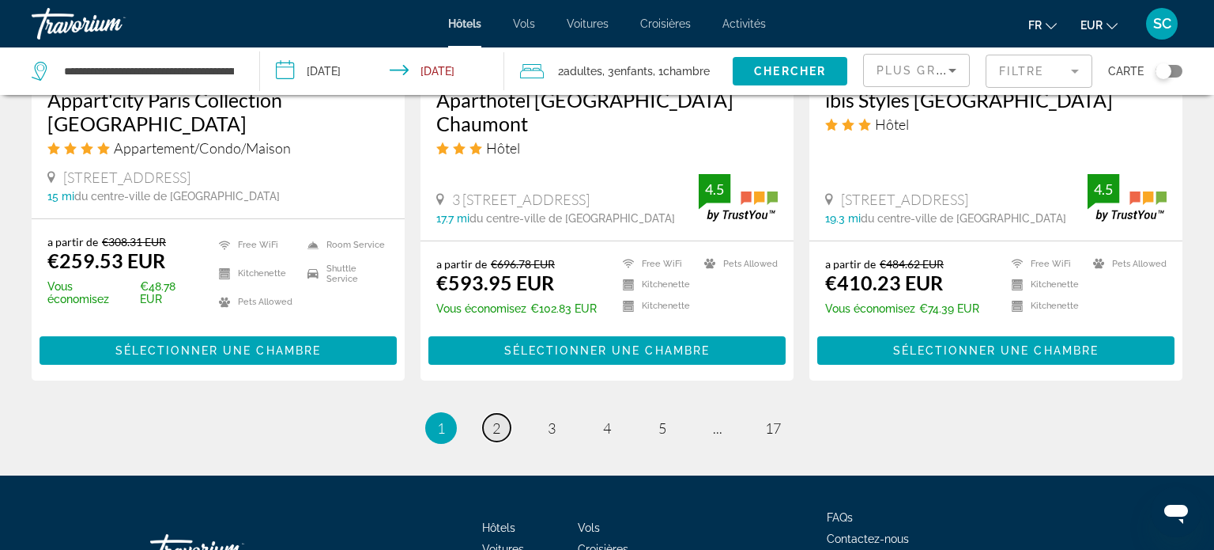
click at [502, 414] on link "page 2" at bounding box center [497, 428] width 28 height 28
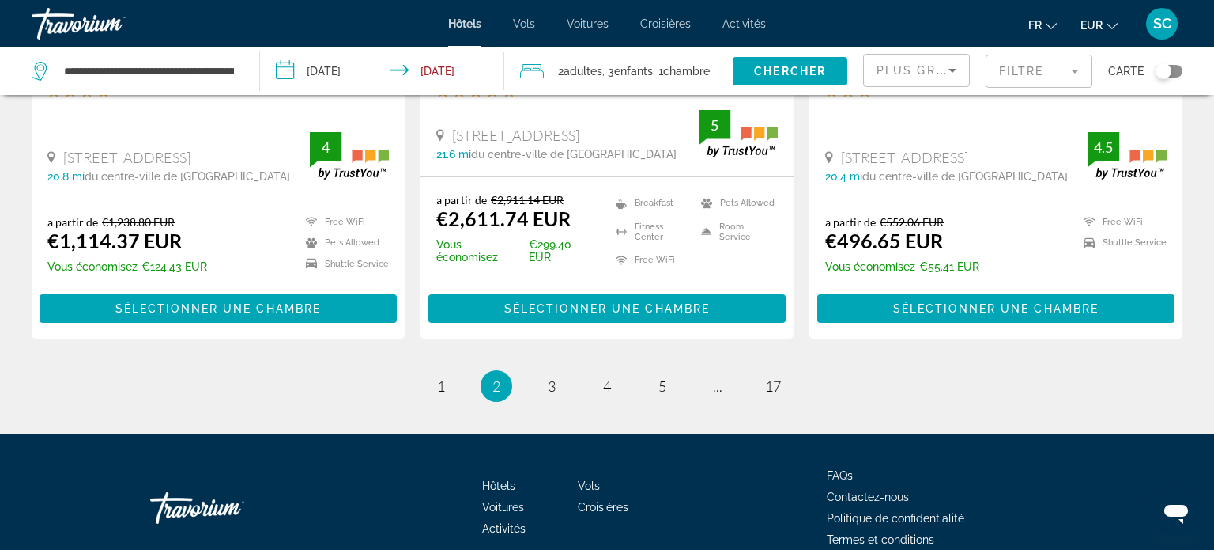
scroll to position [2248, 0]
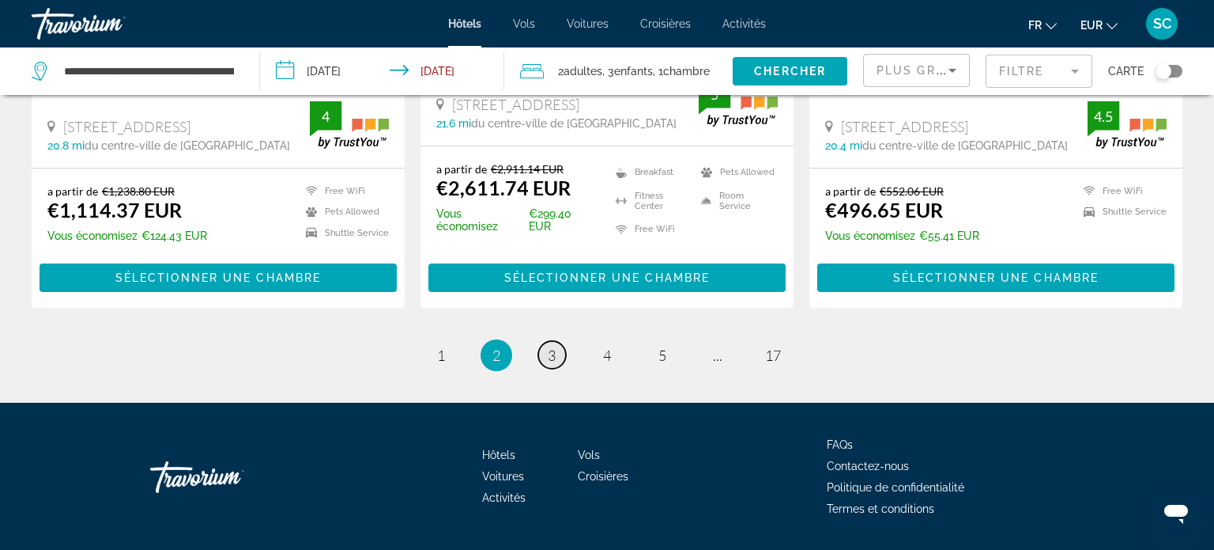
click at [551, 346] on span "3" at bounding box center [552, 354] width 8 height 17
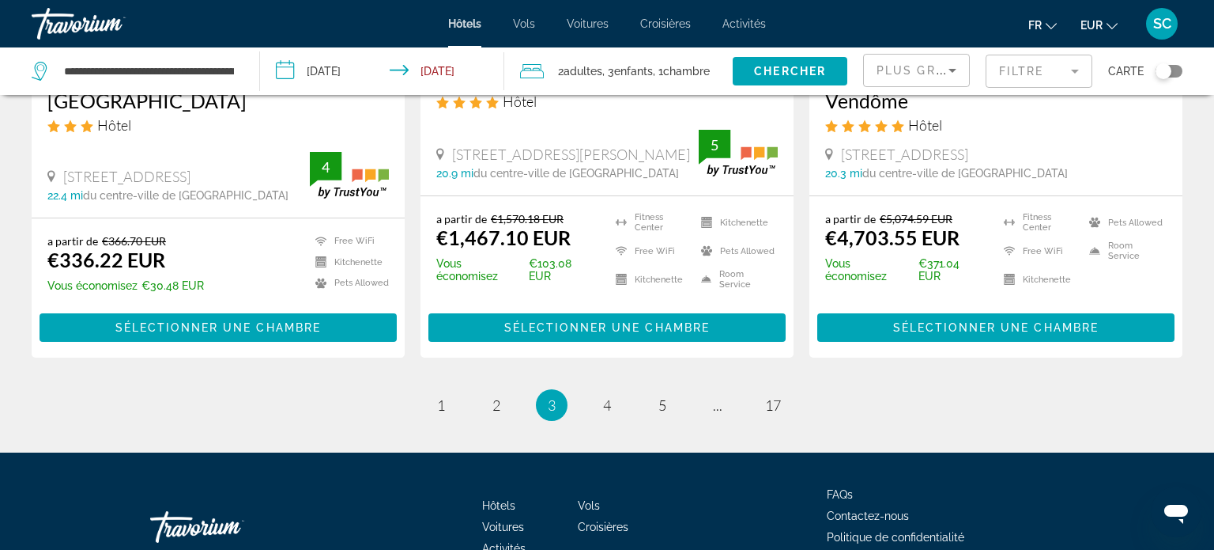
scroll to position [2147, 0]
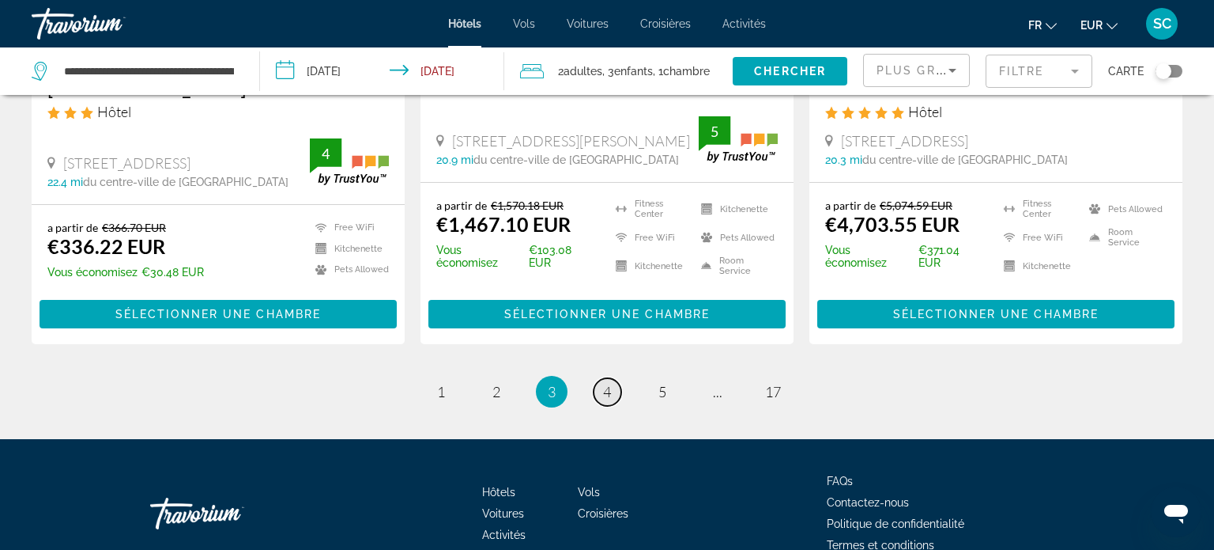
click at [606, 383] on span "4" at bounding box center [607, 391] width 8 height 17
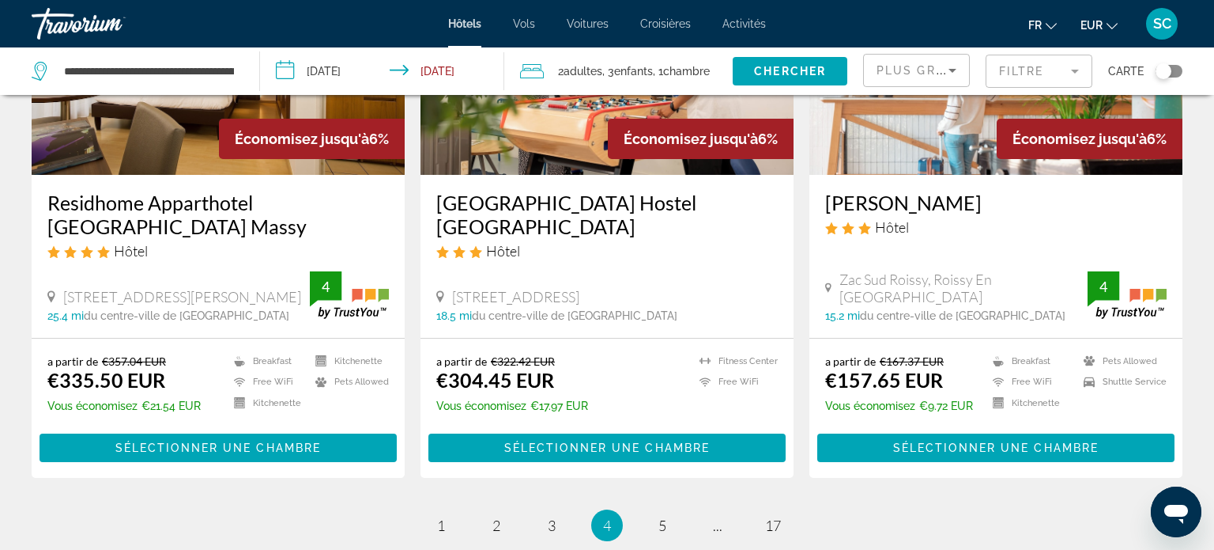
scroll to position [2065, 0]
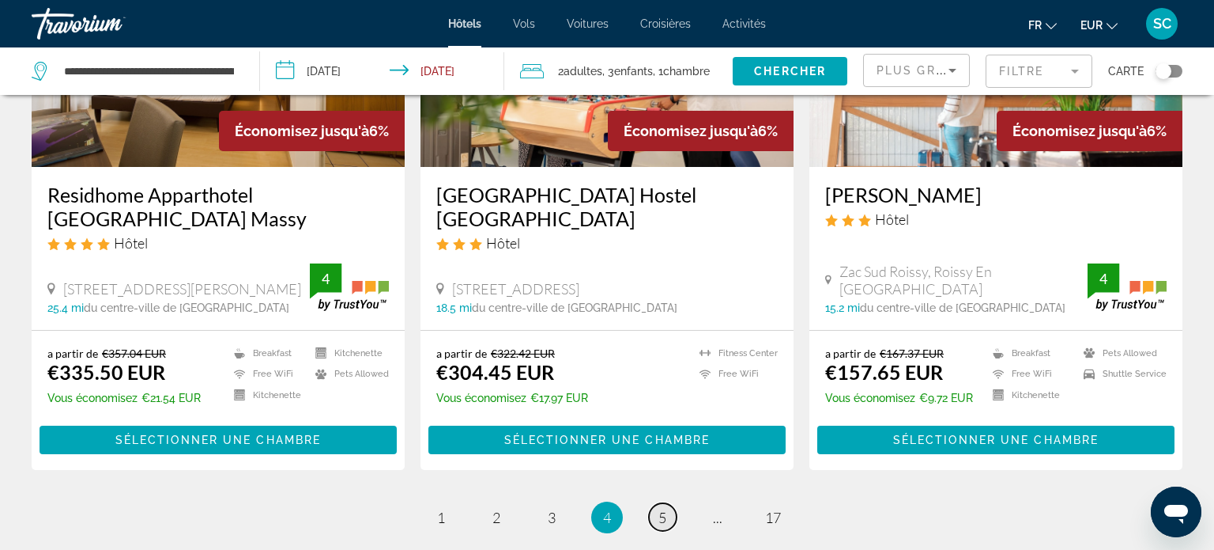
click at [659, 508] on span "5" at bounding box center [663, 516] width 8 height 17
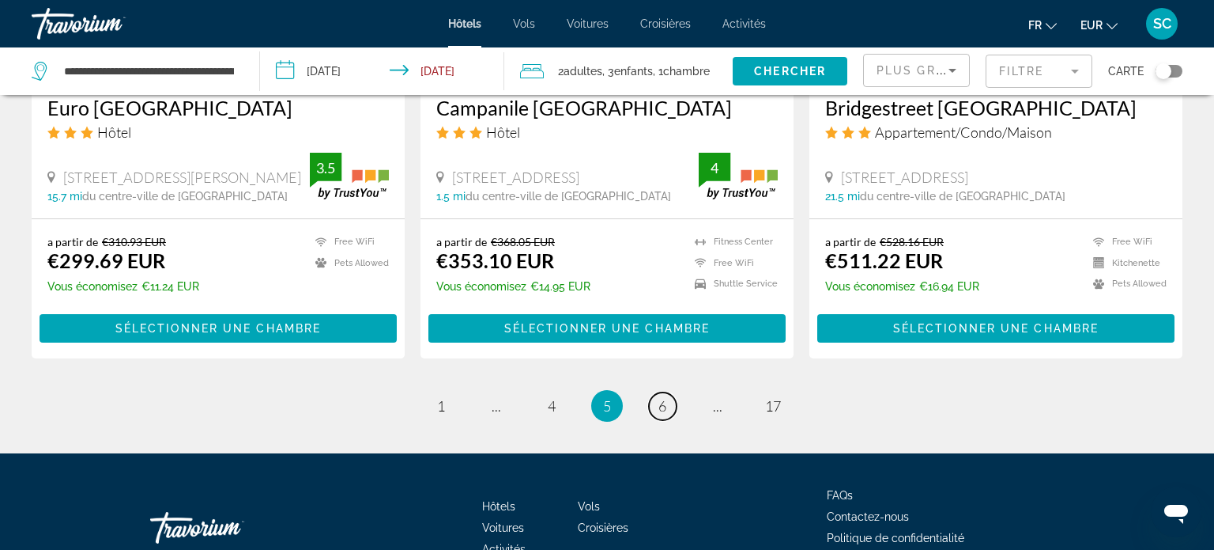
scroll to position [2053, 0]
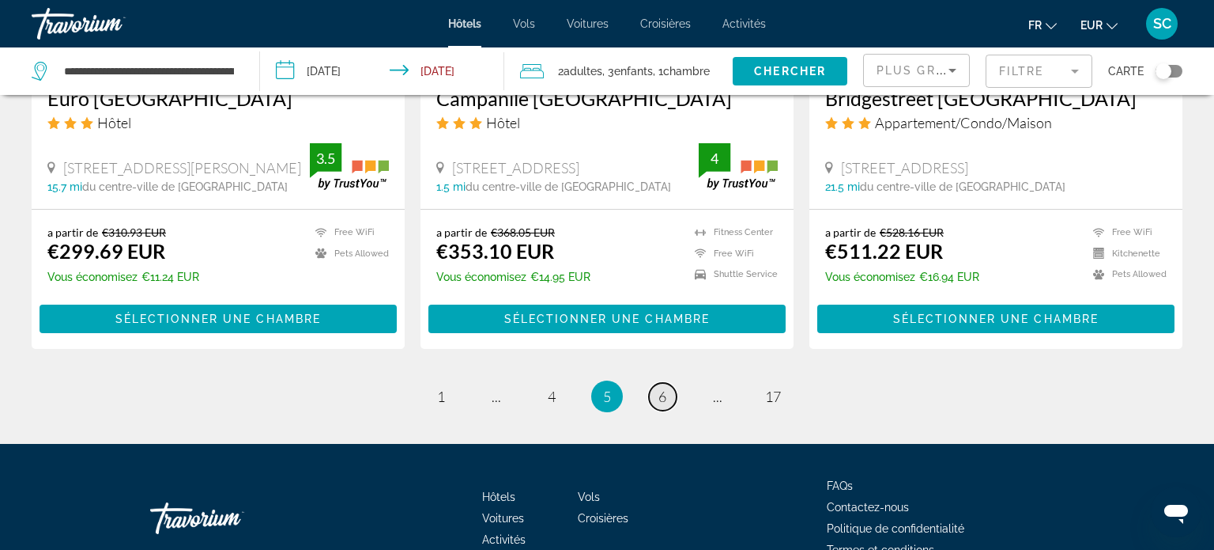
click at [659, 405] on span "6" at bounding box center [663, 395] width 8 height 17
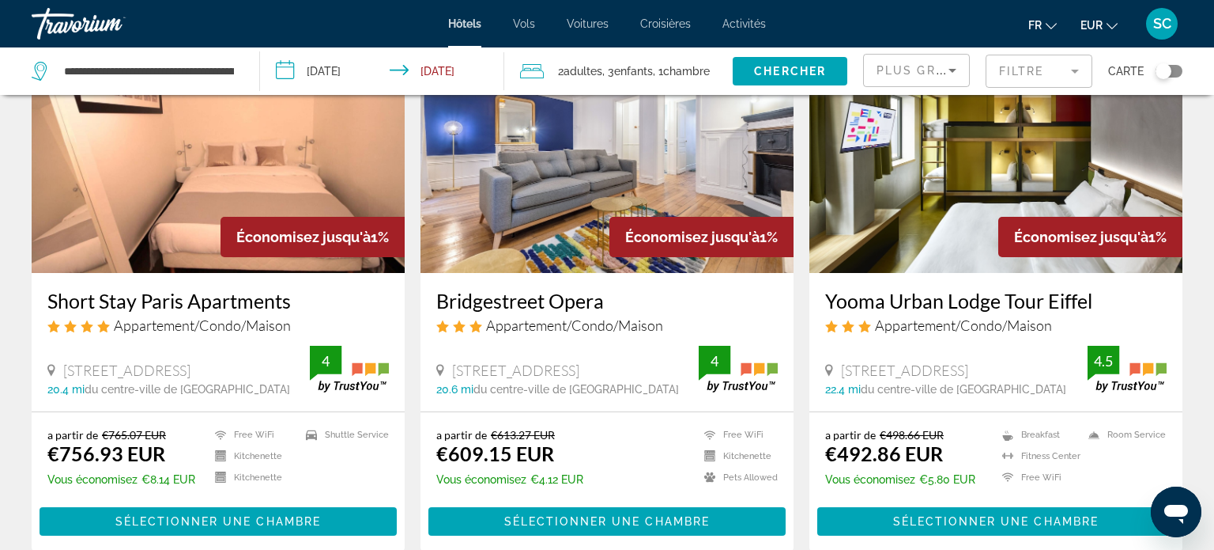
scroll to position [2141, 0]
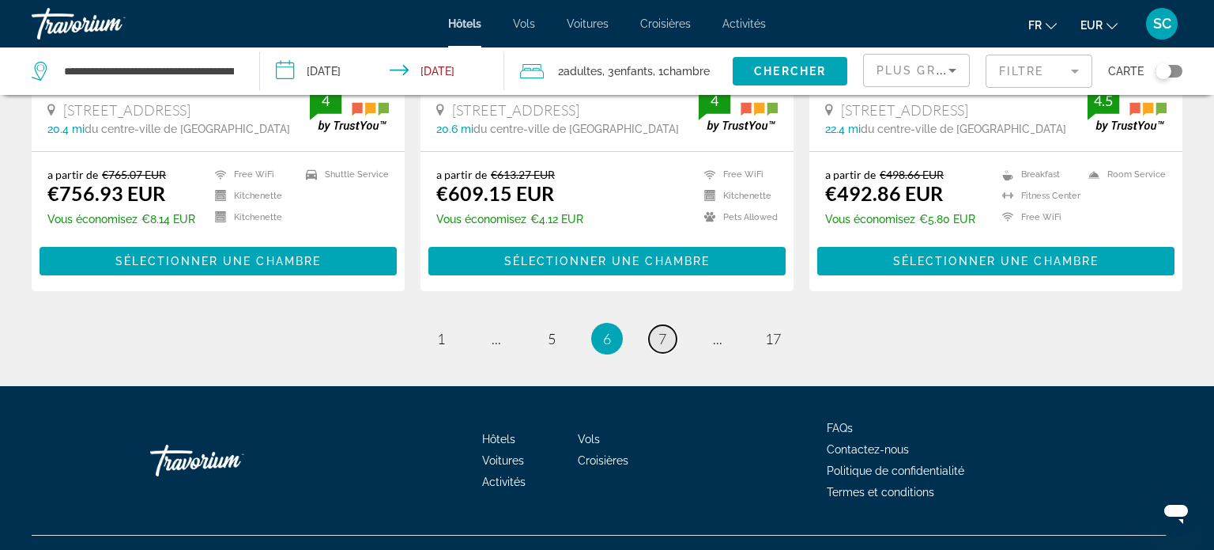
click at [657, 346] on link "page 7" at bounding box center [663, 339] width 28 height 28
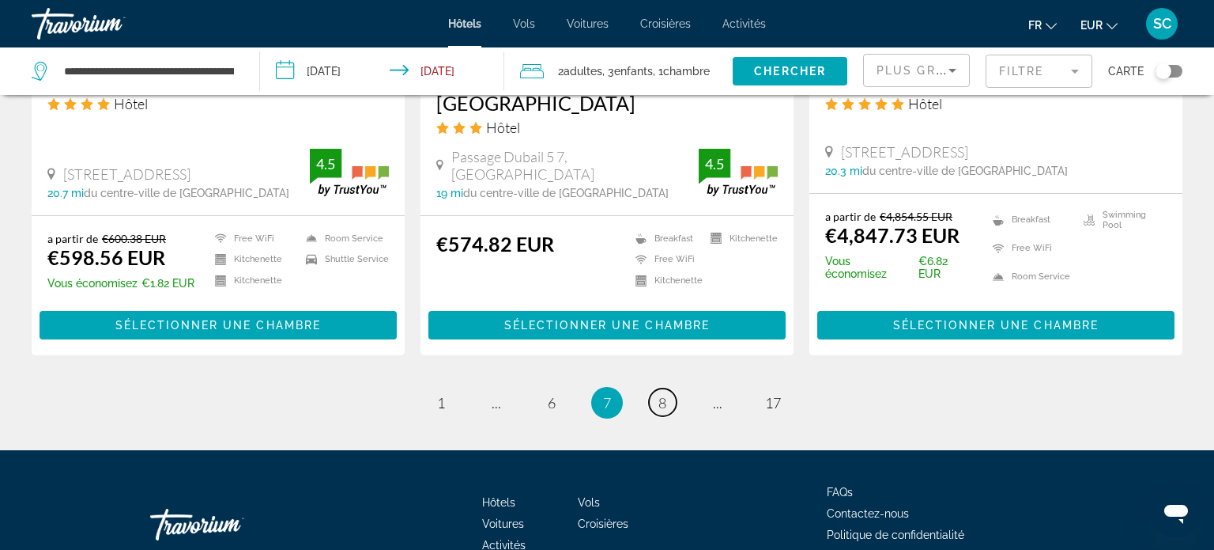
scroll to position [2071, 0]
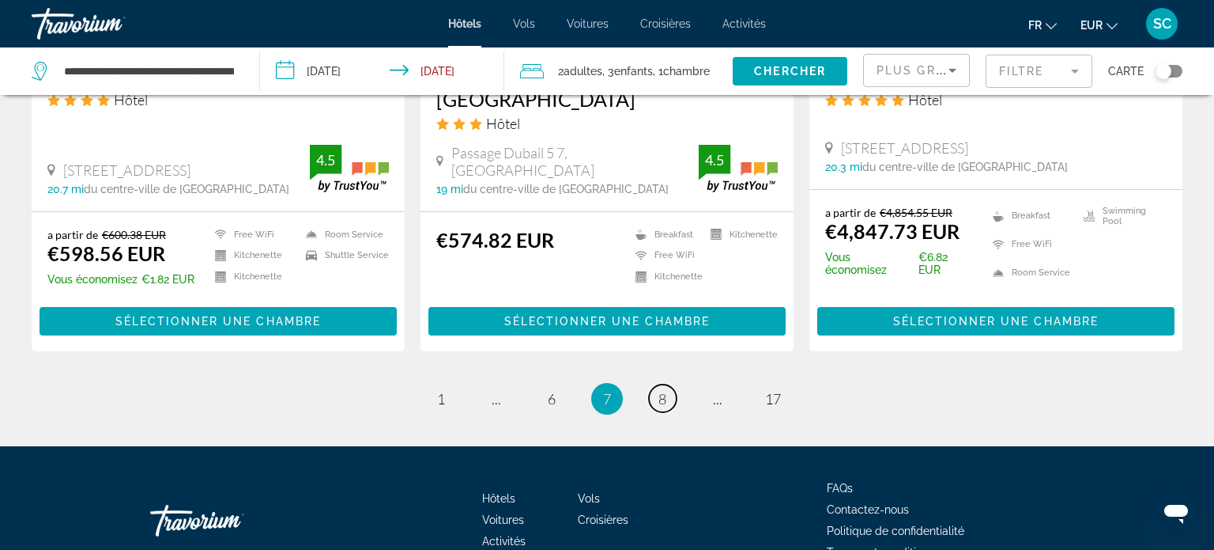
click at [667, 384] on link "page 8" at bounding box center [663, 398] width 28 height 28
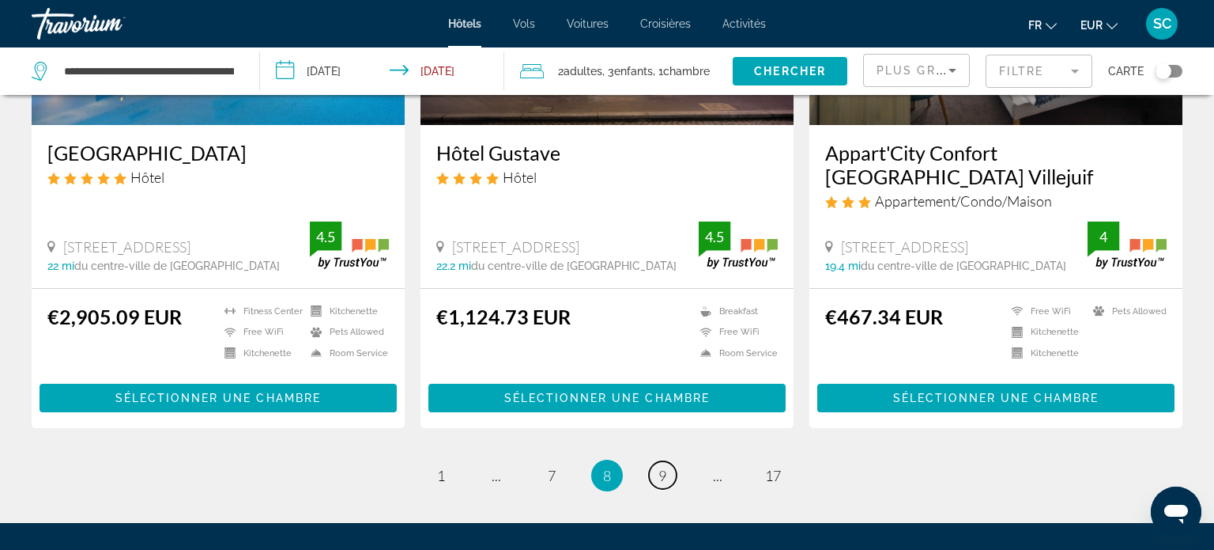
scroll to position [2046, 0]
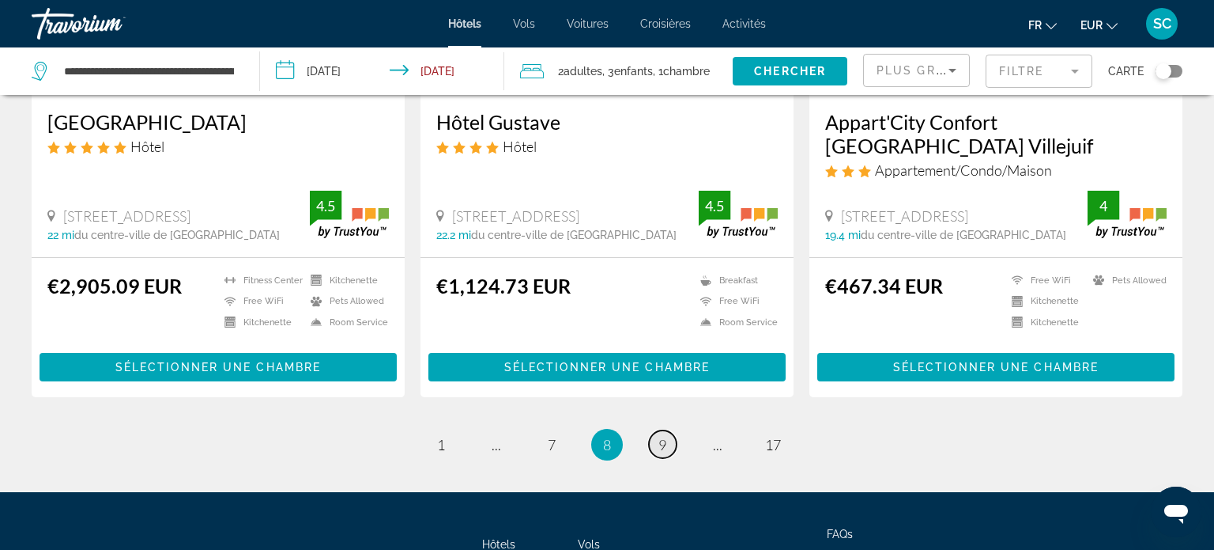
click at [670, 430] on link "page 9" at bounding box center [663, 444] width 28 height 28
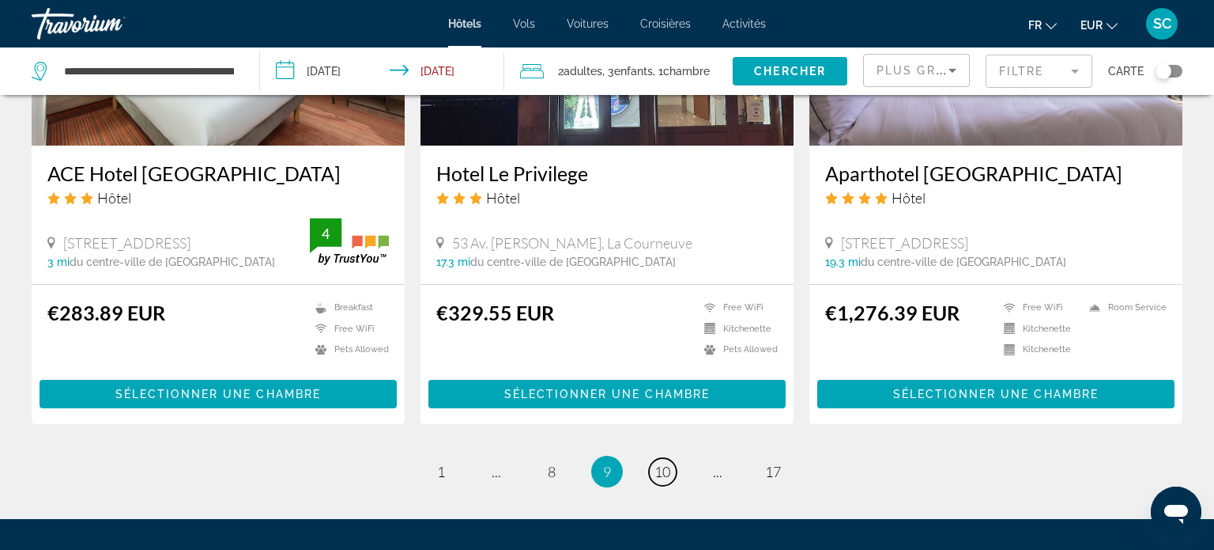
scroll to position [2004, 0]
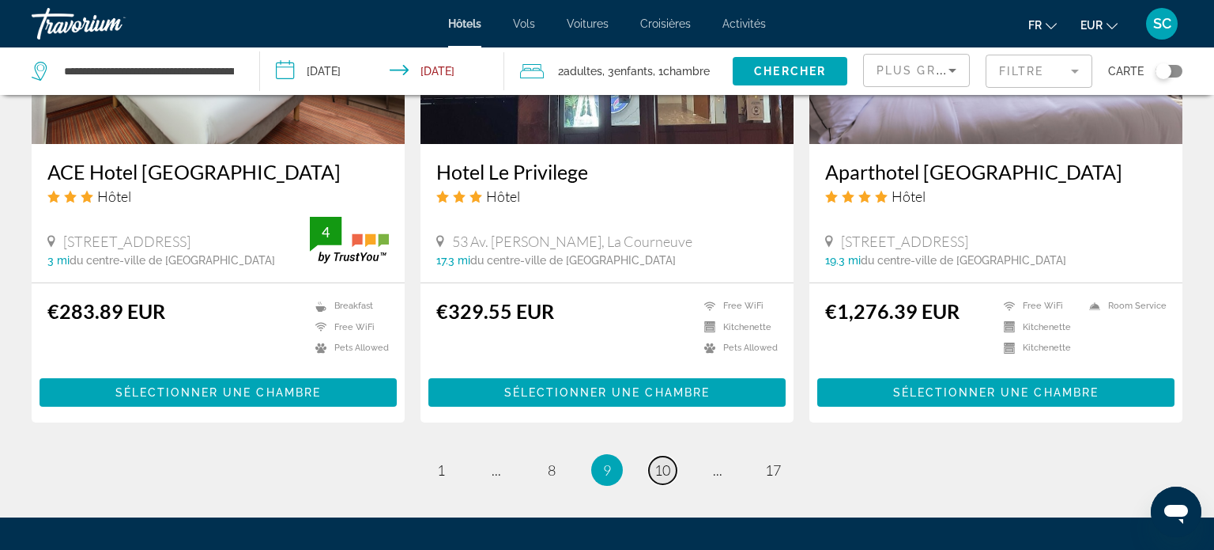
click at [661, 461] on span "10" at bounding box center [663, 469] width 16 height 17
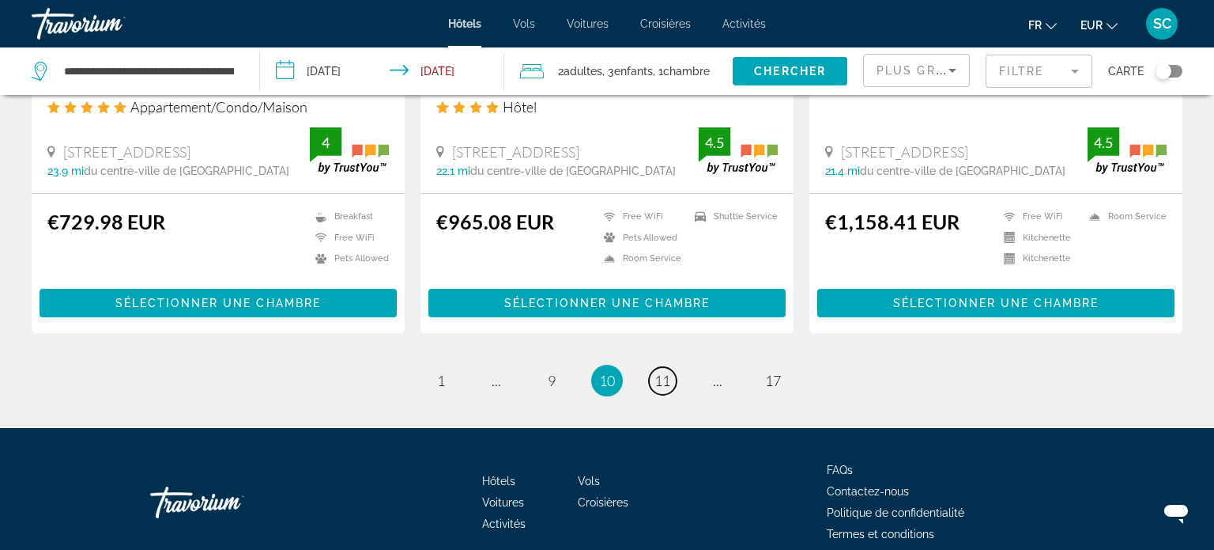
scroll to position [2111, 0]
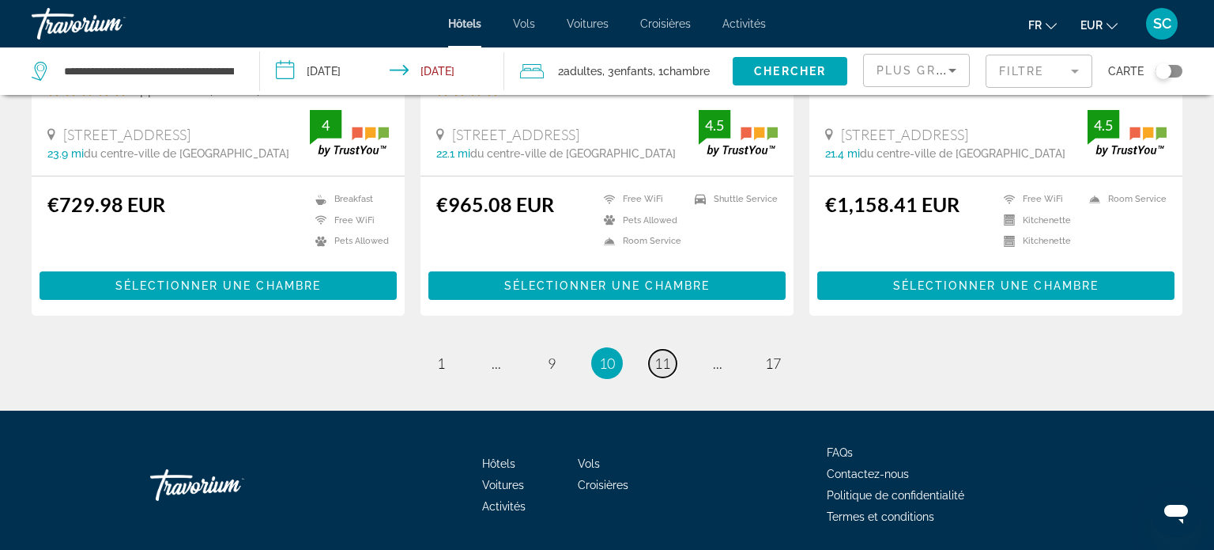
click at [663, 354] on span "11" at bounding box center [663, 362] width 16 height 17
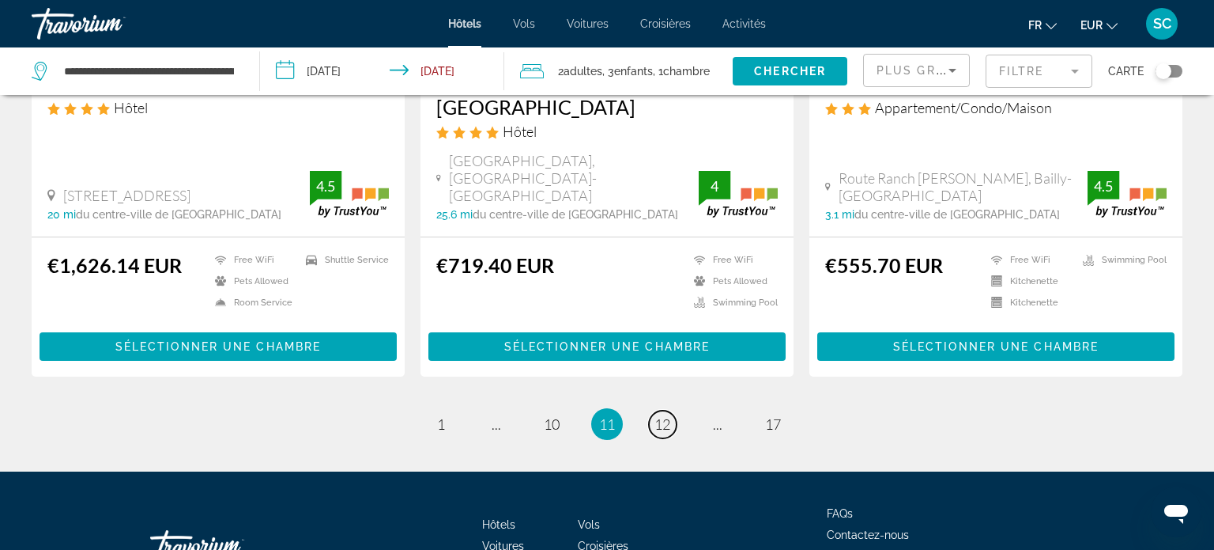
scroll to position [2043, 0]
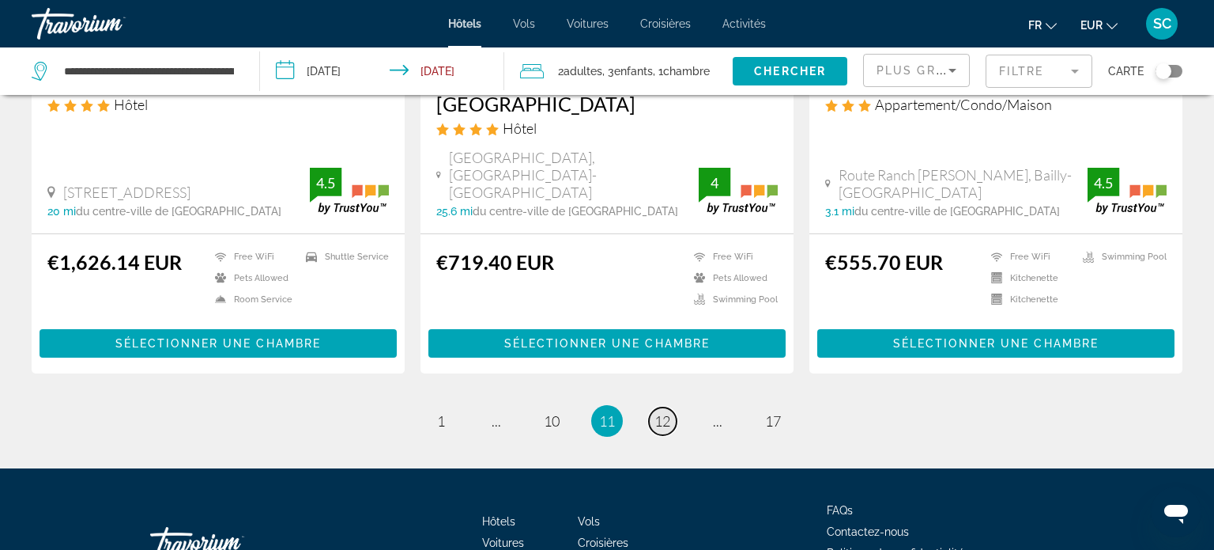
click at [663, 412] on span "12" at bounding box center [663, 420] width 16 height 17
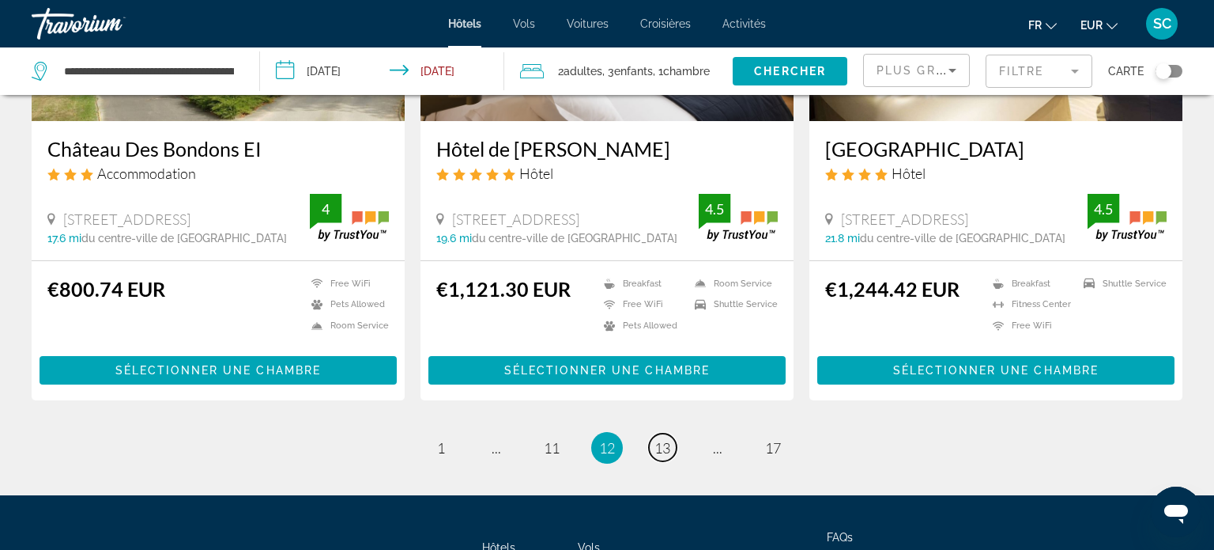
scroll to position [1992, 0]
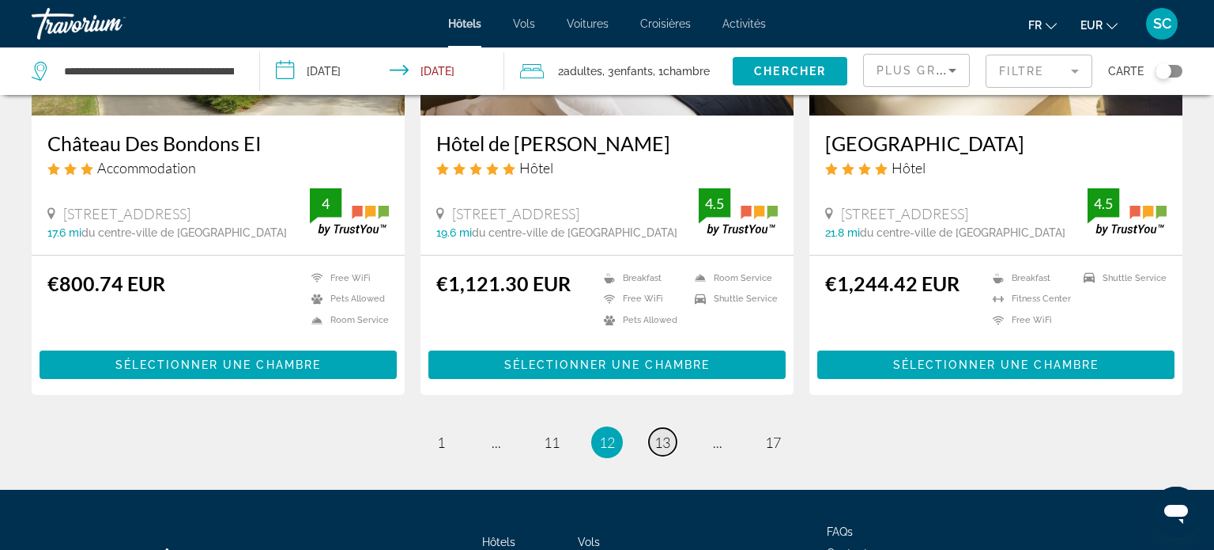
click at [672, 429] on link "page 13" at bounding box center [663, 442] width 28 height 28
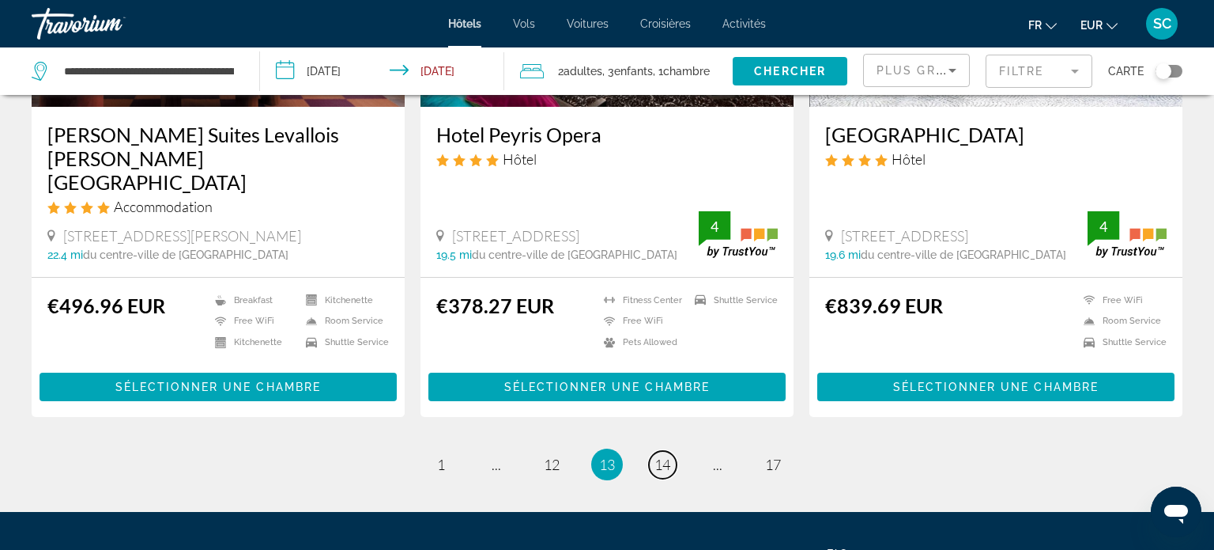
scroll to position [2011, 0]
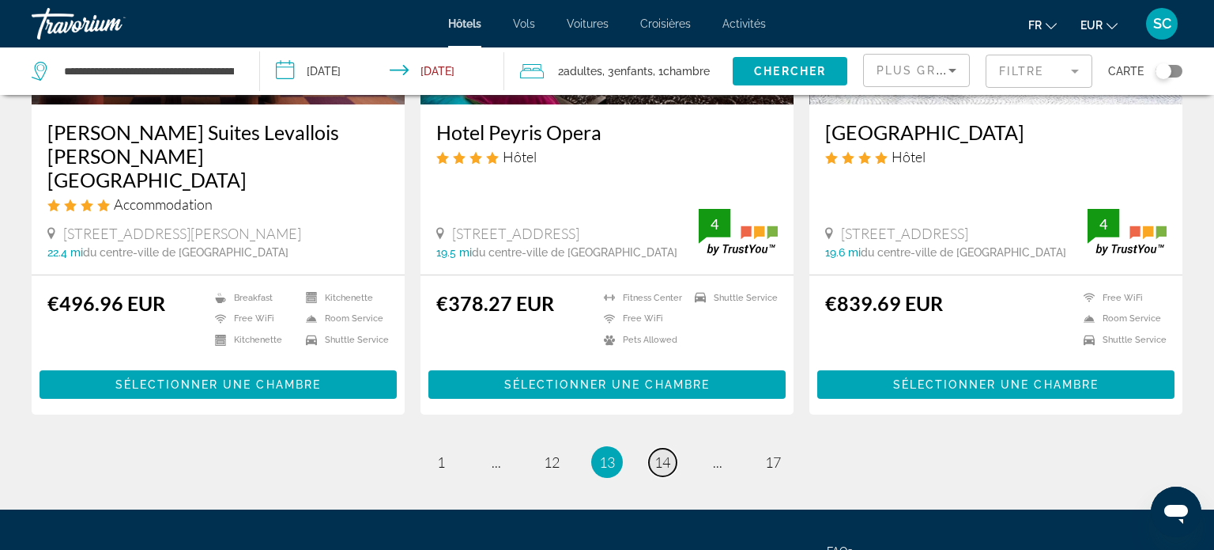
click at [670, 453] on span "14" at bounding box center [663, 461] width 16 height 17
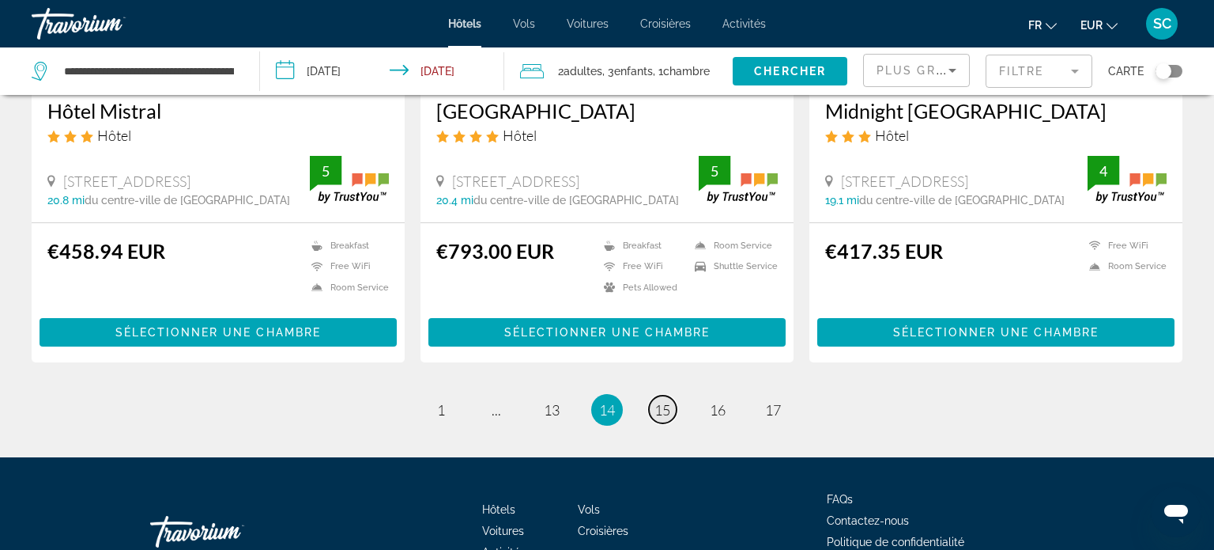
scroll to position [2109, 0]
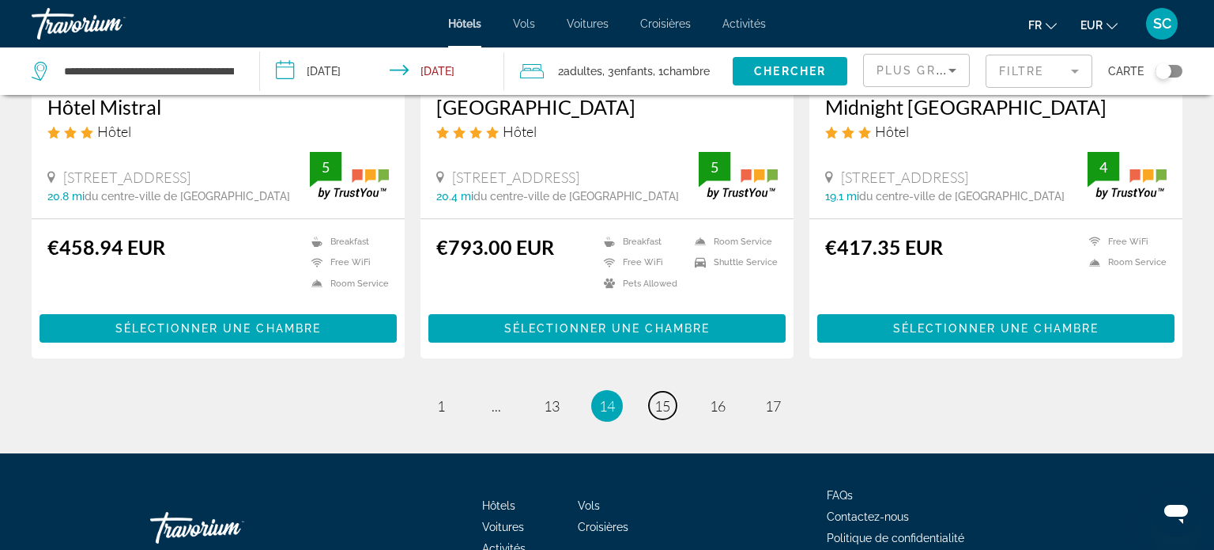
click at [663, 397] on span "15" at bounding box center [663, 405] width 16 height 17
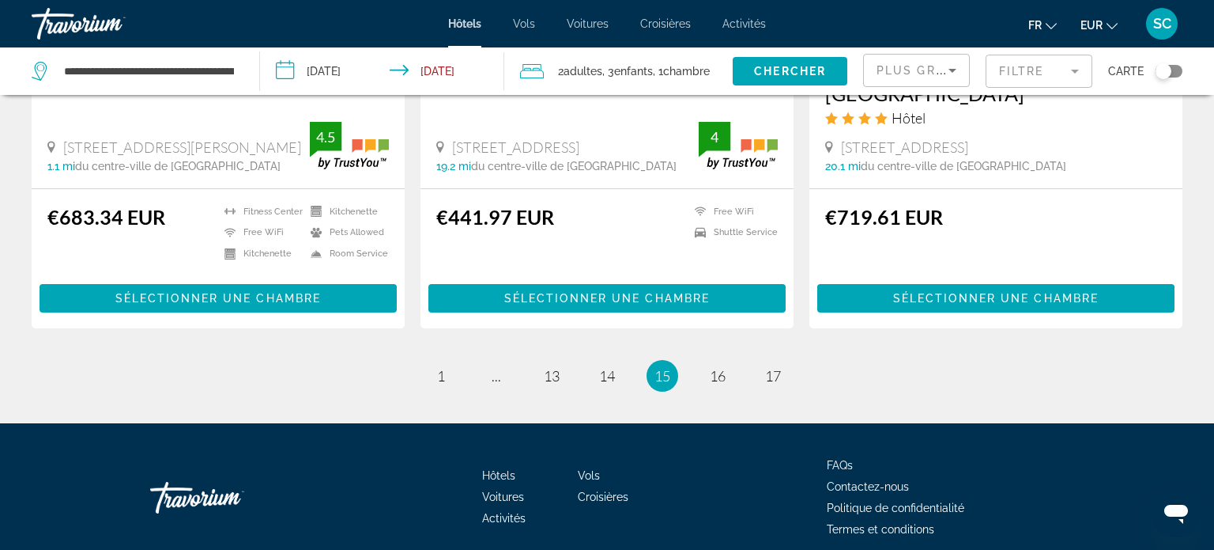
scroll to position [2132, 0]
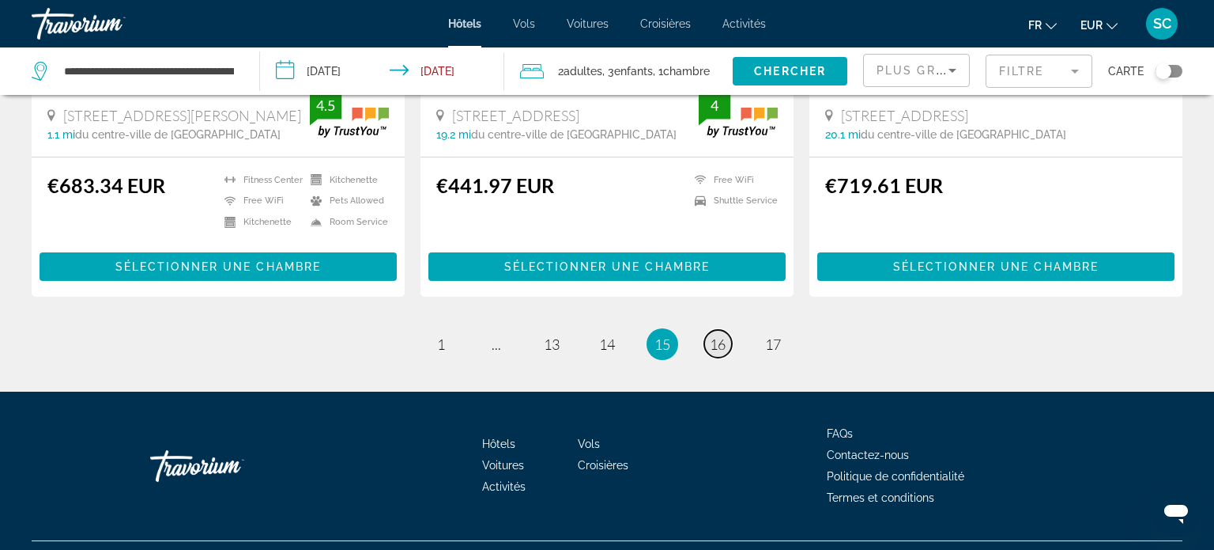
click at [721, 348] on span "16" at bounding box center [718, 343] width 16 height 17
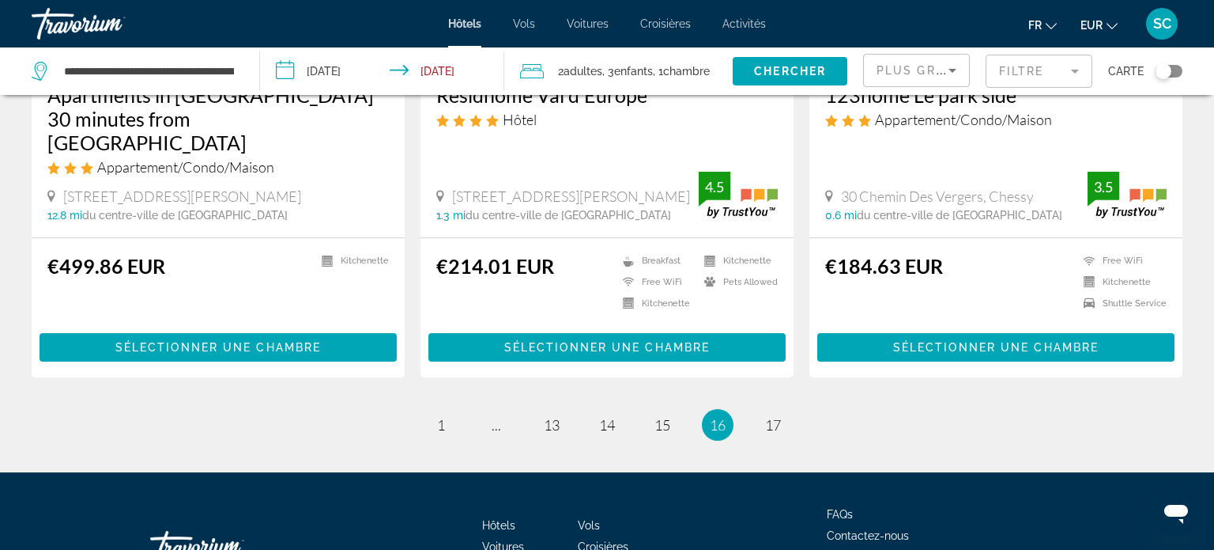
scroll to position [2055, 0]
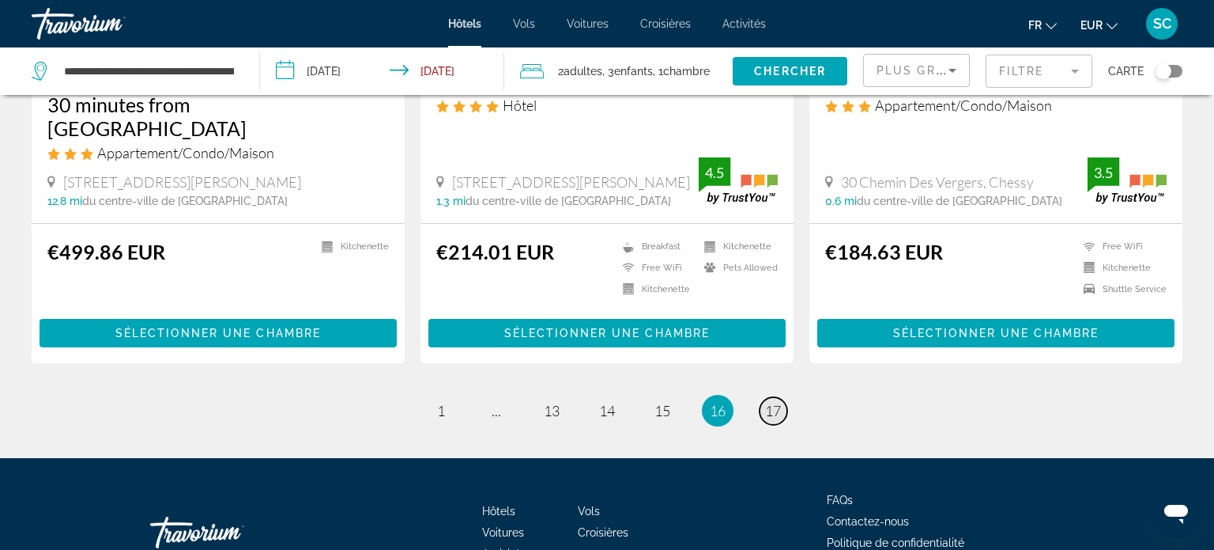
click at [778, 402] on span "17" at bounding box center [773, 410] width 16 height 17
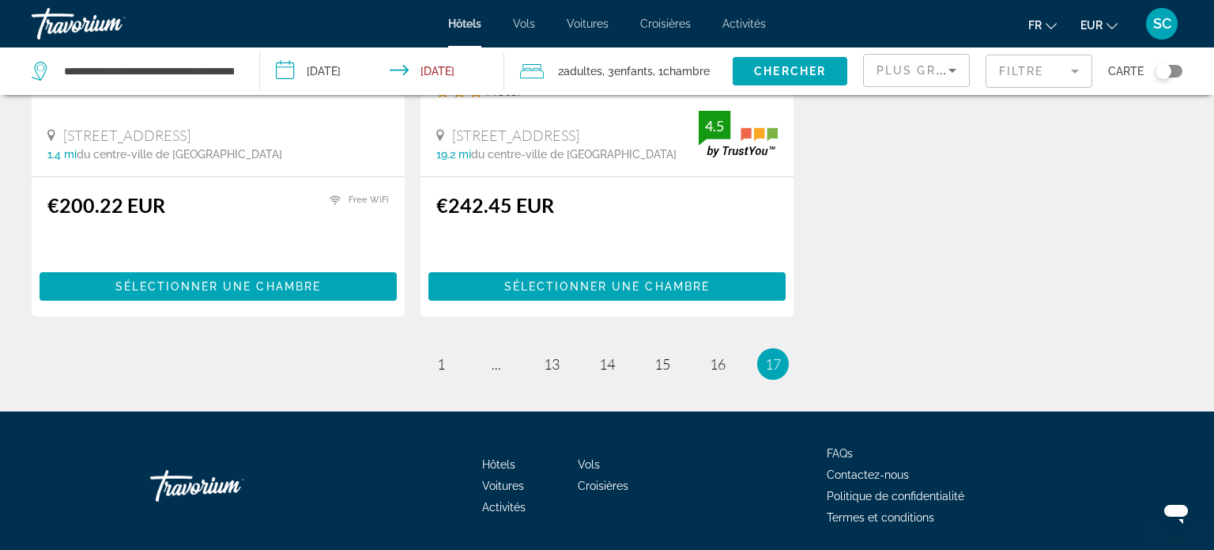
scroll to position [400, 0]
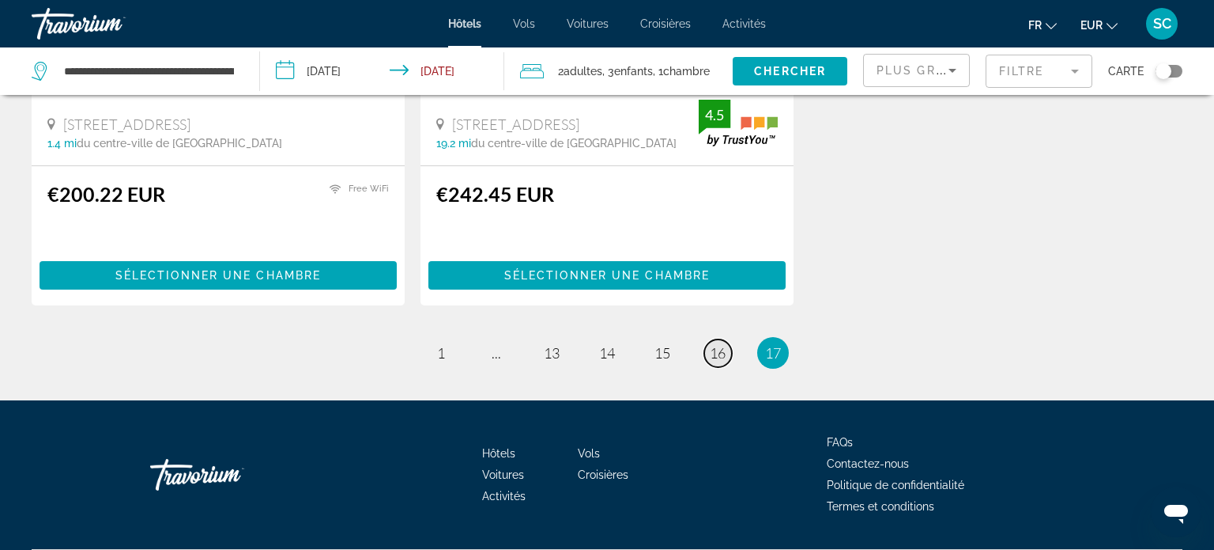
click at [723, 344] on span "16" at bounding box center [718, 352] width 16 height 17
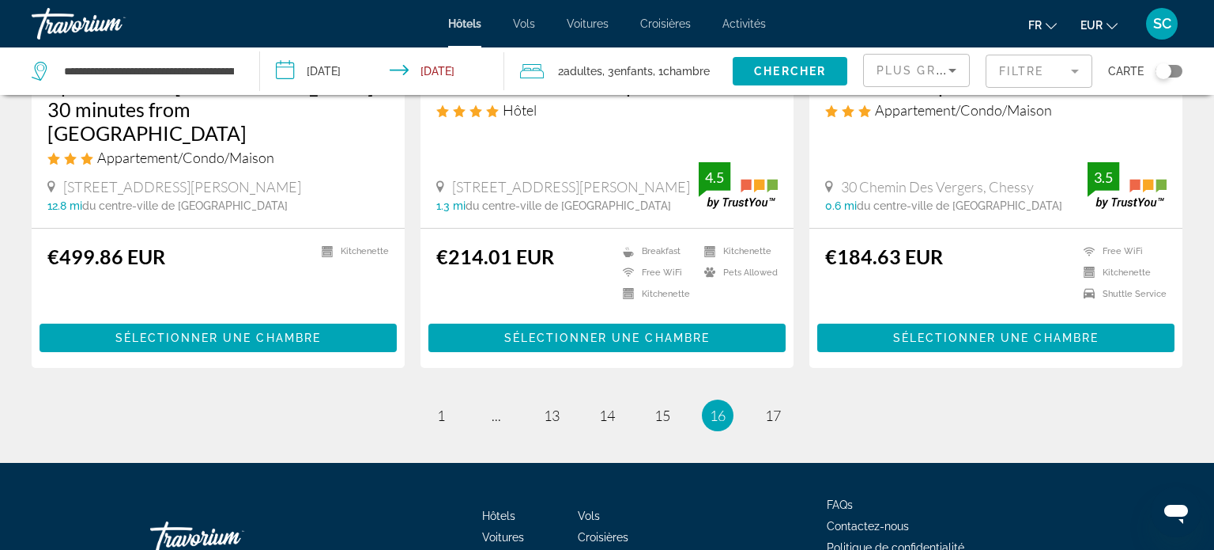
scroll to position [2102, 0]
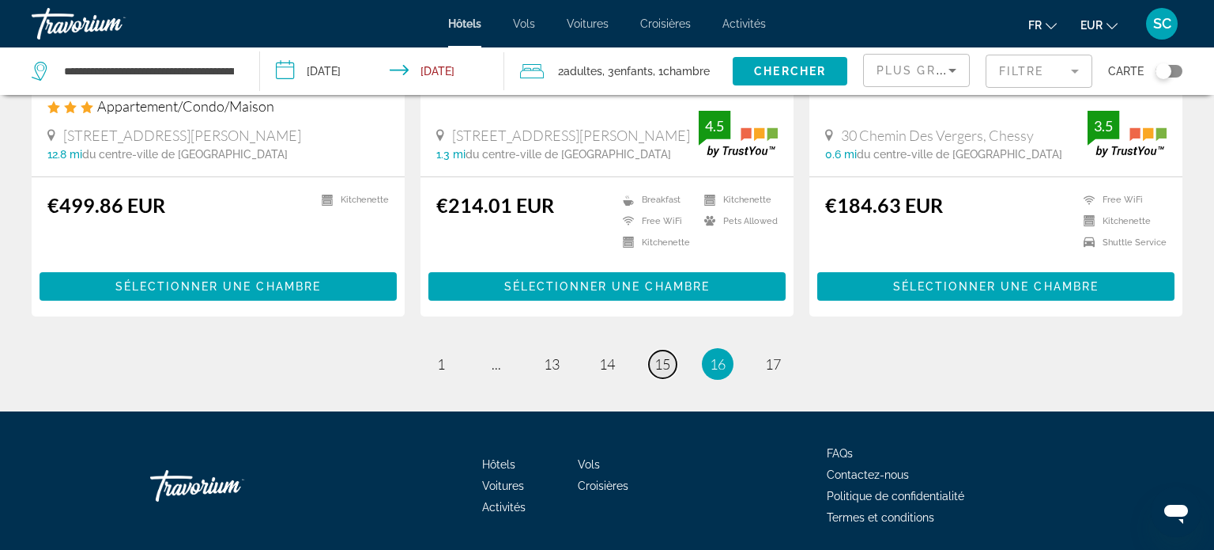
click at [659, 355] on span "15" at bounding box center [663, 363] width 16 height 17
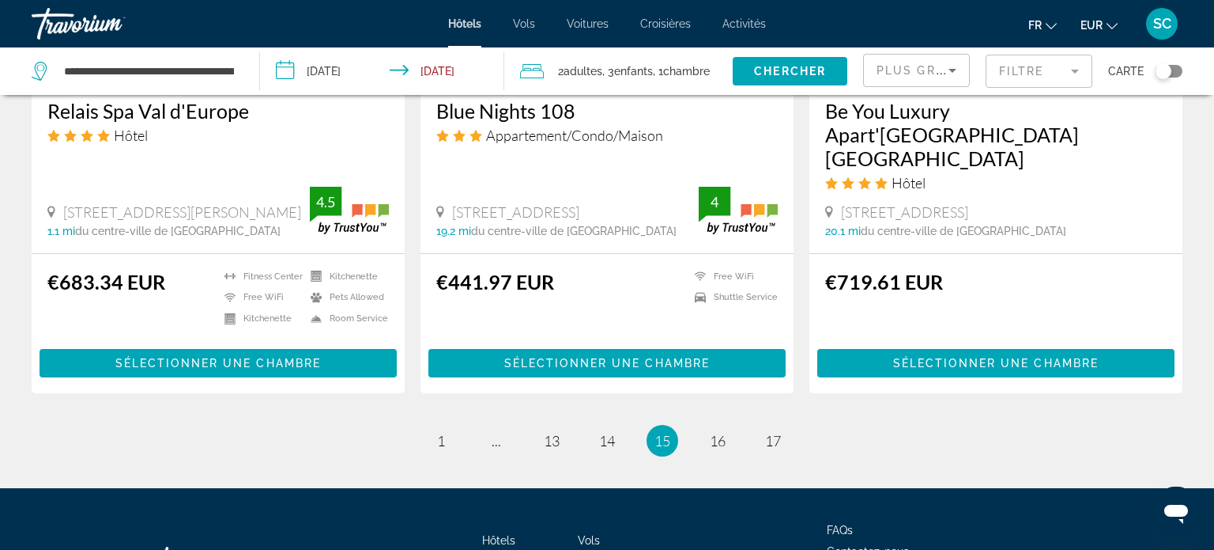
scroll to position [2106, 0]
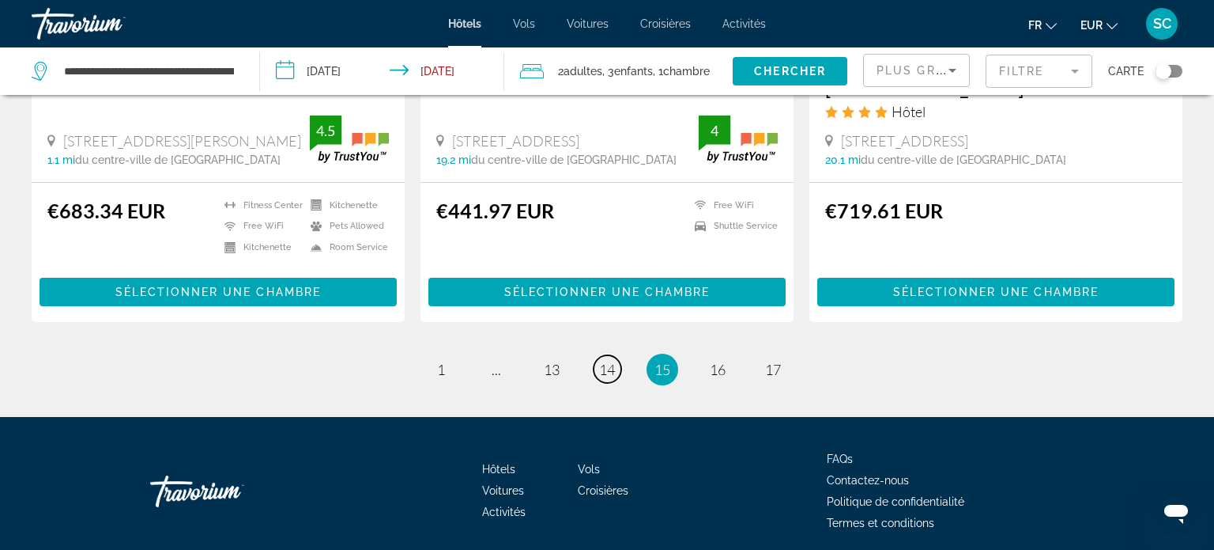
drag, startPoint x: 614, startPoint y: 368, endPoint x: 636, endPoint y: 357, distance: 25.1
click at [615, 368] on span "14" at bounding box center [607, 369] width 16 height 17
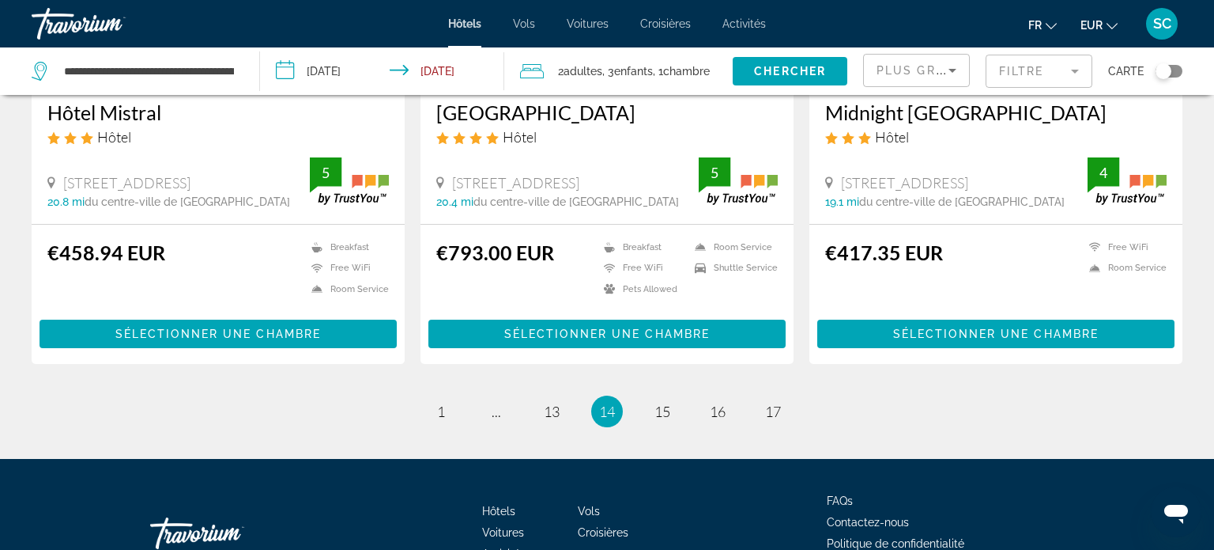
scroll to position [2122, 0]
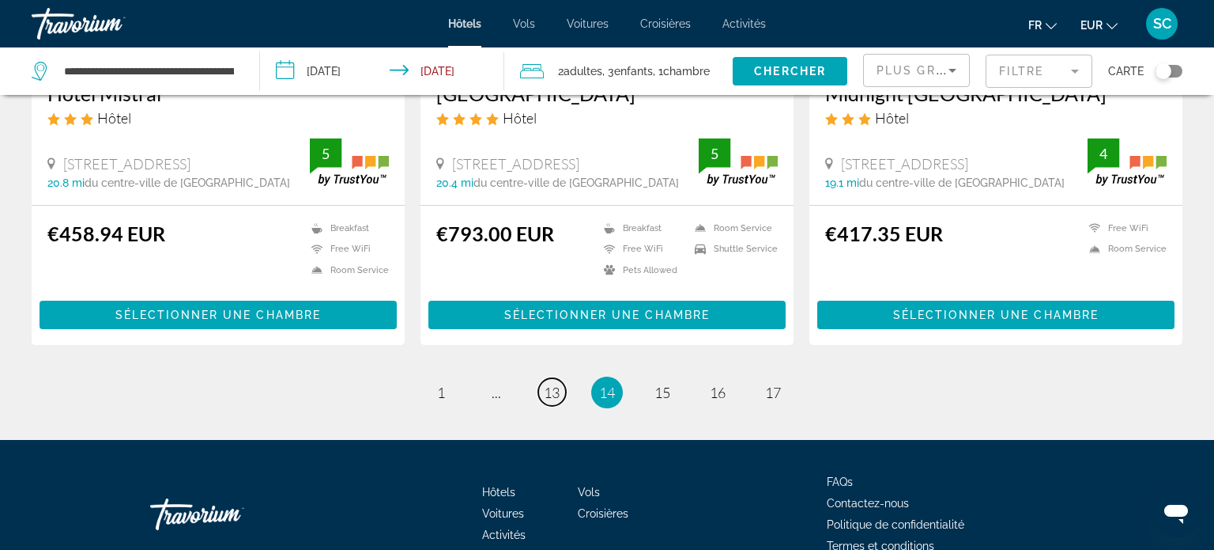
drag, startPoint x: 551, startPoint y: 371, endPoint x: 591, endPoint y: 342, distance: 49.2
click at [551, 383] on span "13" at bounding box center [552, 391] width 16 height 17
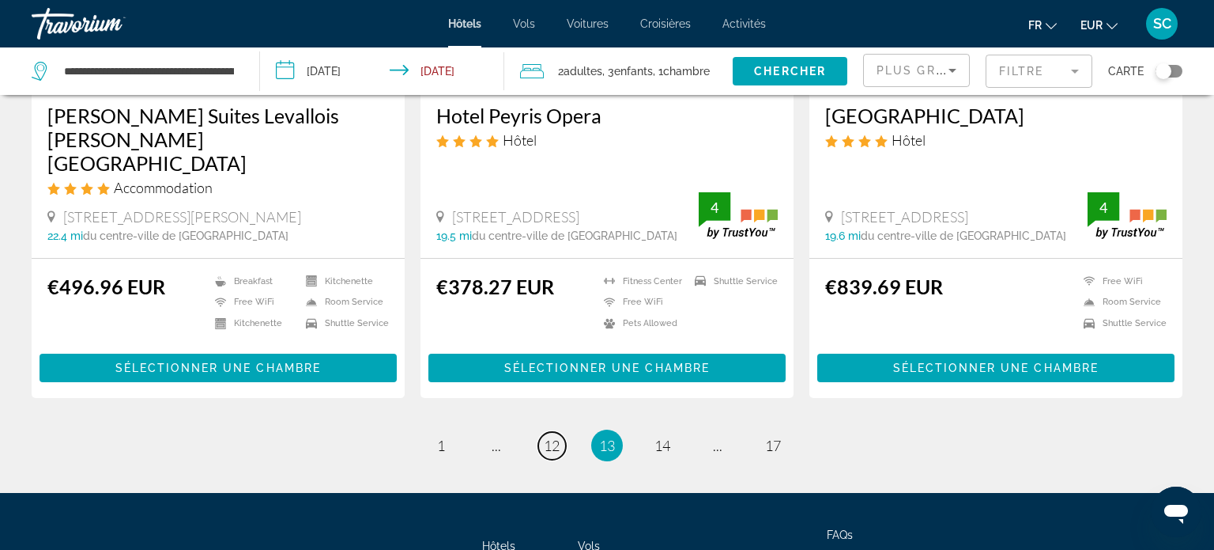
scroll to position [2030, 0]
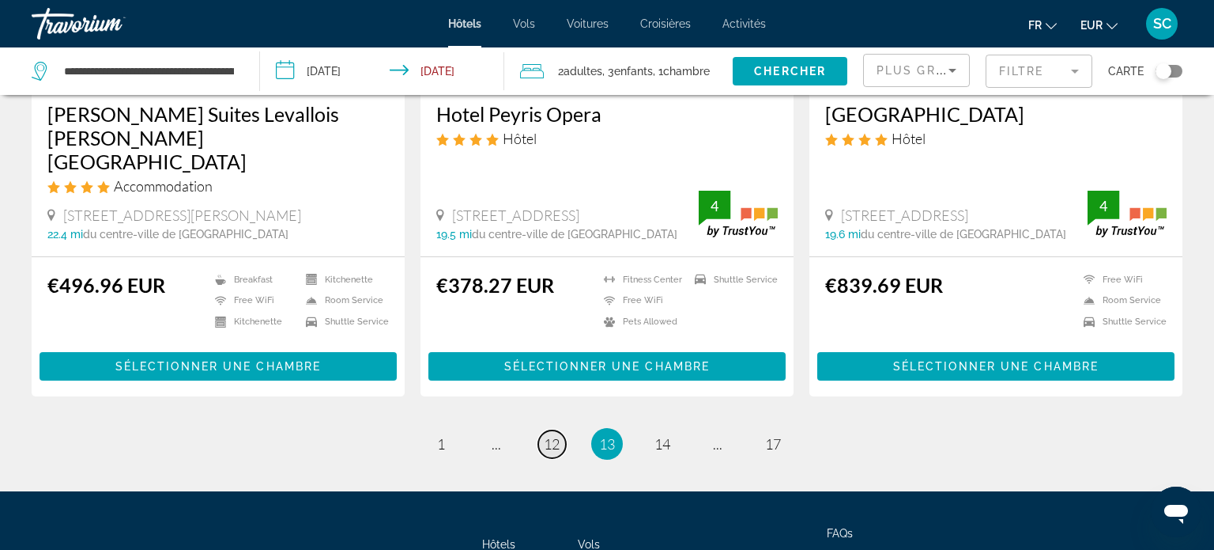
click at [553, 435] on span "12" at bounding box center [552, 443] width 16 height 17
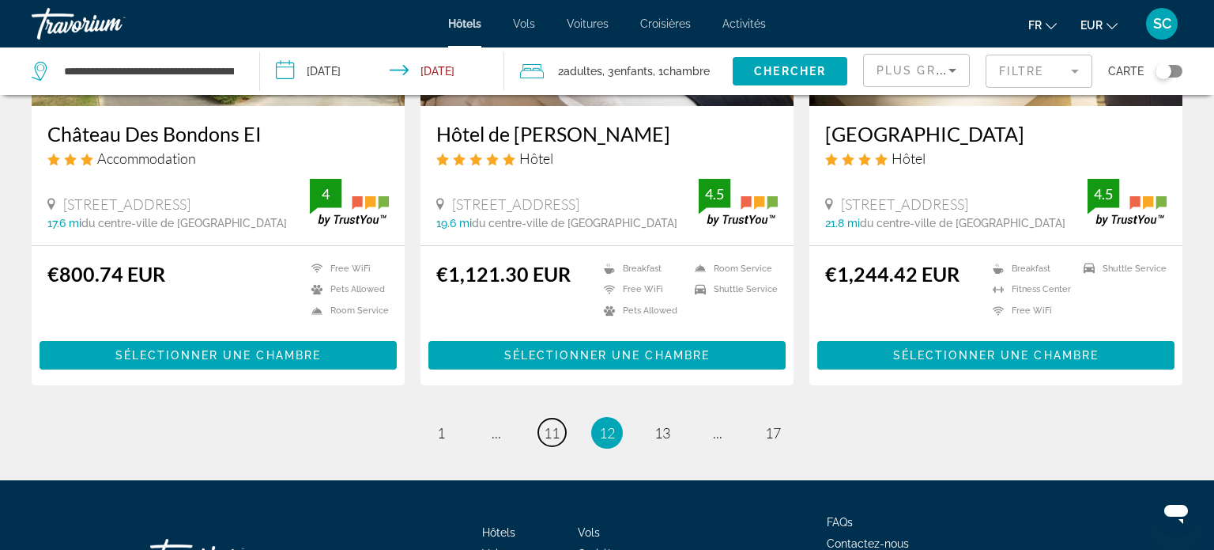
scroll to position [2094, 0]
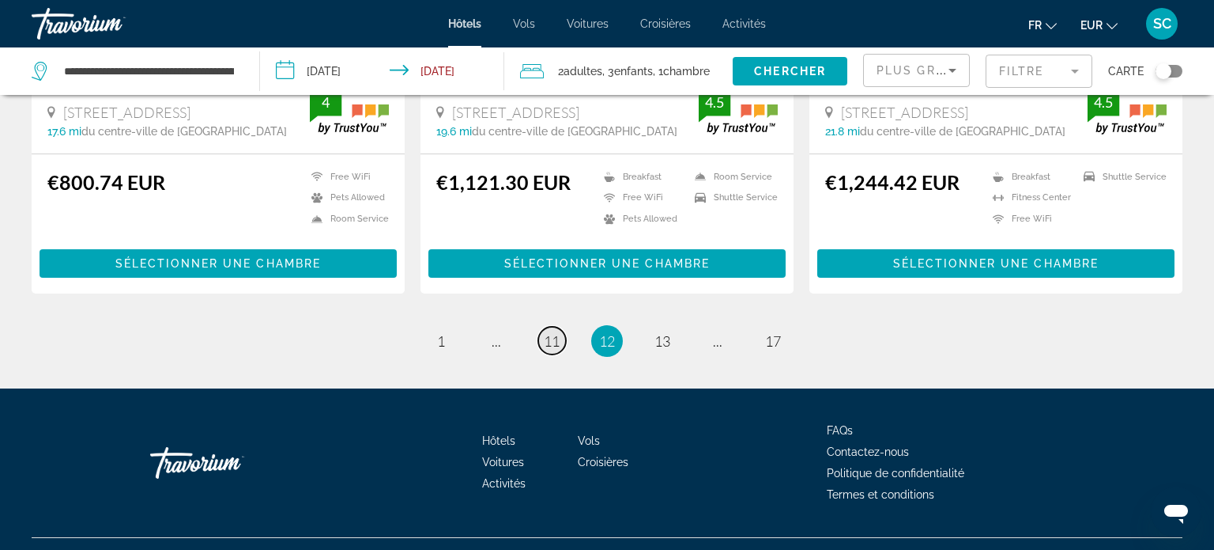
click at [559, 334] on span "11" at bounding box center [552, 340] width 16 height 17
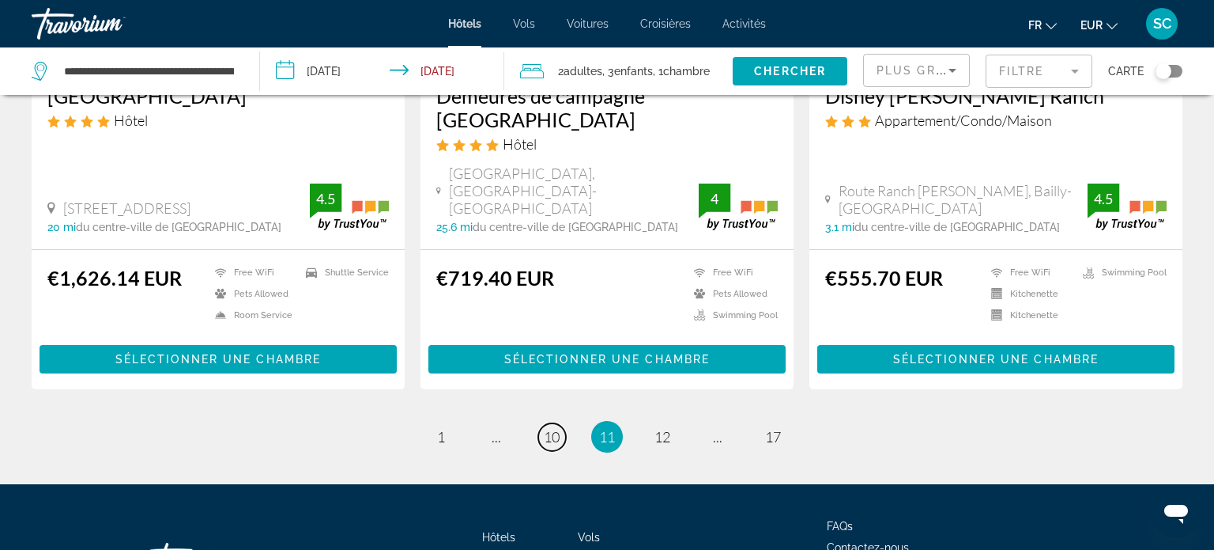
scroll to position [2049, 0]
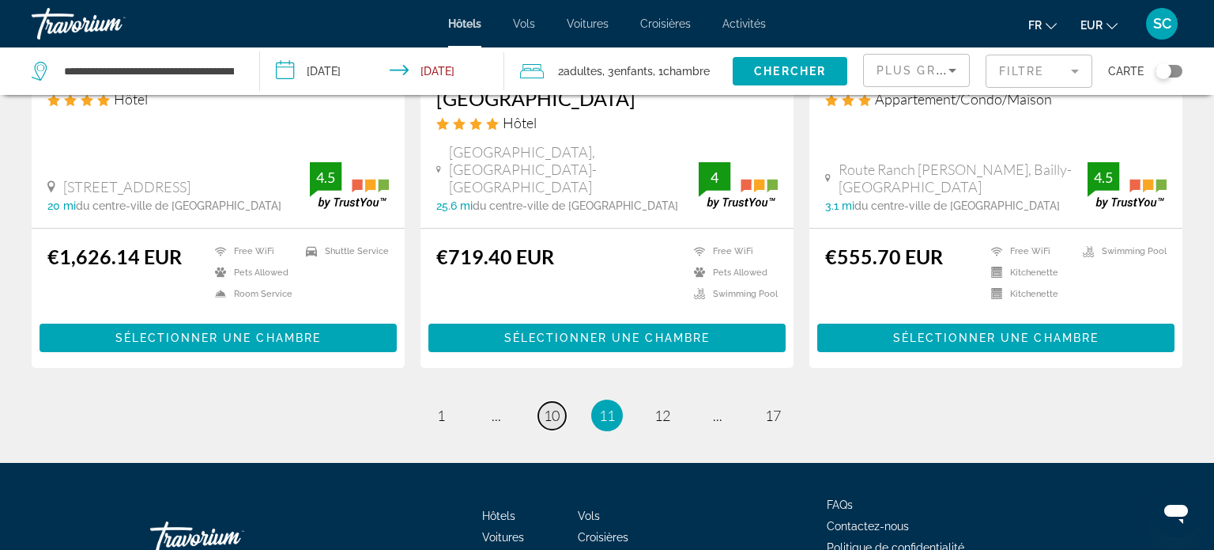
click at [557, 406] on span "10" at bounding box center [552, 414] width 16 height 17
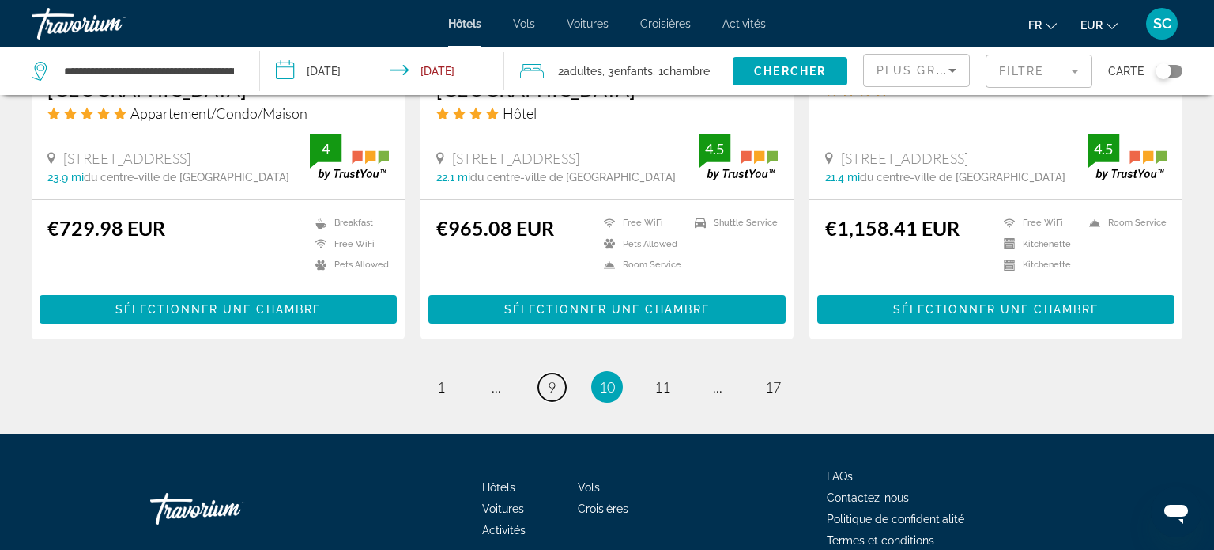
scroll to position [2089, 0]
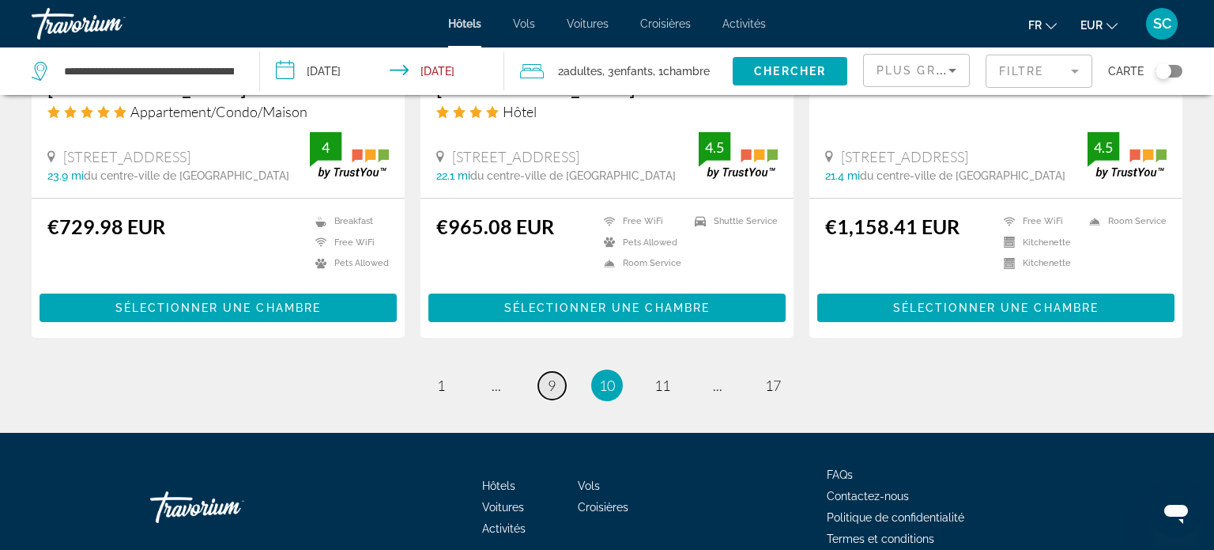
click at [547, 372] on link "page 9" at bounding box center [552, 386] width 28 height 28
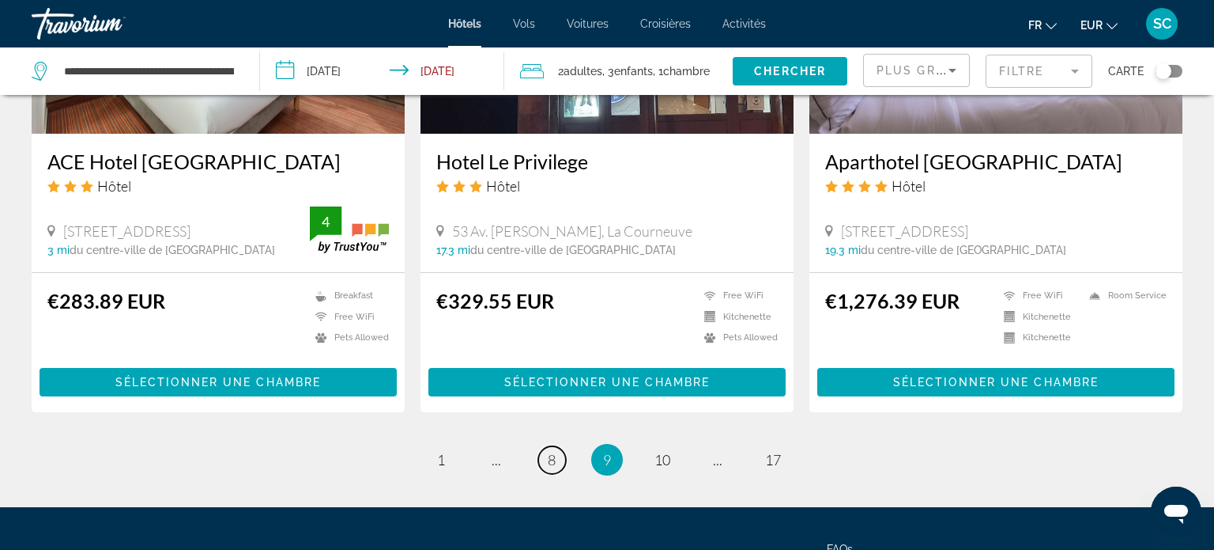
scroll to position [2045, 0]
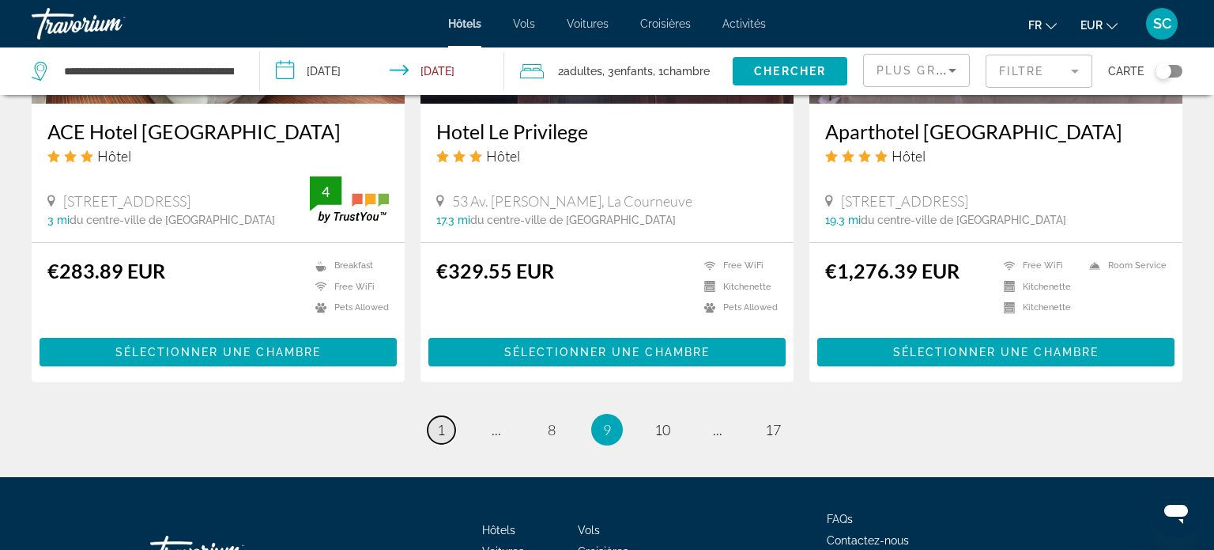
click at [440, 416] on link "page 1" at bounding box center [442, 430] width 28 height 28
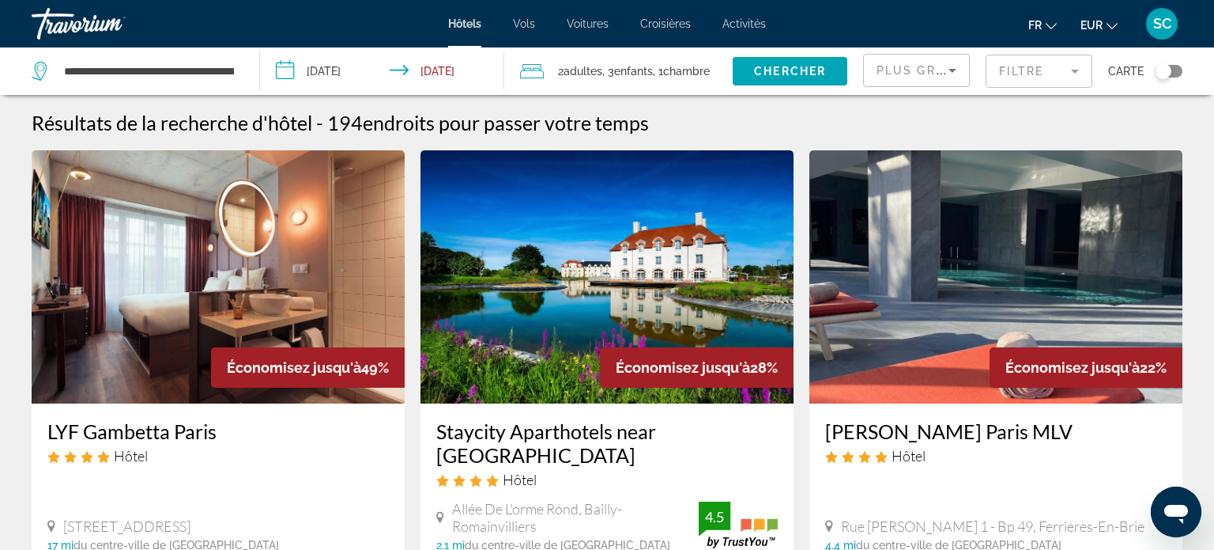
click at [1027, 73] on mat-form-field "Filtre" at bounding box center [1039, 71] width 107 height 33
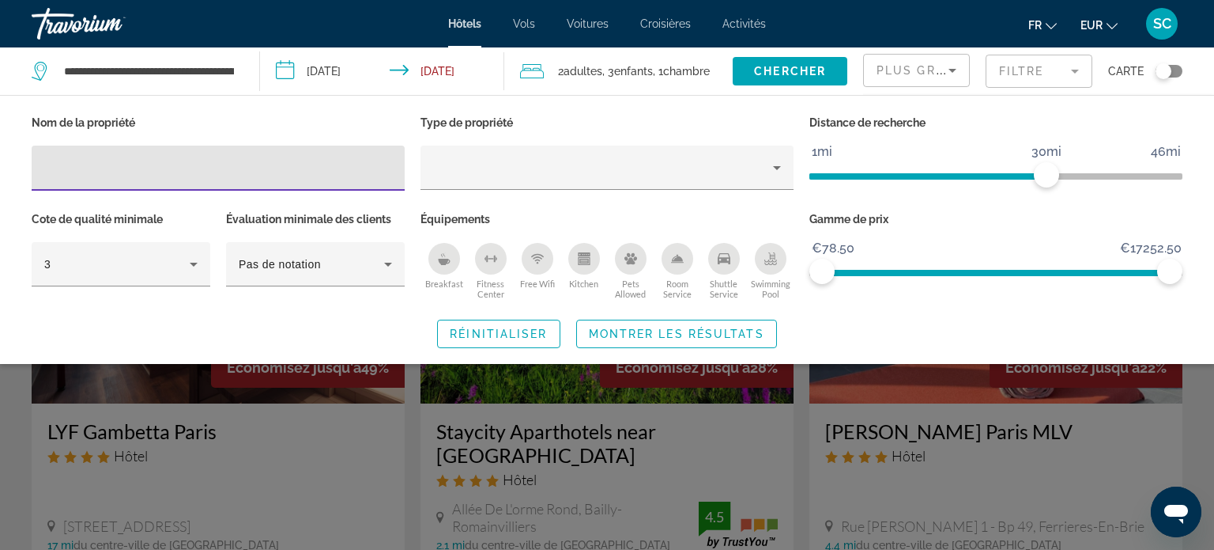
click at [326, 176] on input "Hotel Filters" at bounding box center [218, 168] width 348 height 19
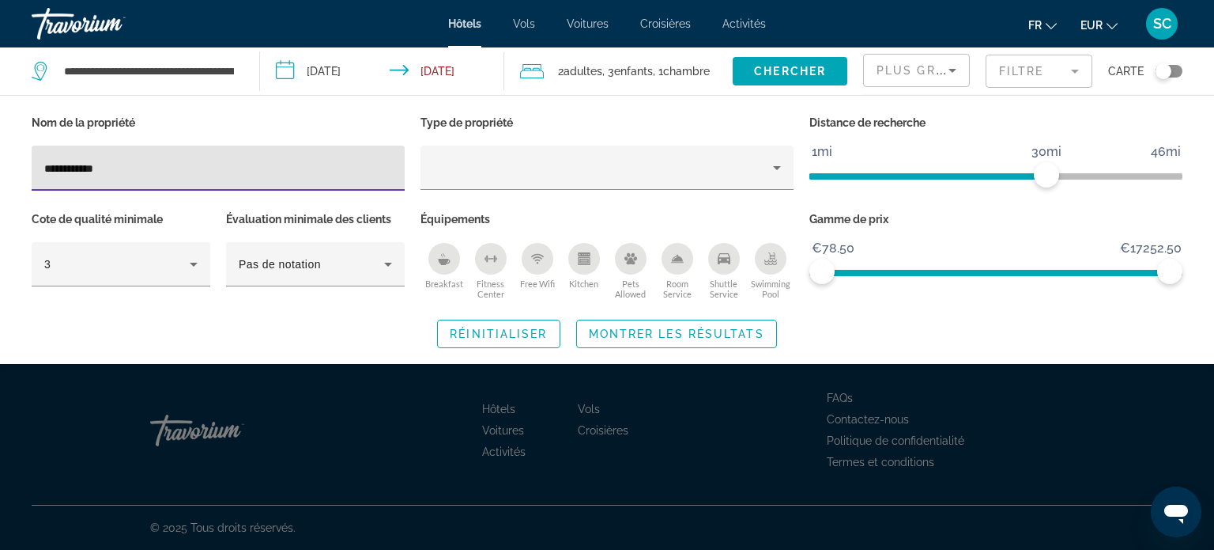
click at [178, 159] on input "**********" at bounding box center [218, 168] width 348 height 19
type input "********"
click at [631, 328] on span "Montrer les résultats" at bounding box center [677, 333] width 176 height 13
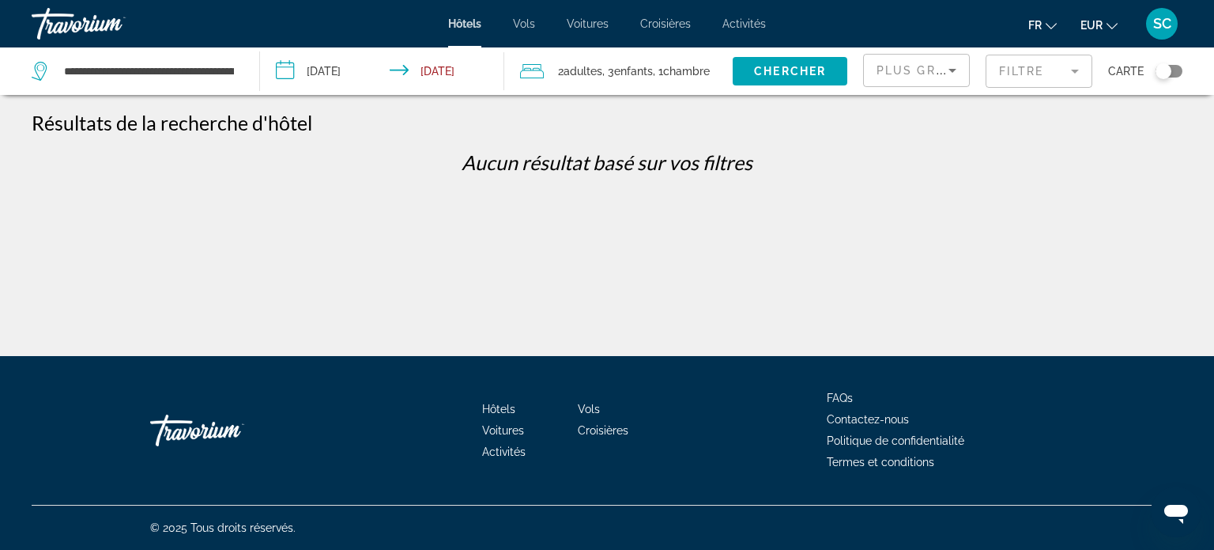
click at [1026, 77] on mat-form-field "Filtre" at bounding box center [1039, 71] width 107 height 33
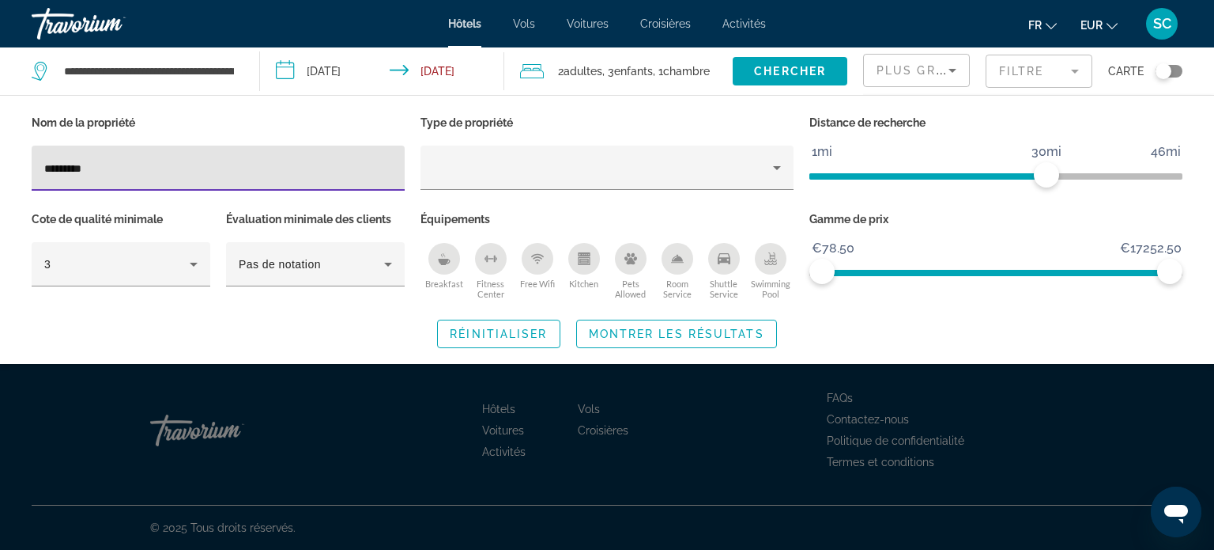
click at [240, 175] on input "********" at bounding box center [218, 168] width 348 height 19
type input "**********"
click at [697, 338] on span "Montrer les résultats" at bounding box center [677, 333] width 176 height 13
